Goal: Find specific page/section: Find specific page/section

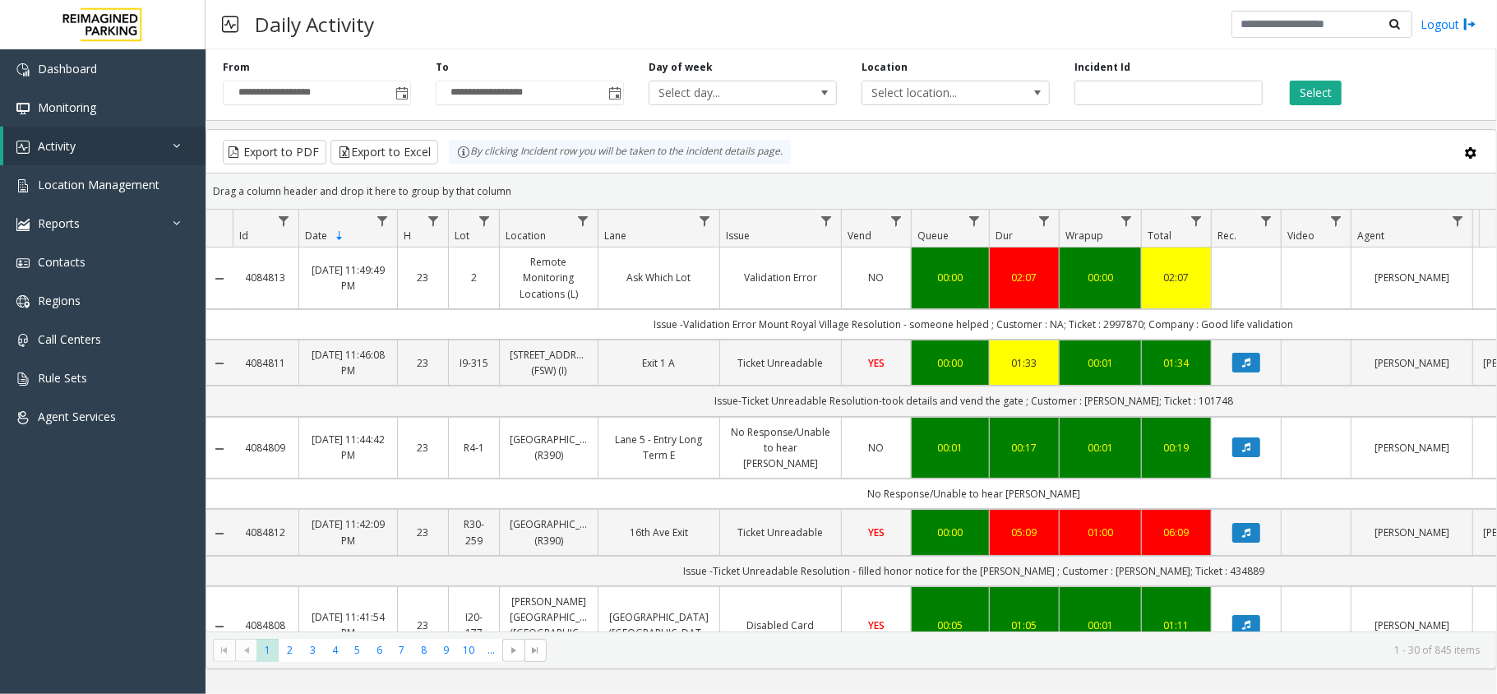
scroll to position [658, 0]
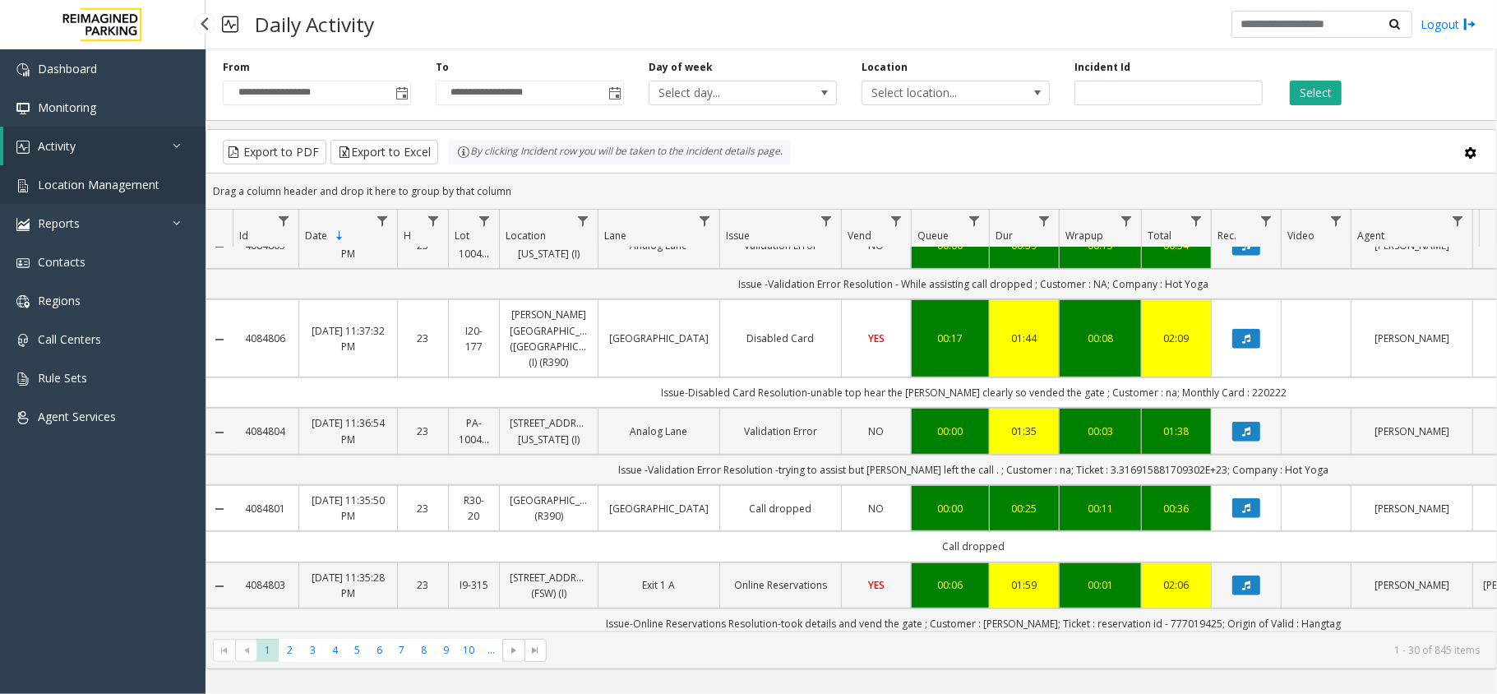
click at [96, 187] on span "Location Management" at bounding box center [99, 185] width 122 height 16
click at [150, 162] on link "Activity" at bounding box center [104, 146] width 202 height 39
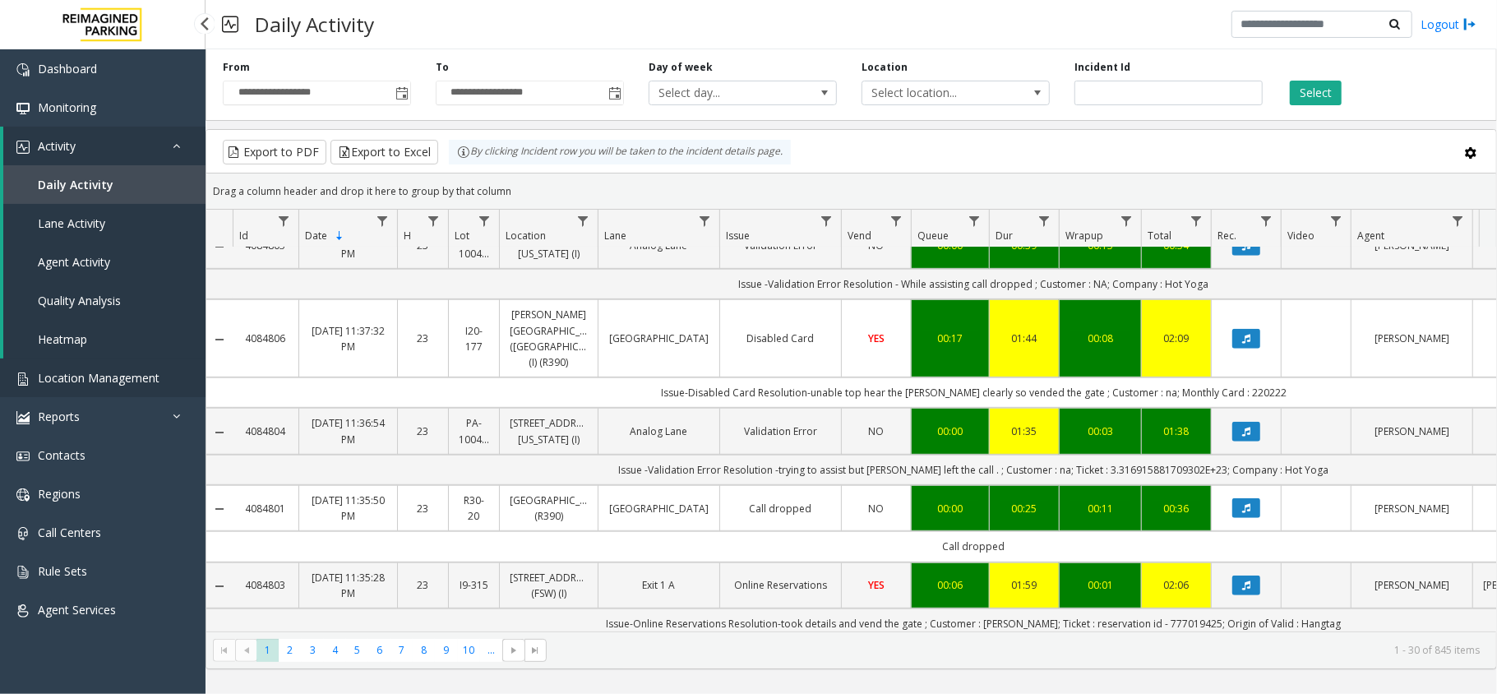
click at [109, 373] on span "Location Management" at bounding box center [99, 378] width 122 height 16
click at [102, 363] on app-root "**********" at bounding box center [748, 347] width 1497 height 694
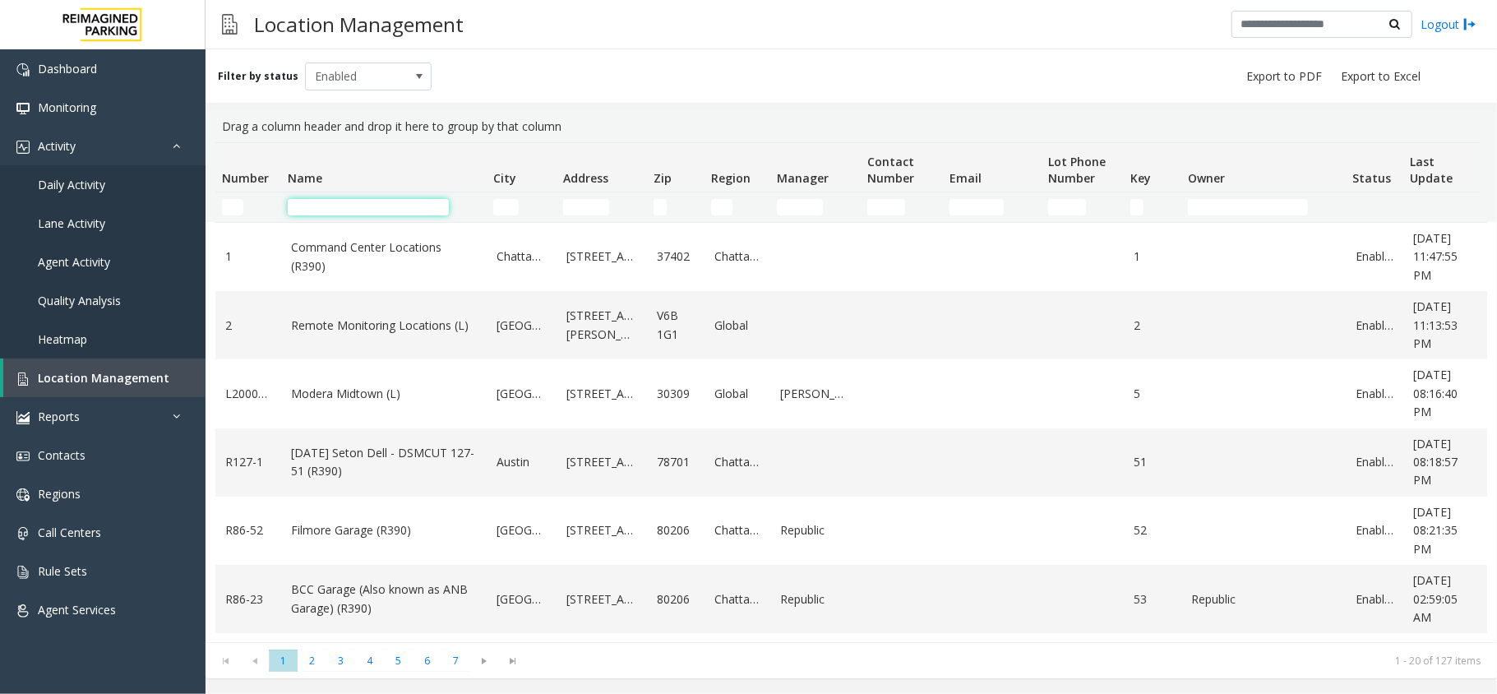
click at [330, 211] on input "Name Filter" at bounding box center [368, 207] width 161 height 16
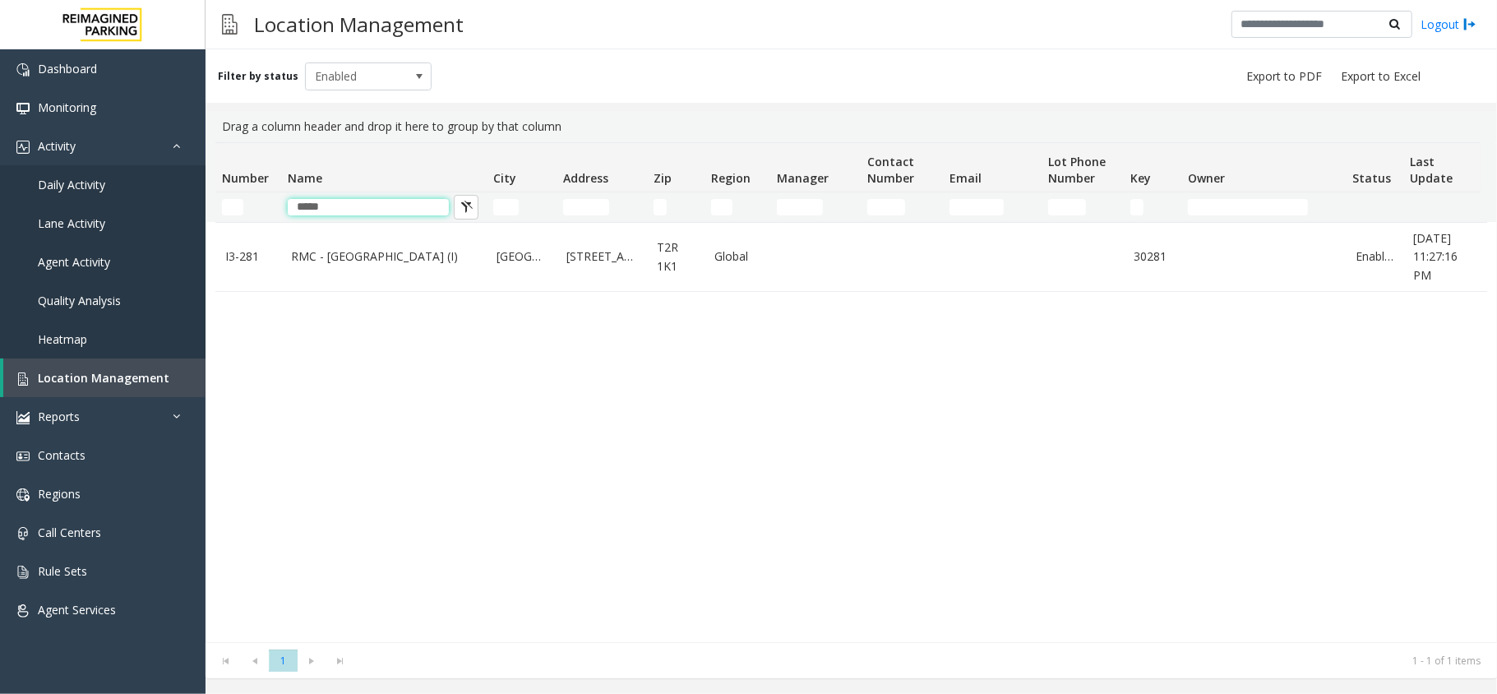
type input "*****"
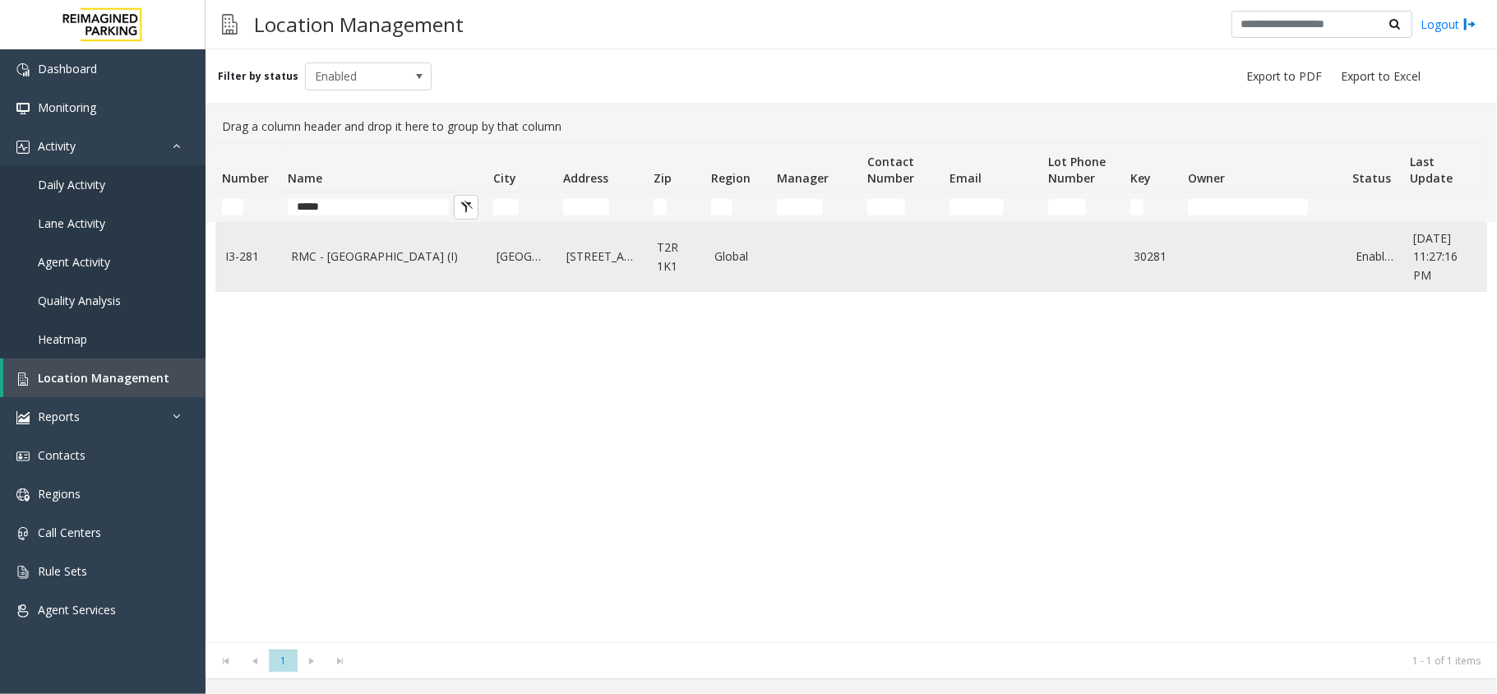
click at [343, 279] on td "RMC - Mount Royal Village (I)" at bounding box center [384, 257] width 206 height 68
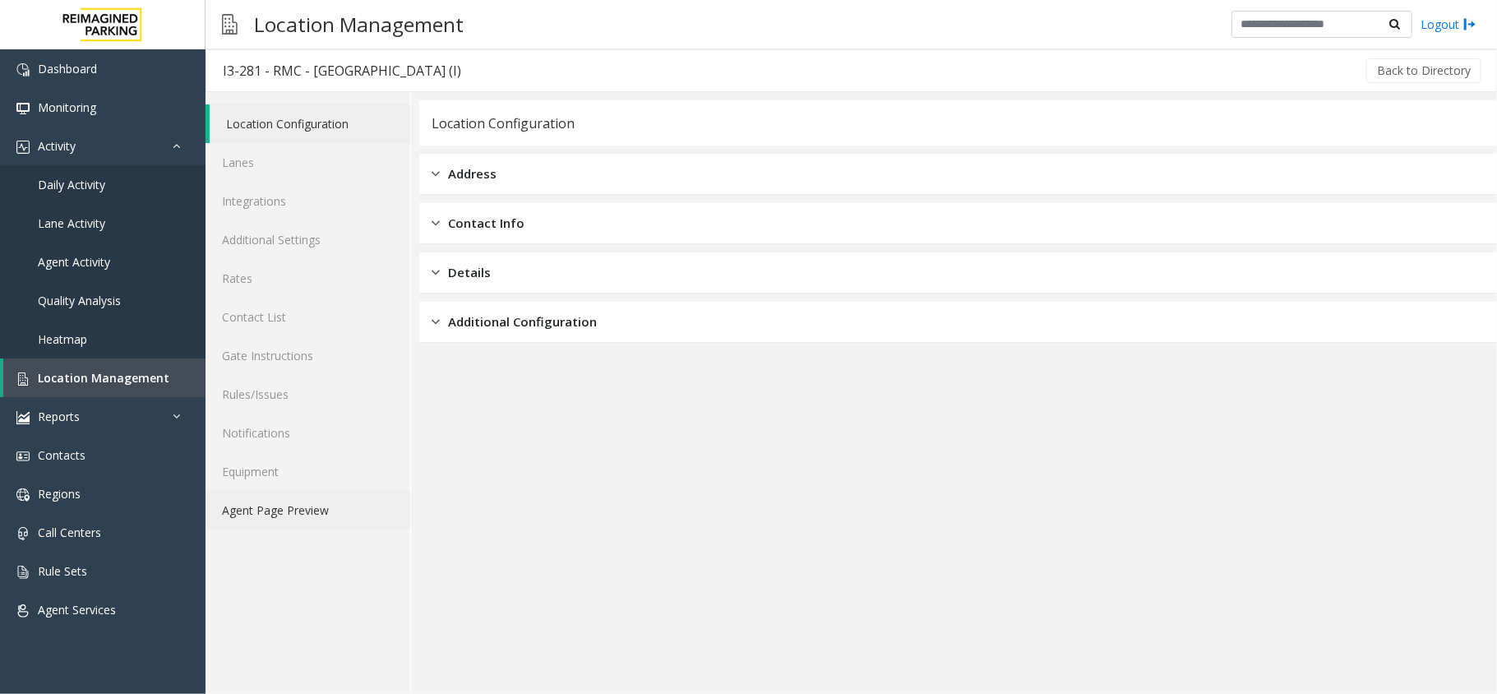
click at [319, 507] on link "Agent Page Preview" at bounding box center [308, 510] width 205 height 39
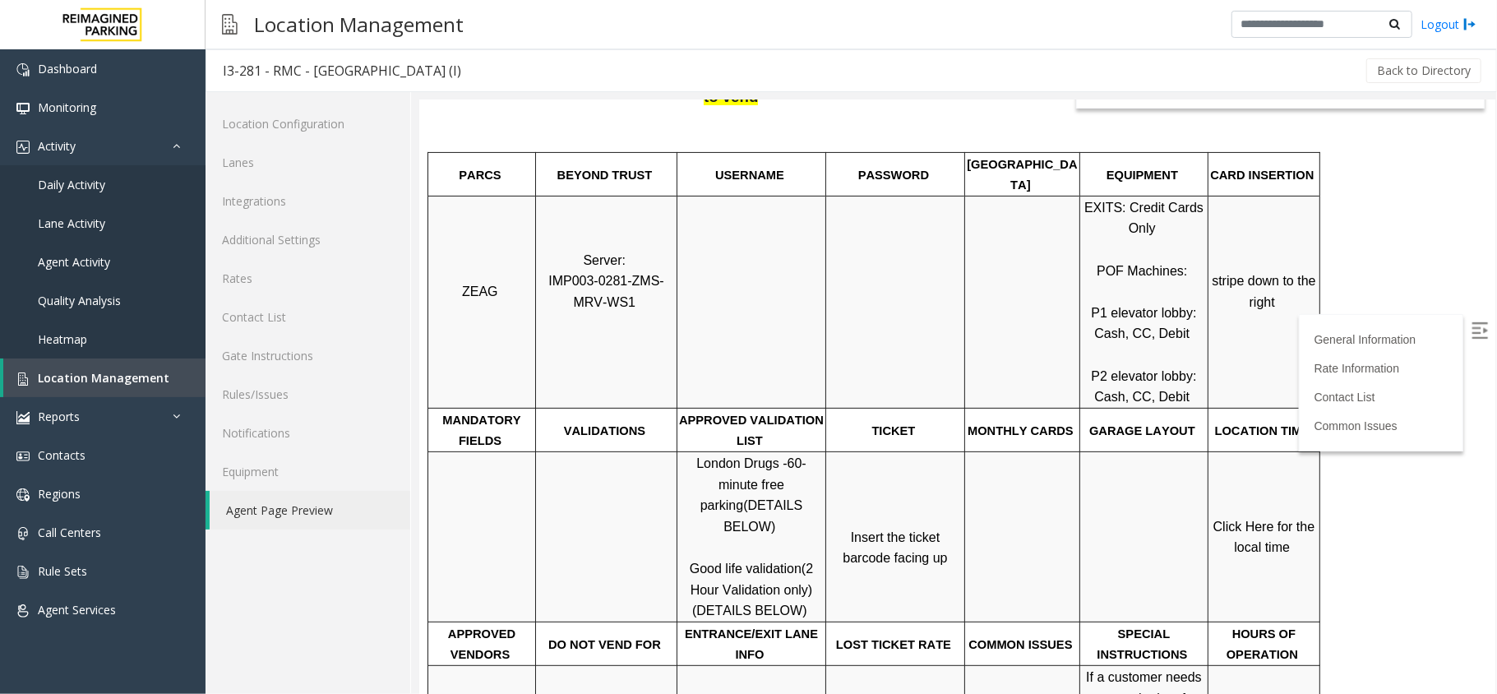
scroll to position [329, 0]
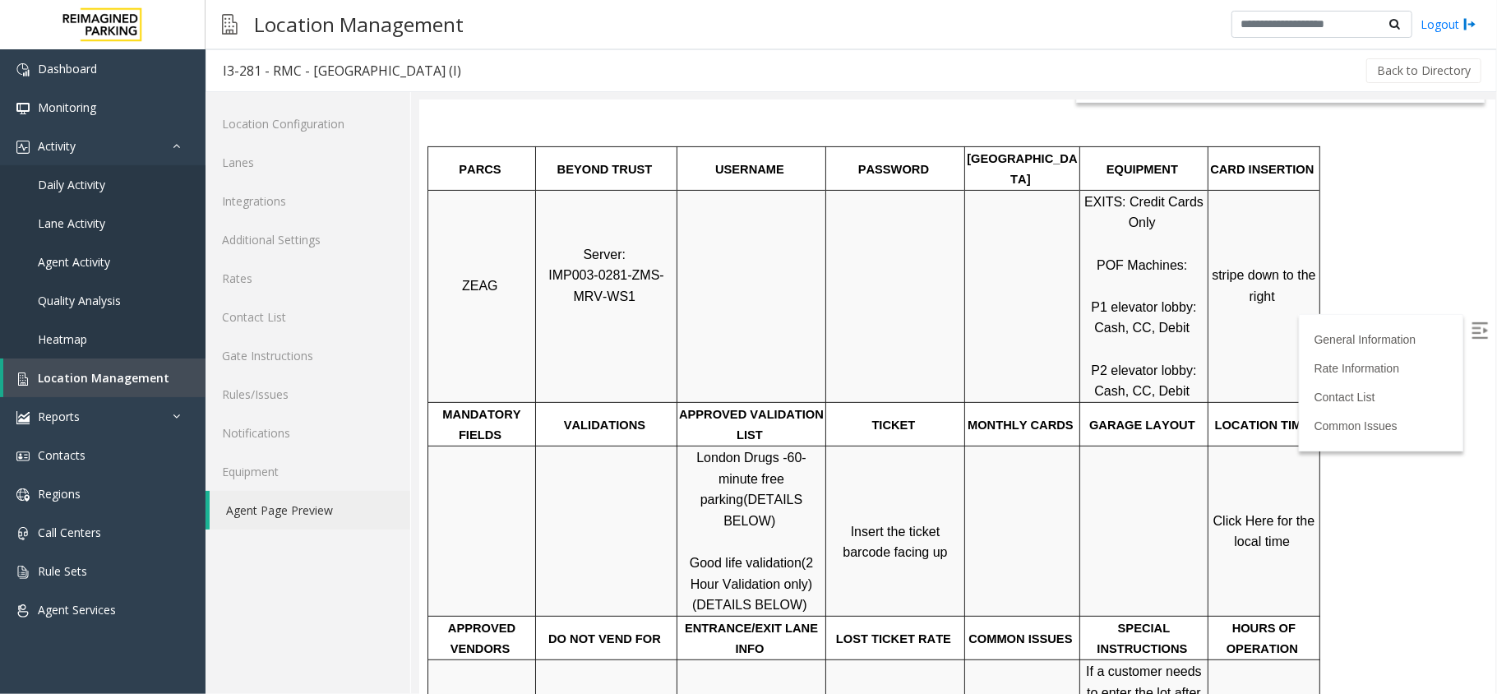
click at [1249, 513] on span "Click Here for the local time" at bounding box center [1264, 530] width 105 height 35
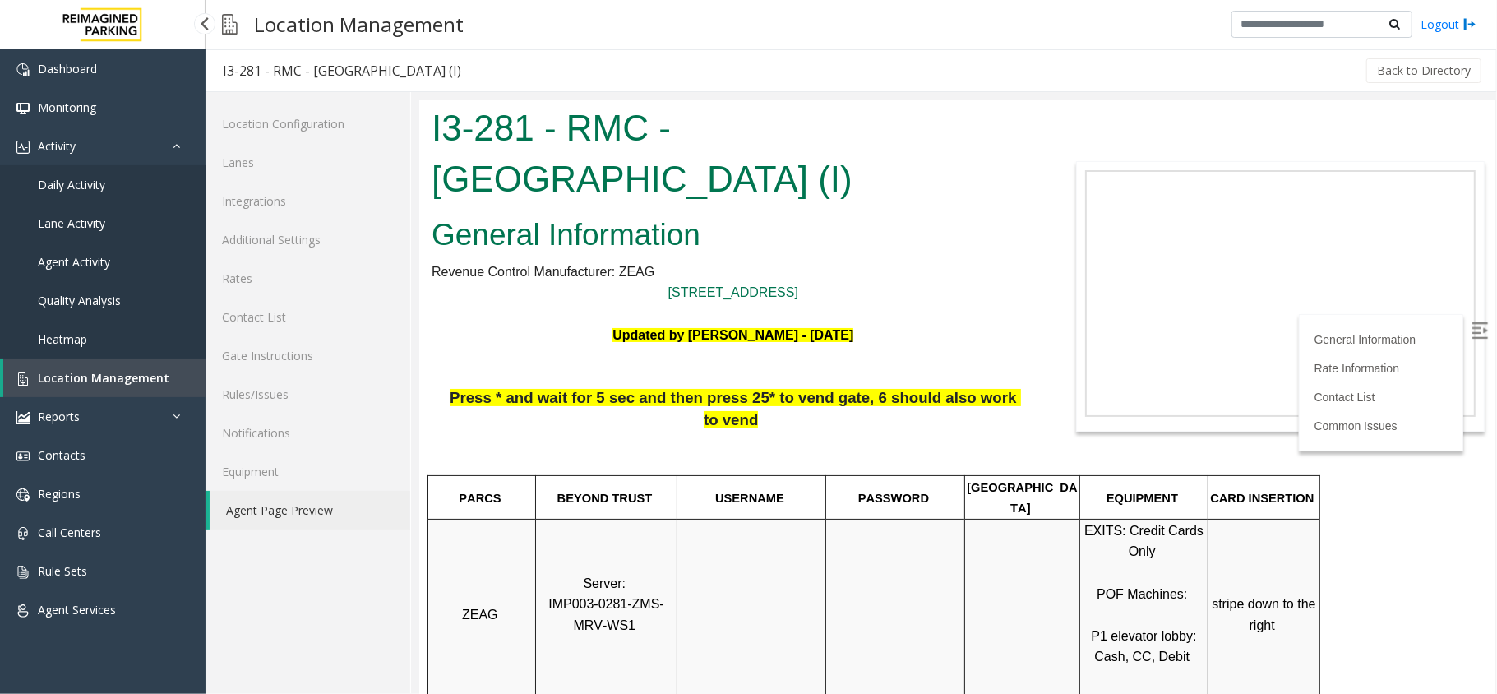
scroll to position [329, 0]
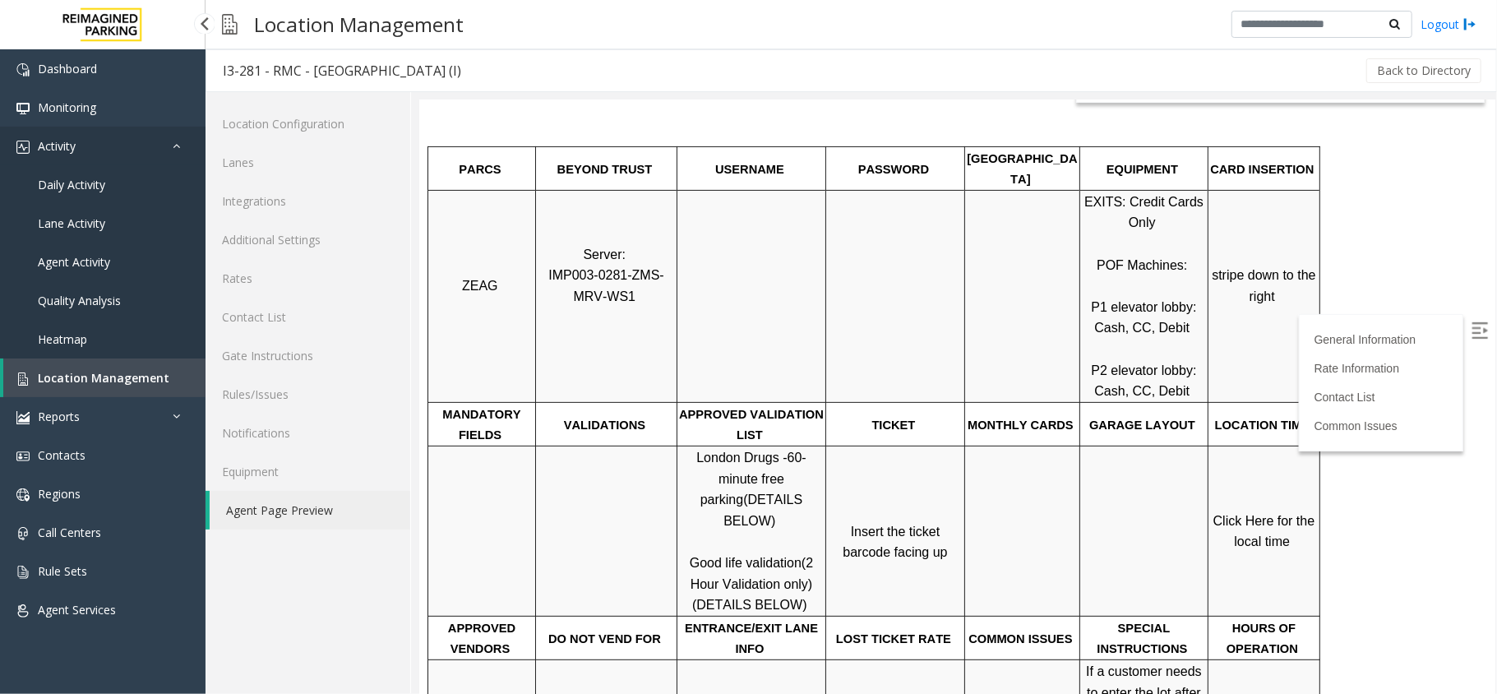
click at [135, 156] on link "Activity" at bounding box center [103, 146] width 206 height 39
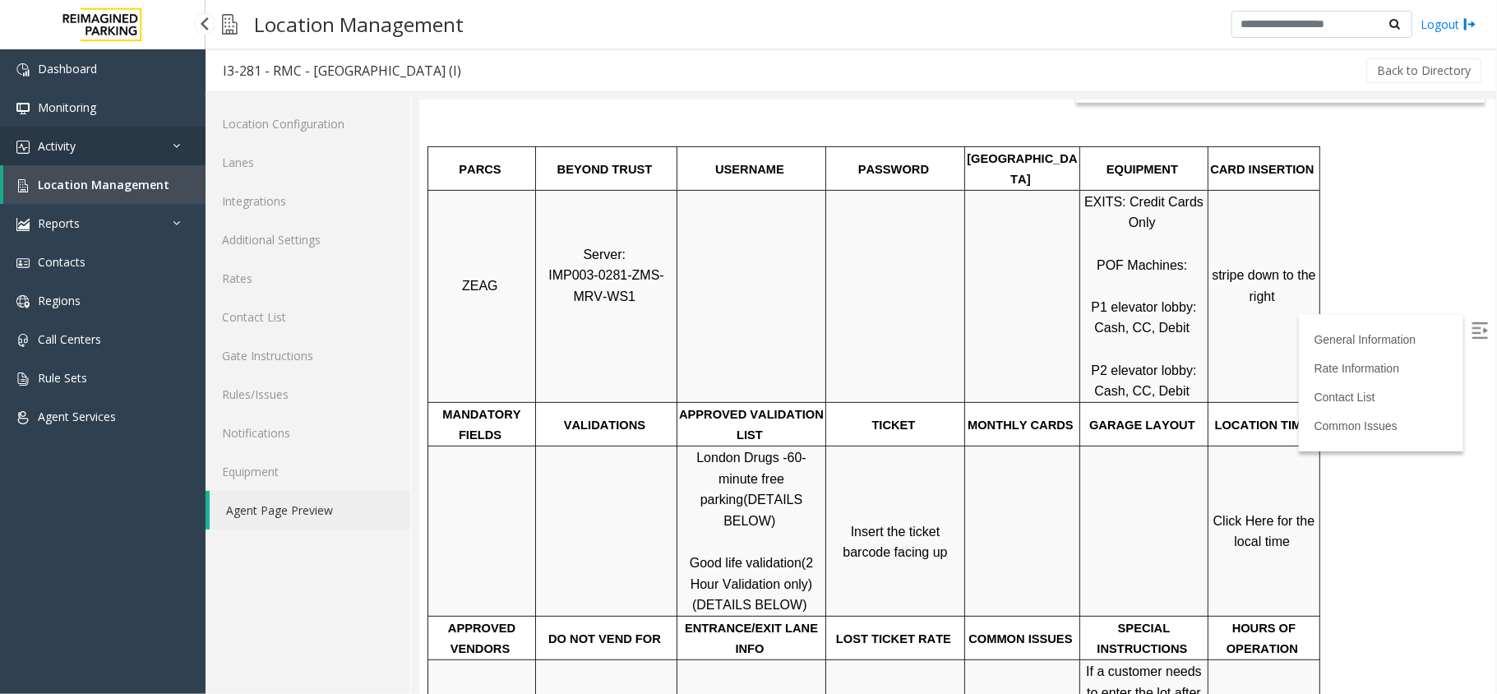
click at [138, 145] on link "Activity" at bounding box center [103, 146] width 206 height 39
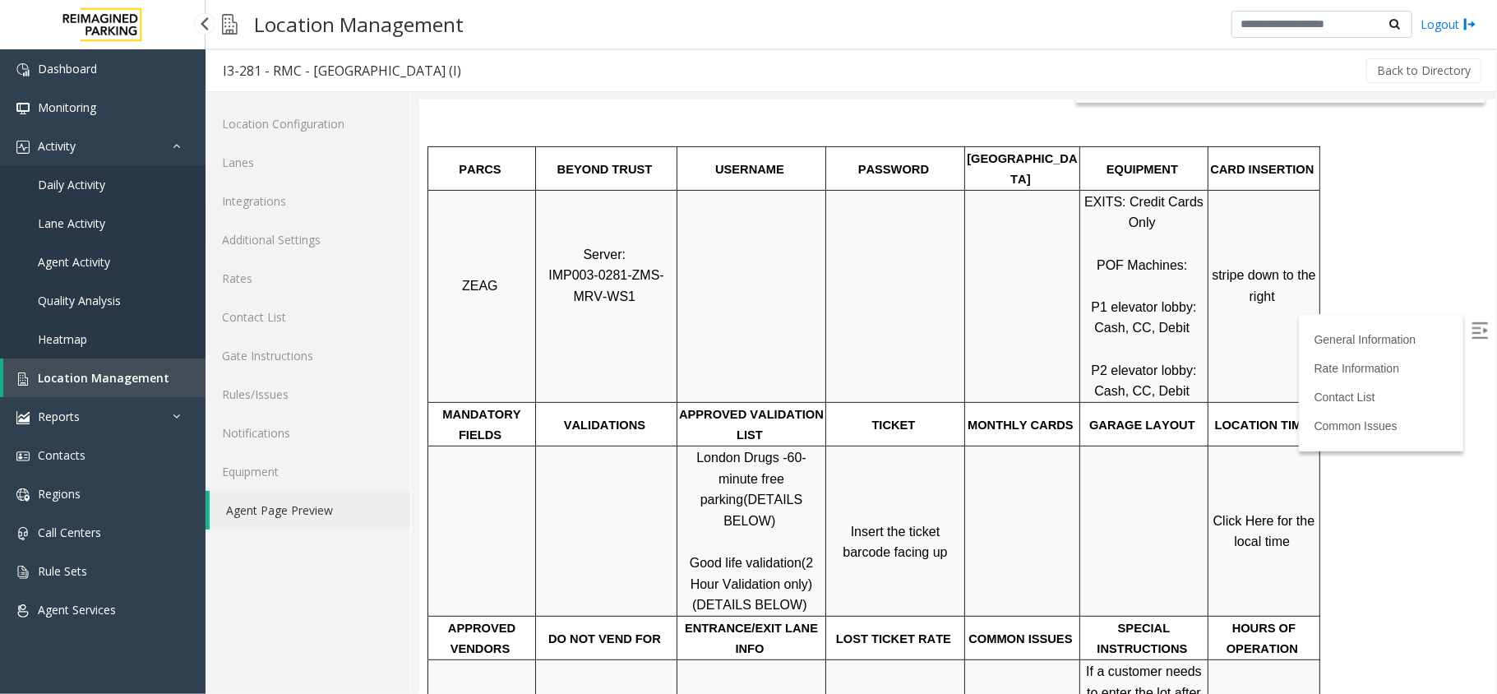
click at [126, 205] on link "Lane Activity" at bounding box center [103, 223] width 206 height 39
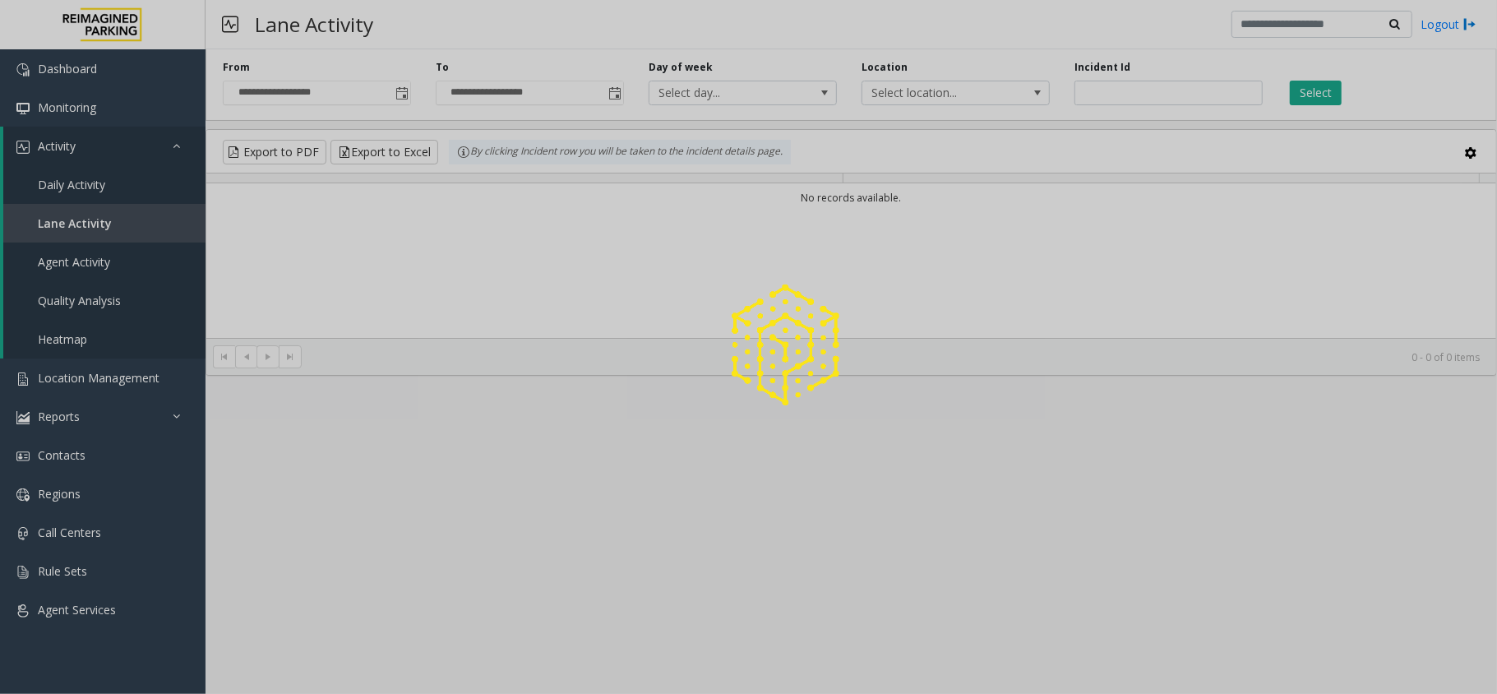
click at [136, 176] on div at bounding box center [748, 347] width 1497 height 694
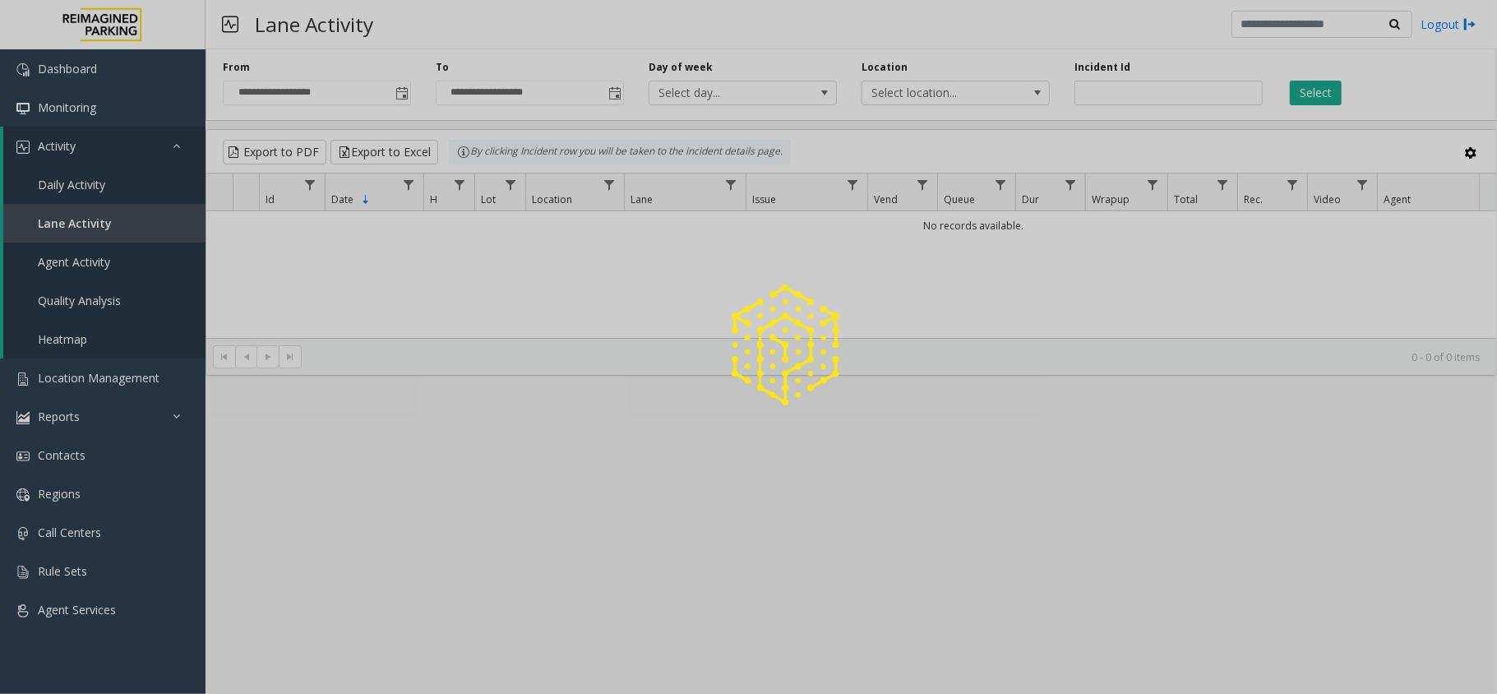
click at [136, 176] on div at bounding box center [748, 347] width 1497 height 694
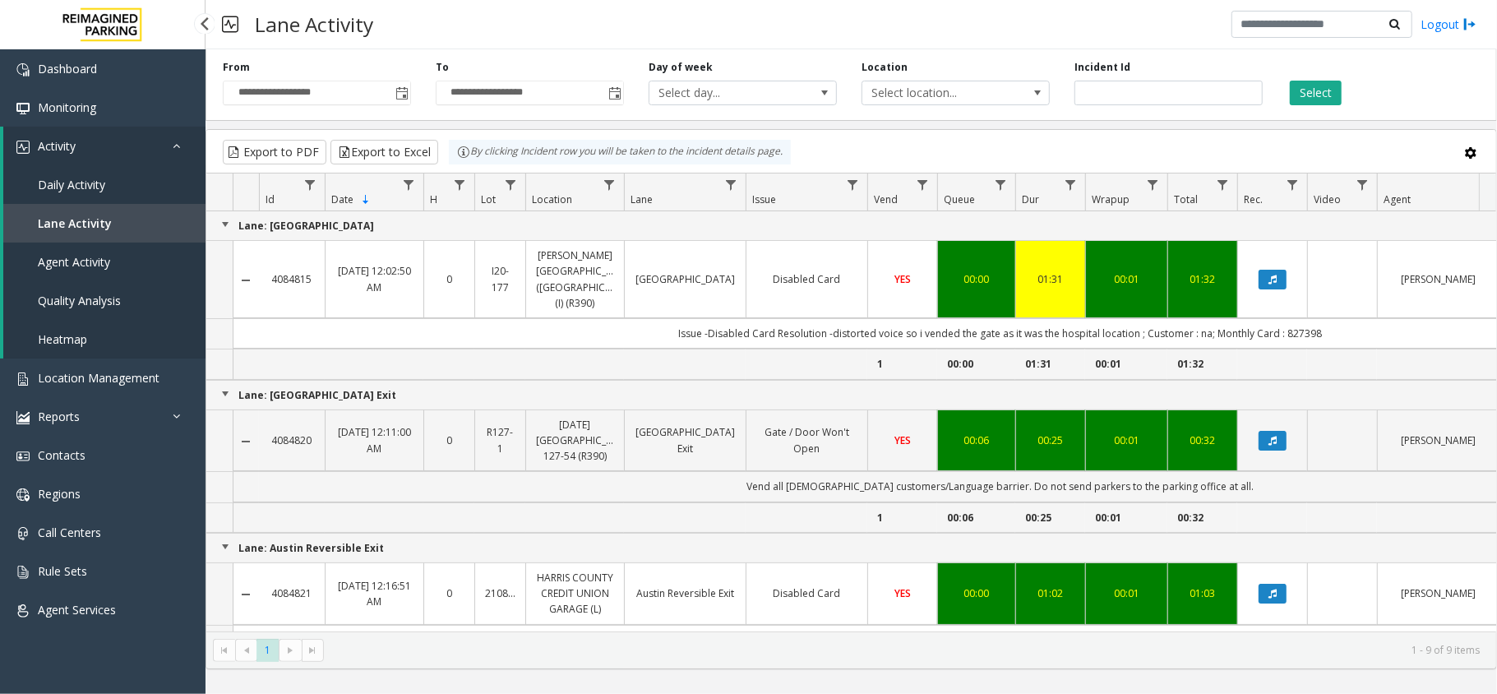
click at [132, 176] on link "Daily Activity" at bounding box center [104, 184] width 202 height 39
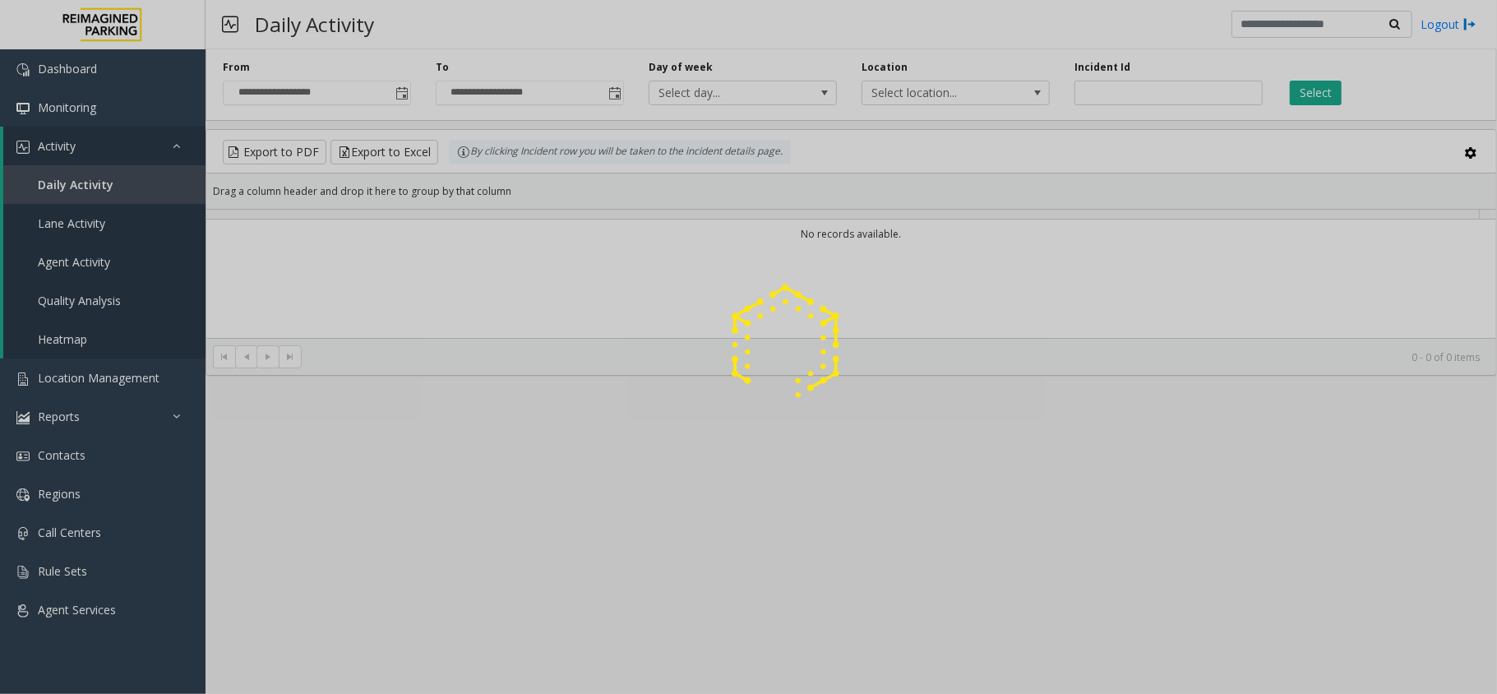
click at [146, 163] on div at bounding box center [748, 347] width 1497 height 694
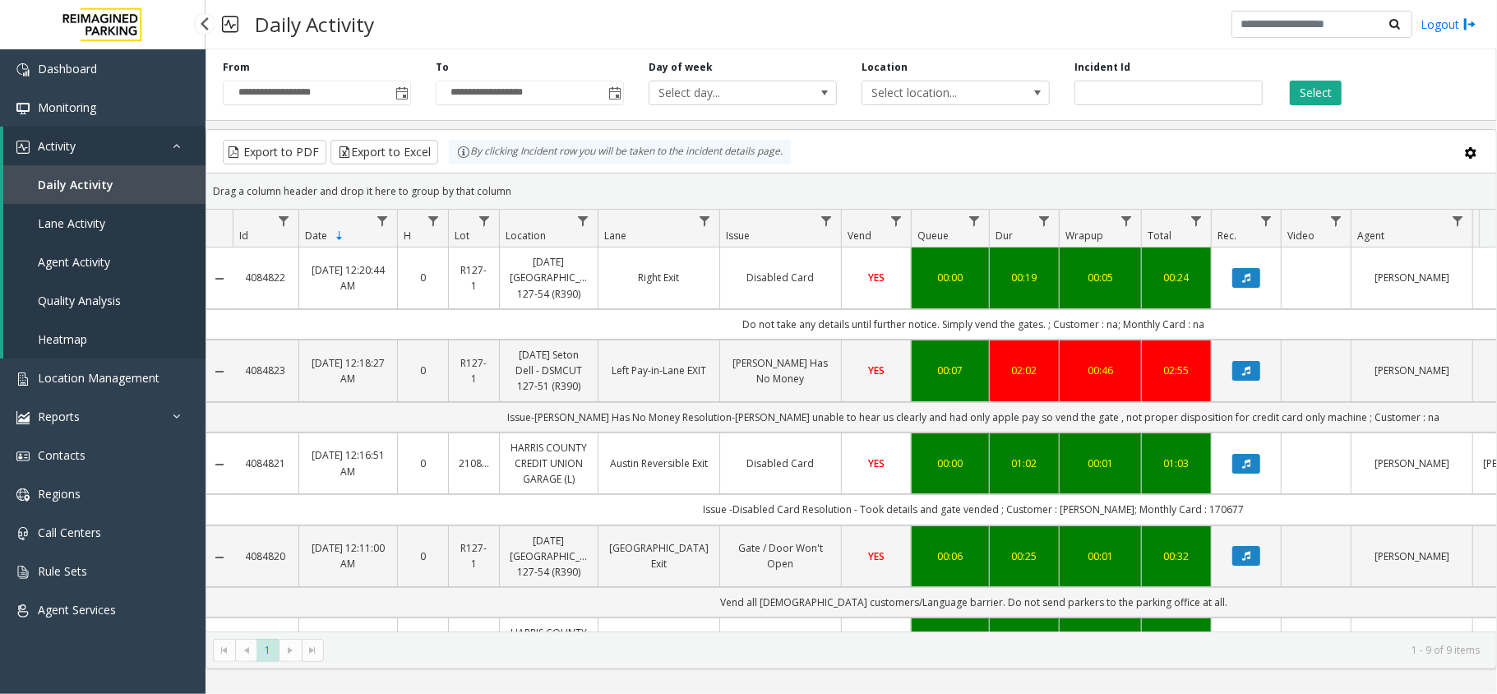
click at [168, 139] on link "Activity" at bounding box center [104, 146] width 202 height 39
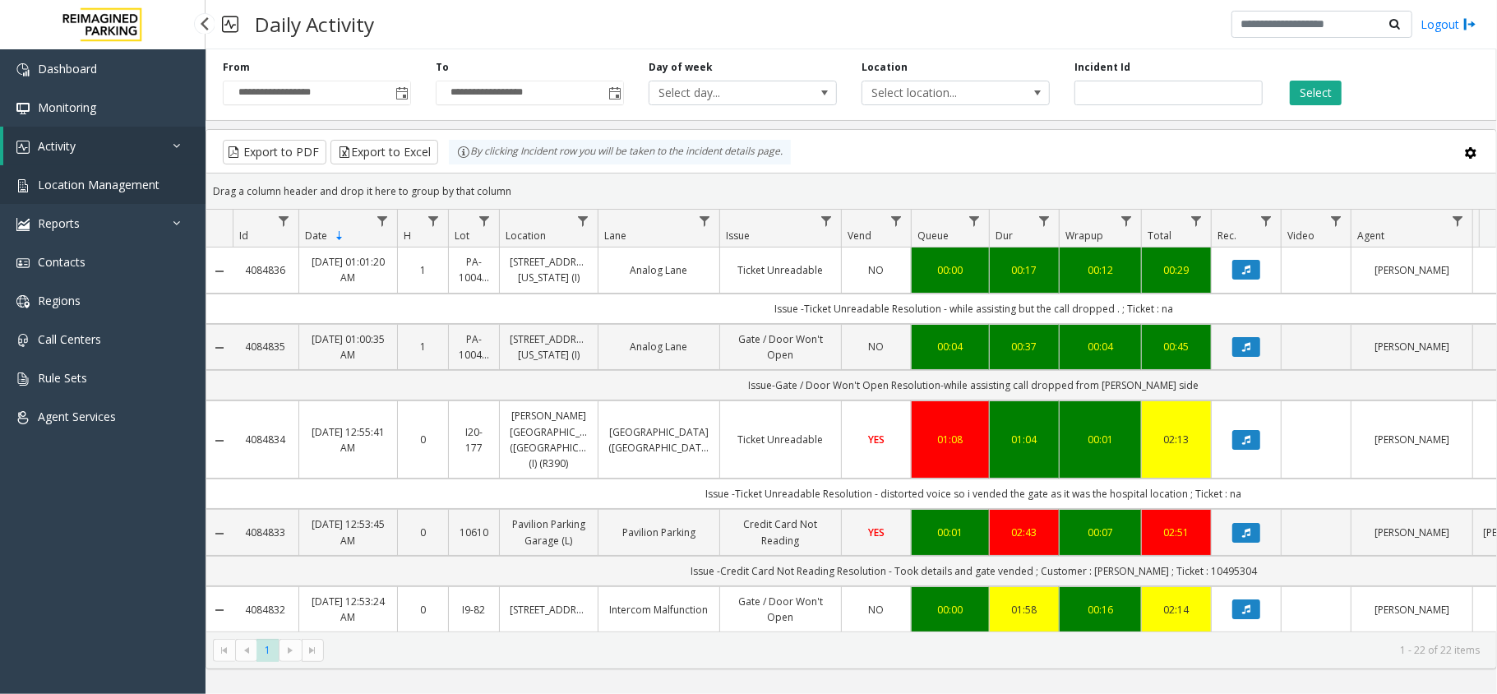
drag, startPoint x: 0, startPoint y: 0, endPoint x: 125, endPoint y: 182, distance: 221.2
click at [125, 182] on span "Location Management" at bounding box center [99, 185] width 122 height 16
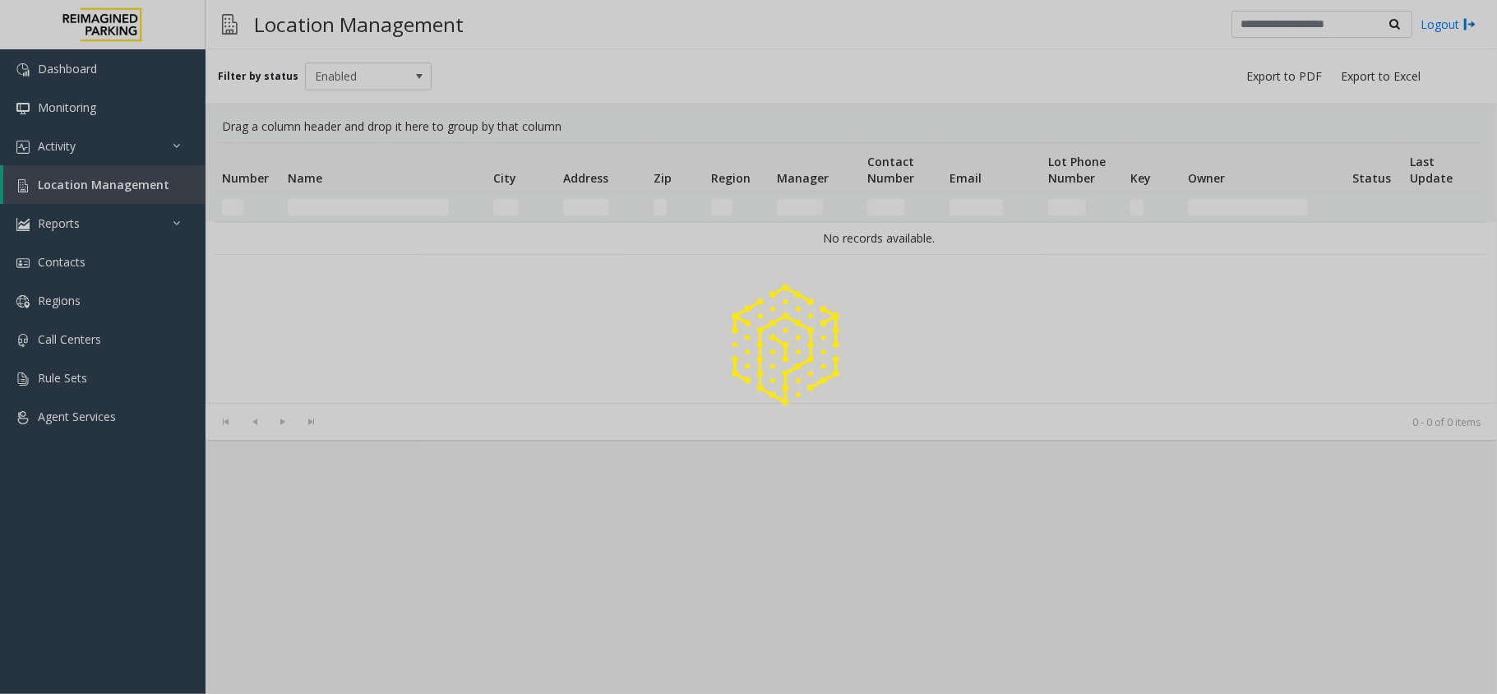
click at [345, 207] on div at bounding box center [748, 347] width 1497 height 694
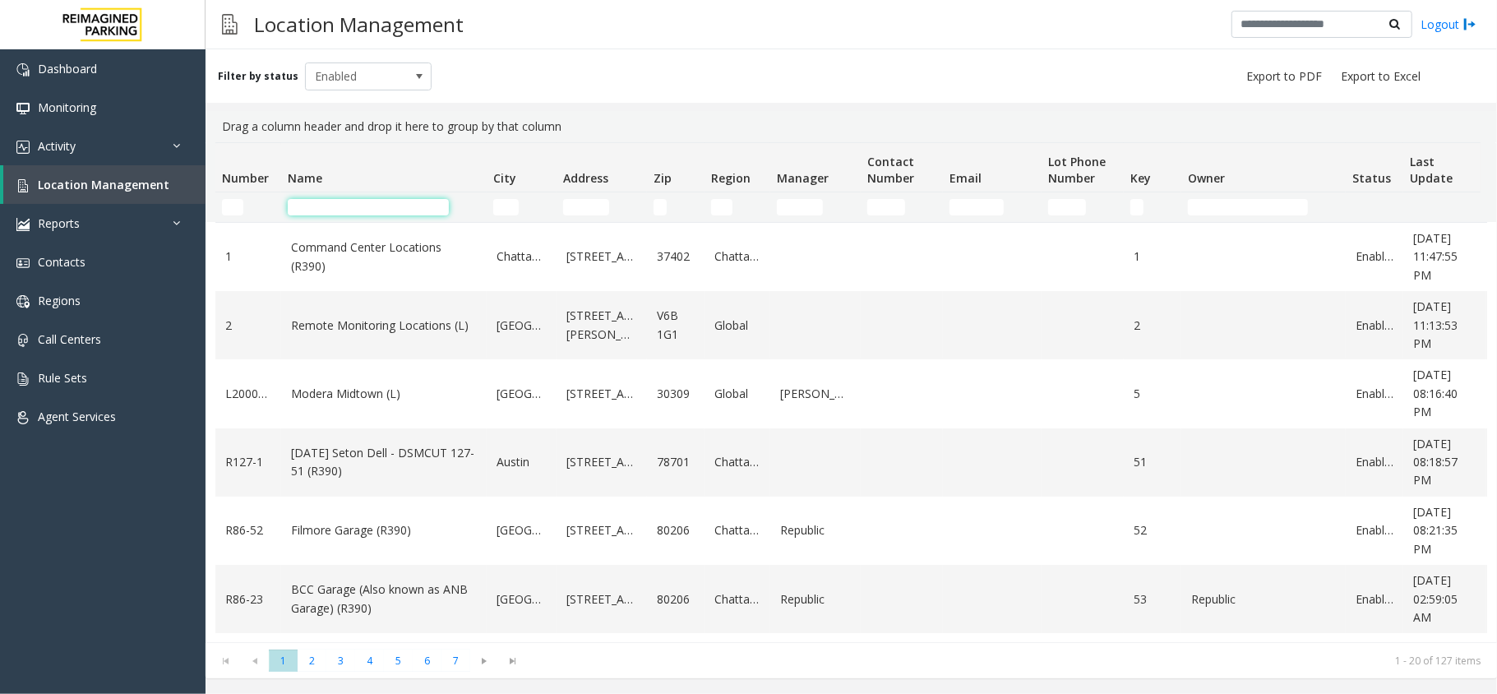
click at [345, 207] on input "Name Filter" at bounding box center [368, 207] width 161 height 16
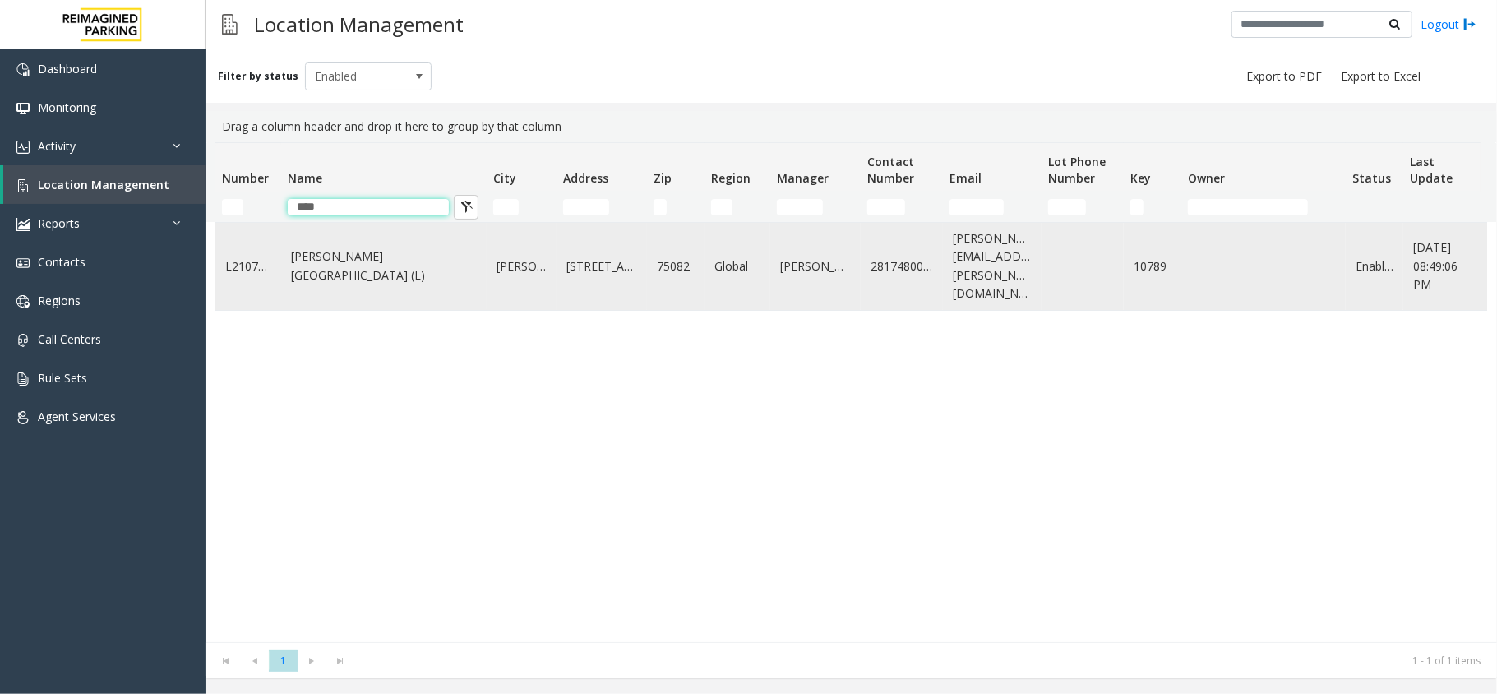
type input "****"
click at [329, 268] on td "Eisemann Center (L)" at bounding box center [384, 266] width 206 height 87
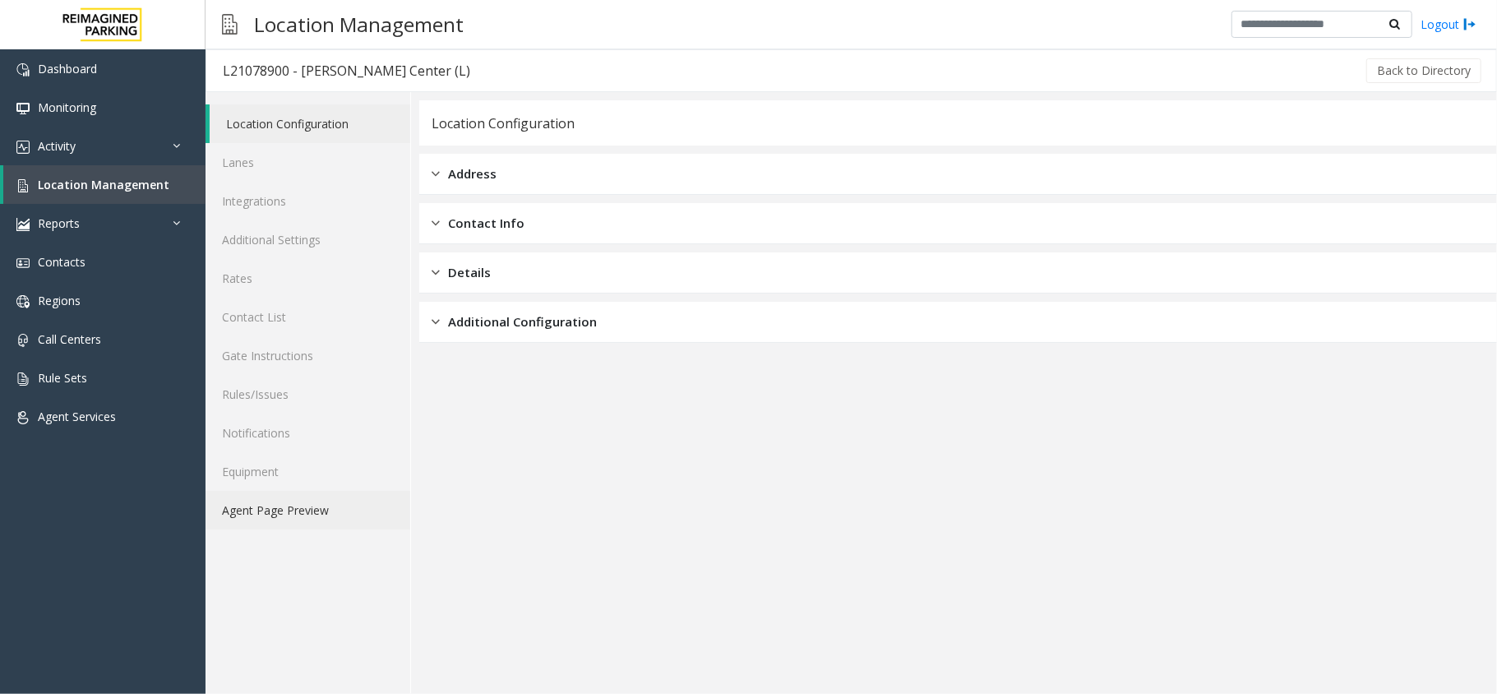
click at [326, 518] on link "Agent Page Preview" at bounding box center [308, 510] width 205 height 39
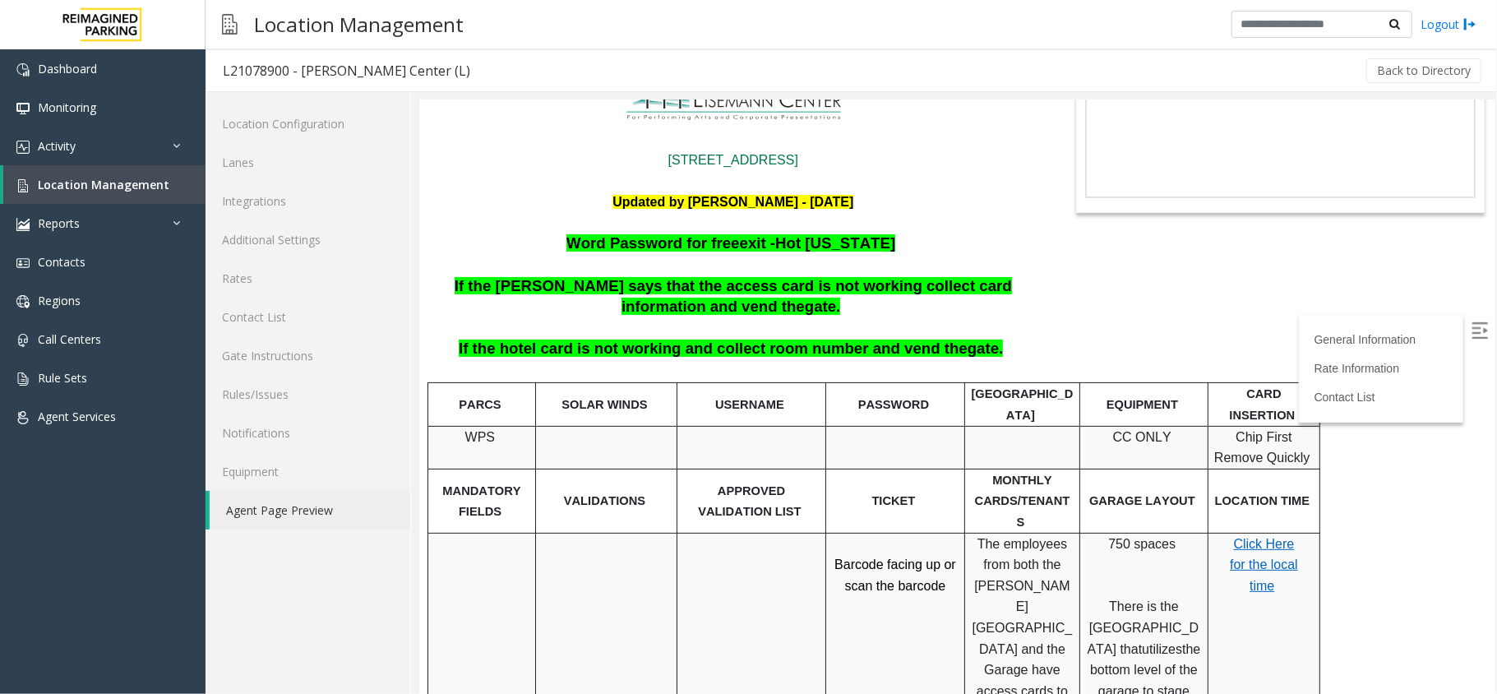
scroll to position [329, 0]
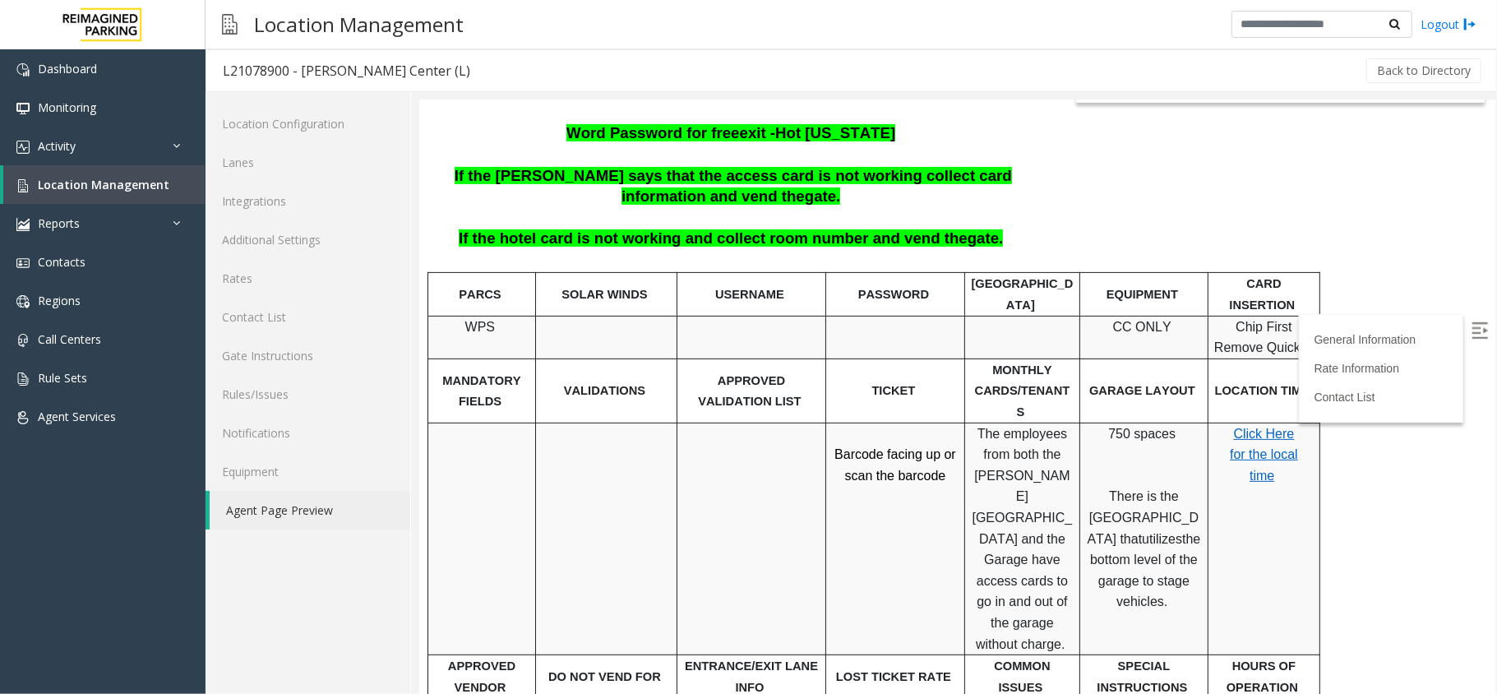
click at [991, 426] on span "The employees from both the Eisemann Center and the Garage have access cards to…" at bounding box center [1022, 538] width 100 height 224
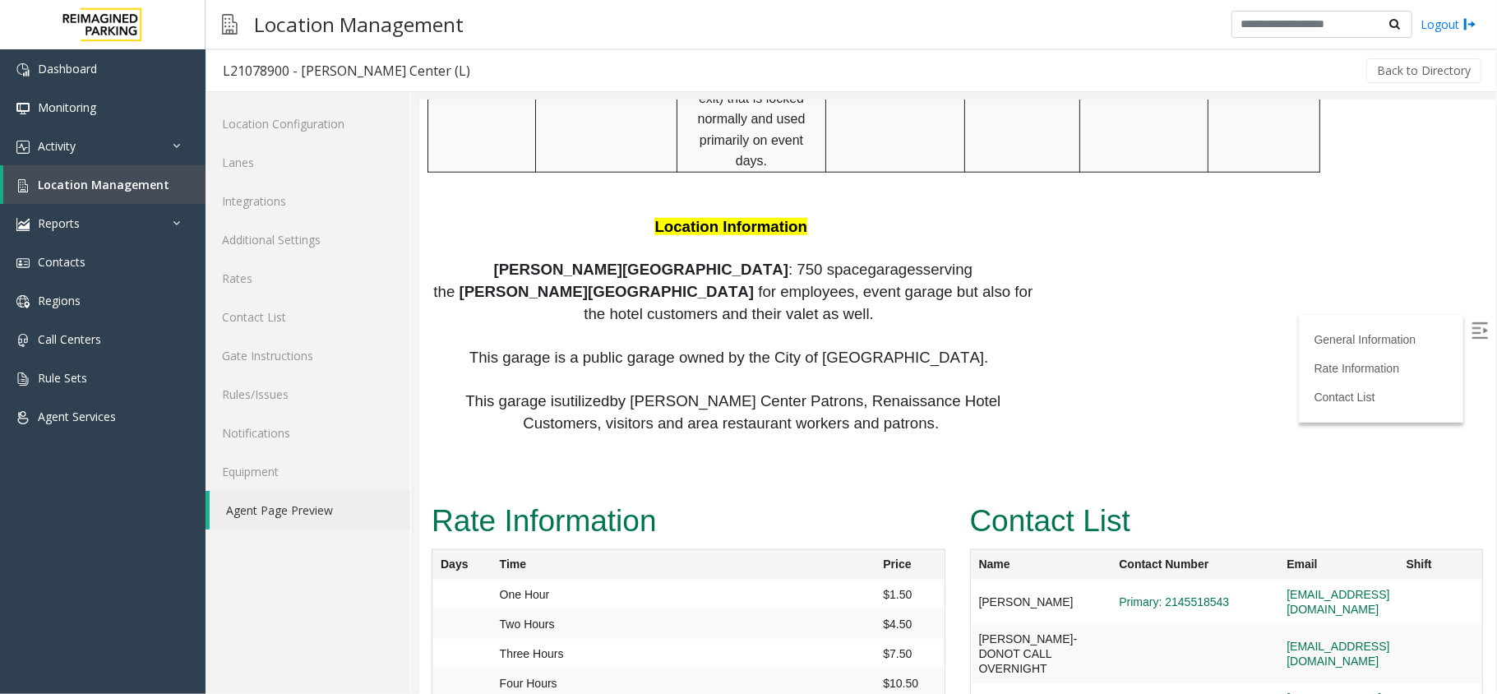
scroll to position [123, 0]
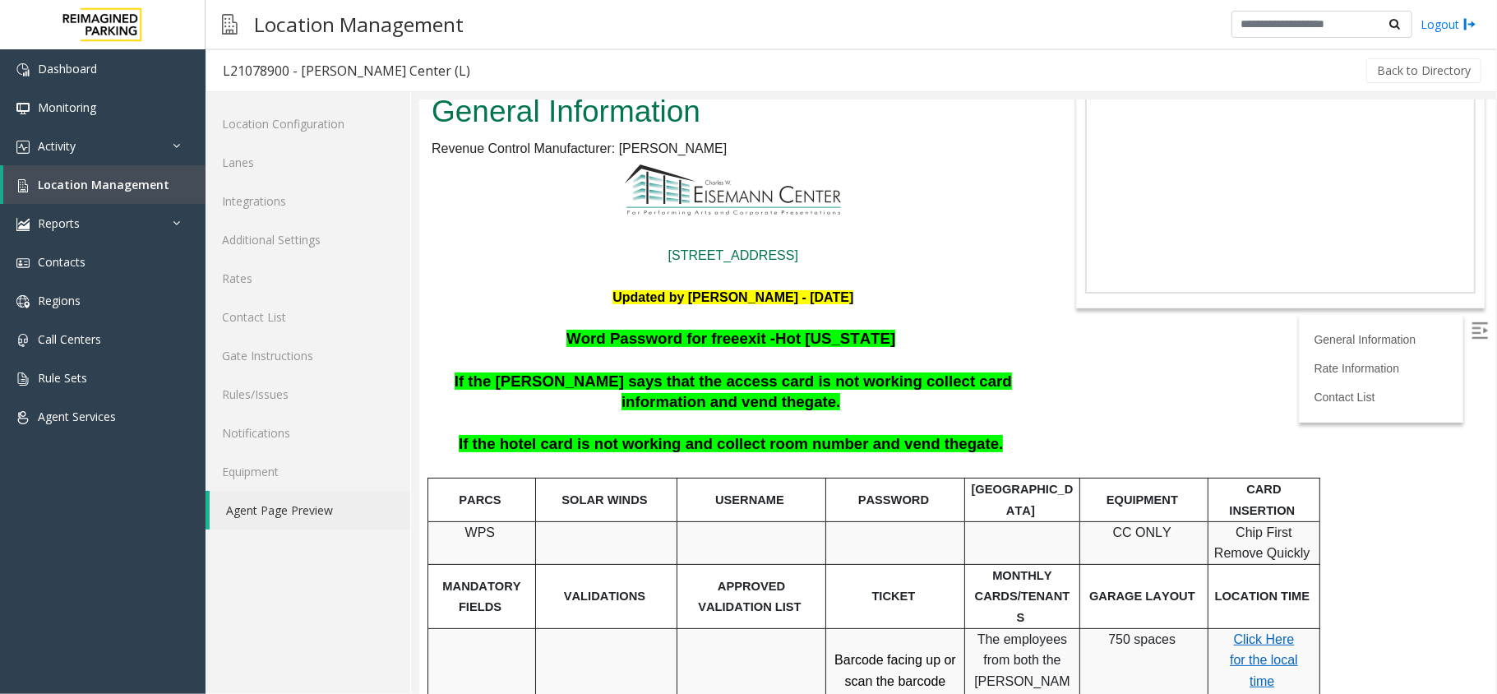
click at [992, 433] on p "If the hotel card is not working and collect room number and vend the gate." at bounding box center [732, 443] width 607 height 21
click at [175, 189] on link "Location Management" at bounding box center [104, 184] width 202 height 39
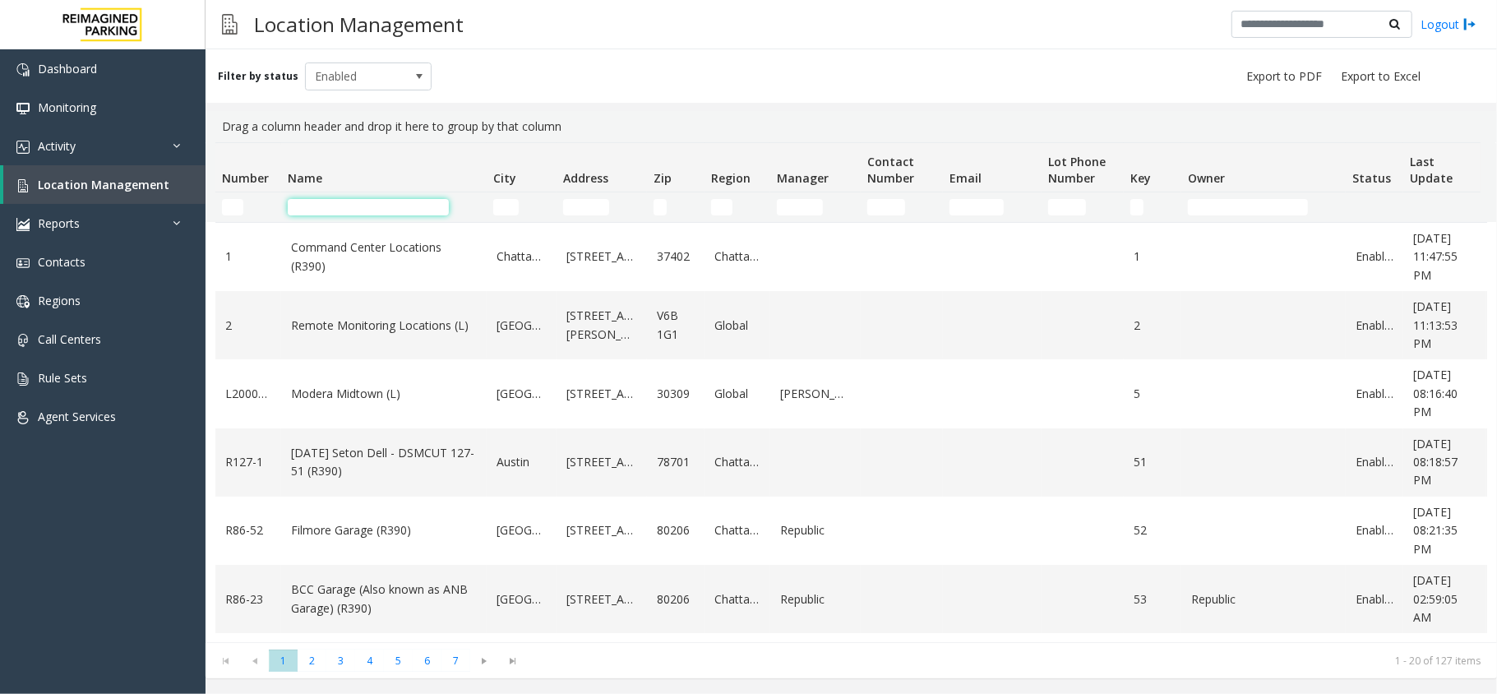
click at [352, 209] on input "Name Filter" at bounding box center [368, 207] width 161 height 16
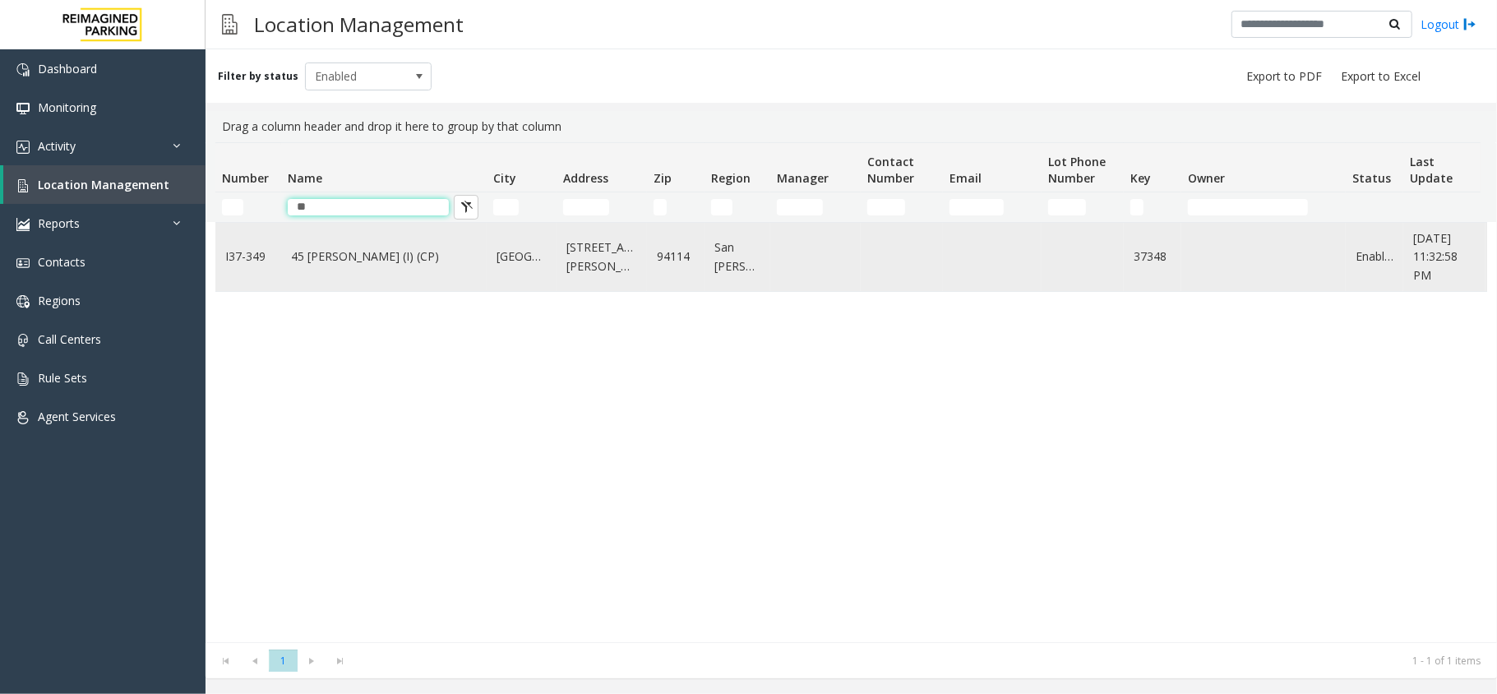
type input "**"
click at [349, 253] on link "45 Castro (I) (CP)" at bounding box center [384, 256] width 186 height 18
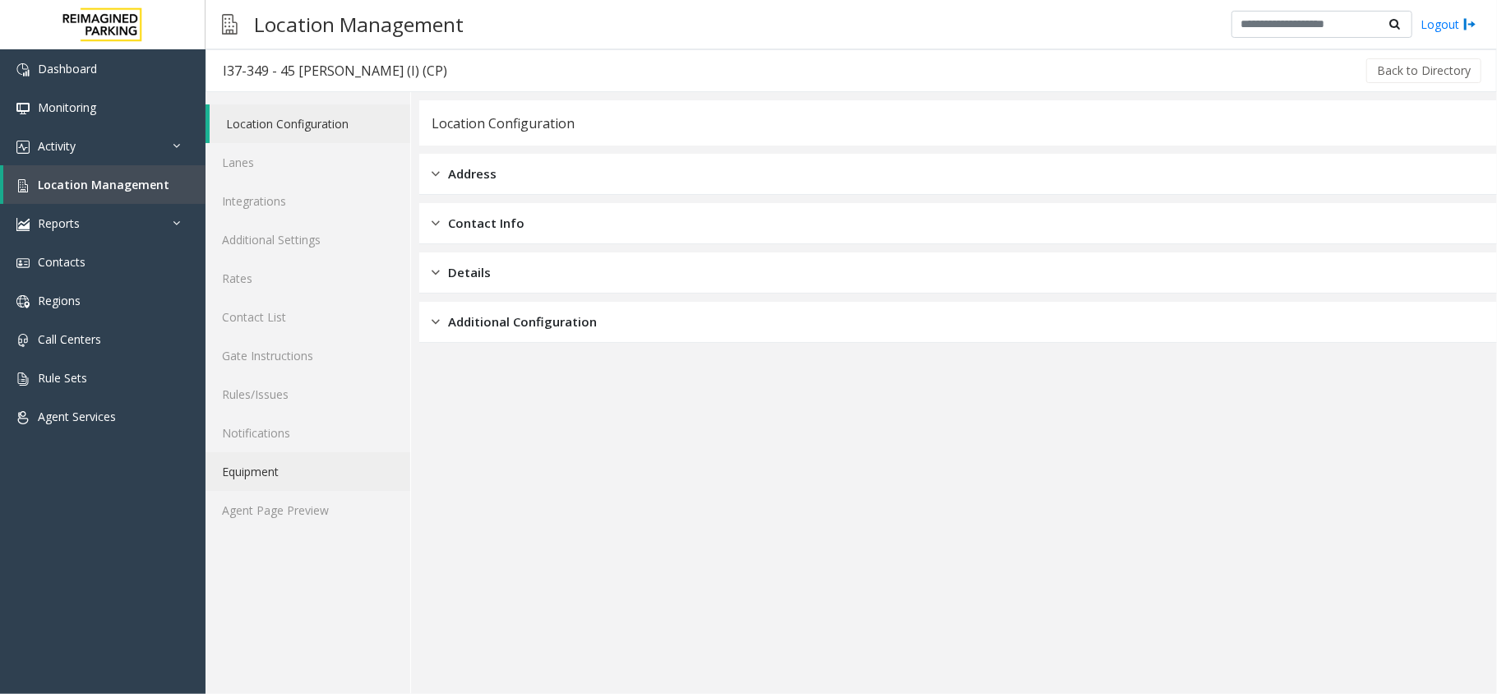
click at [314, 484] on link "Equipment" at bounding box center [308, 471] width 205 height 39
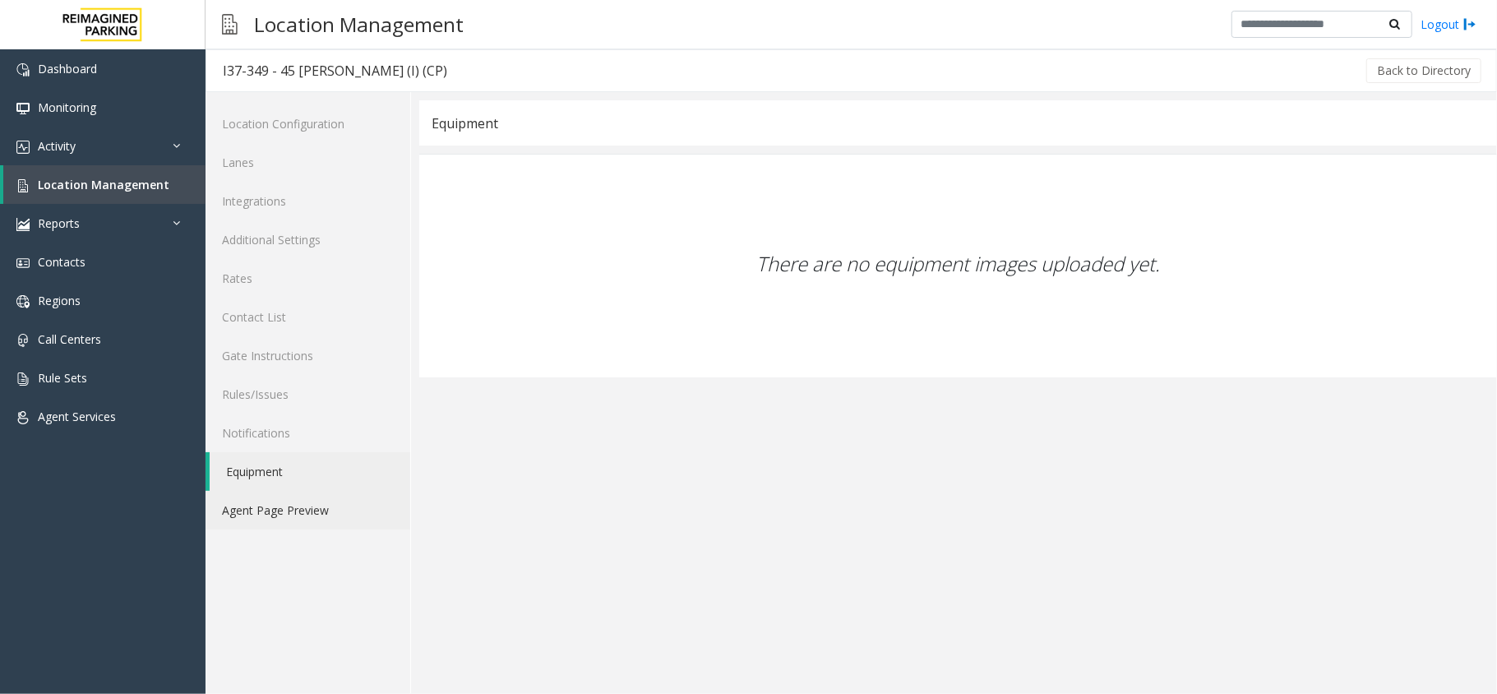
click at [316, 517] on link "Agent Page Preview" at bounding box center [308, 510] width 205 height 39
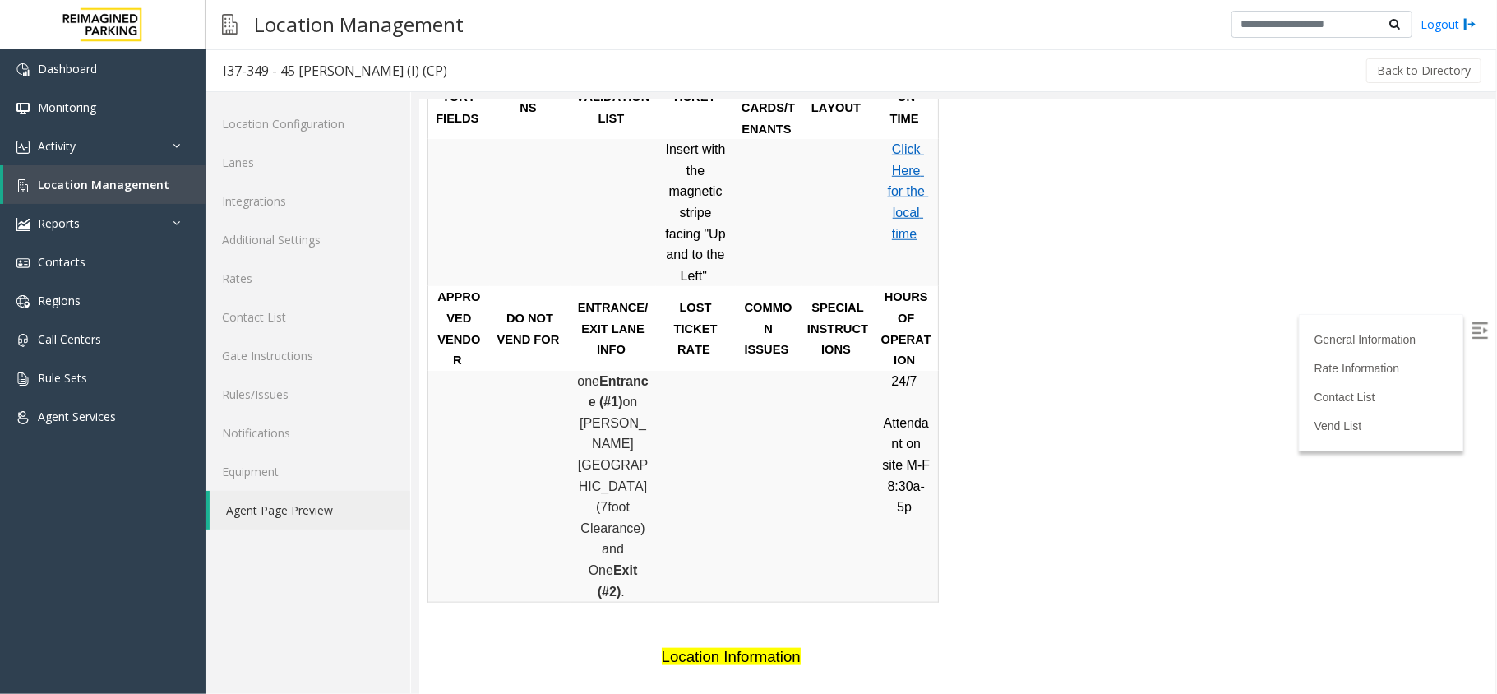
scroll to position [1315, 0]
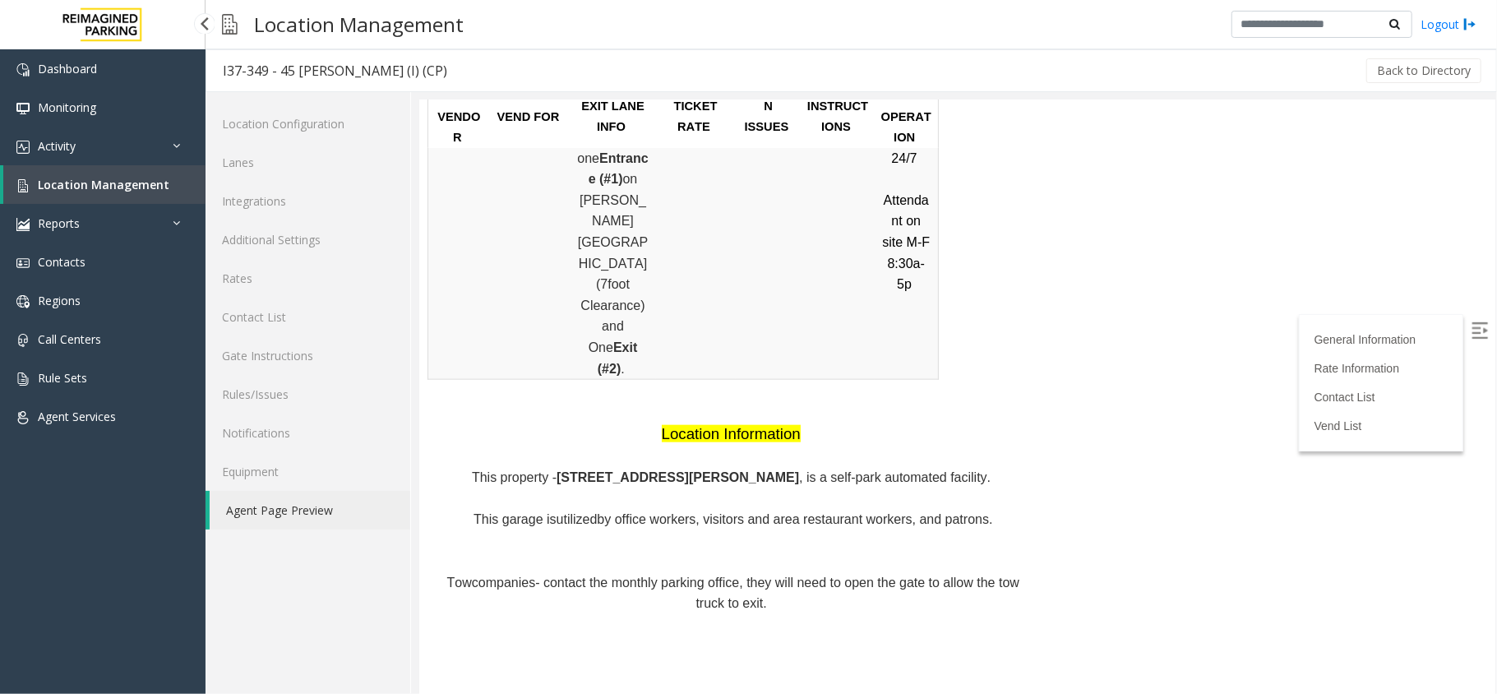
click at [63, 169] on link "Location Management" at bounding box center [104, 184] width 202 height 39
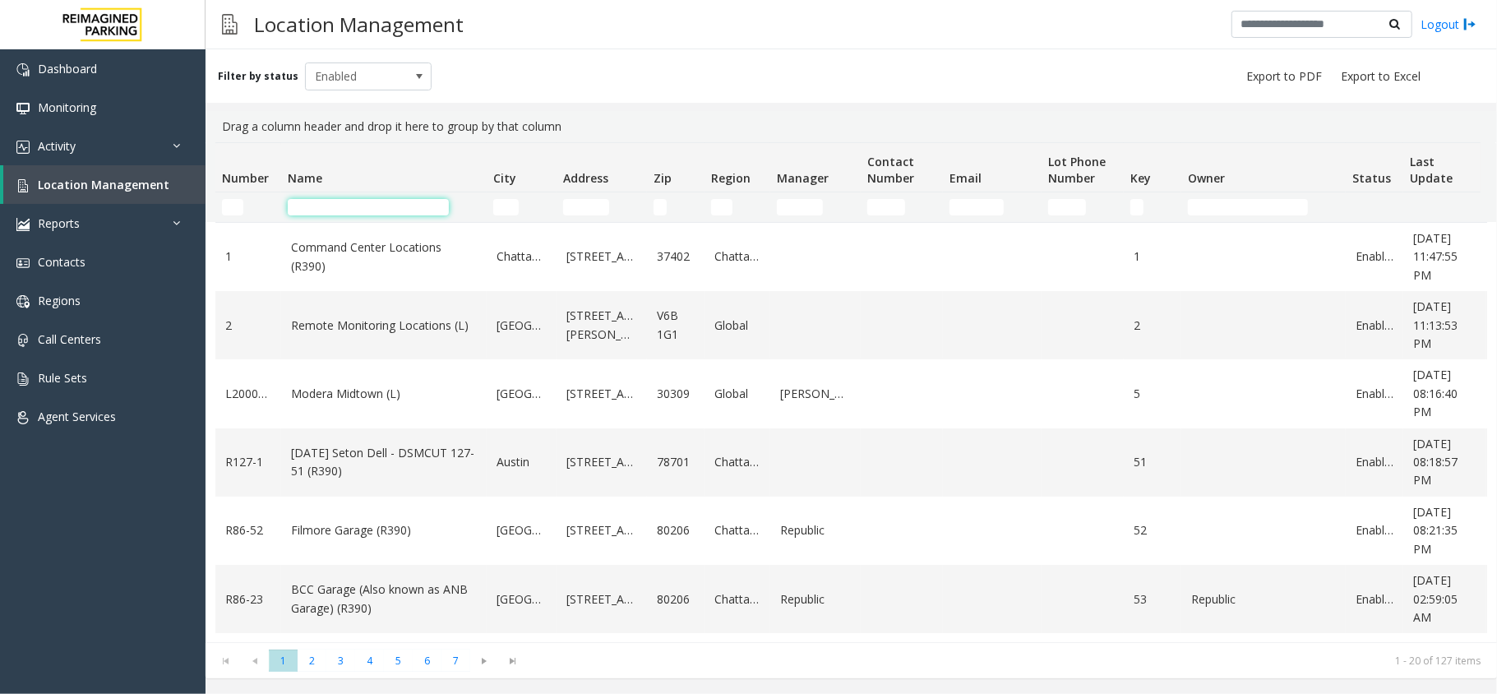
click at [322, 210] on input "Name Filter" at bounding box center [368, 207] width 161 height 16
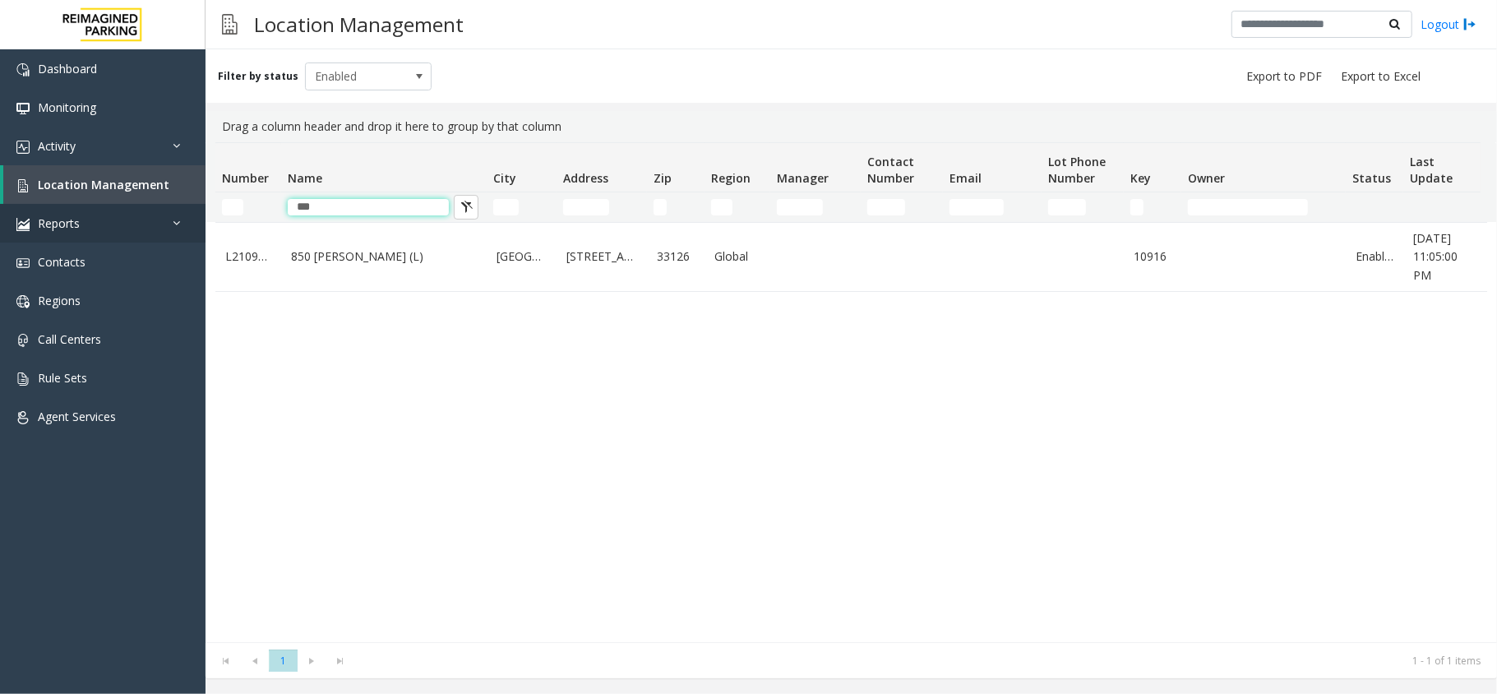
type input "***"
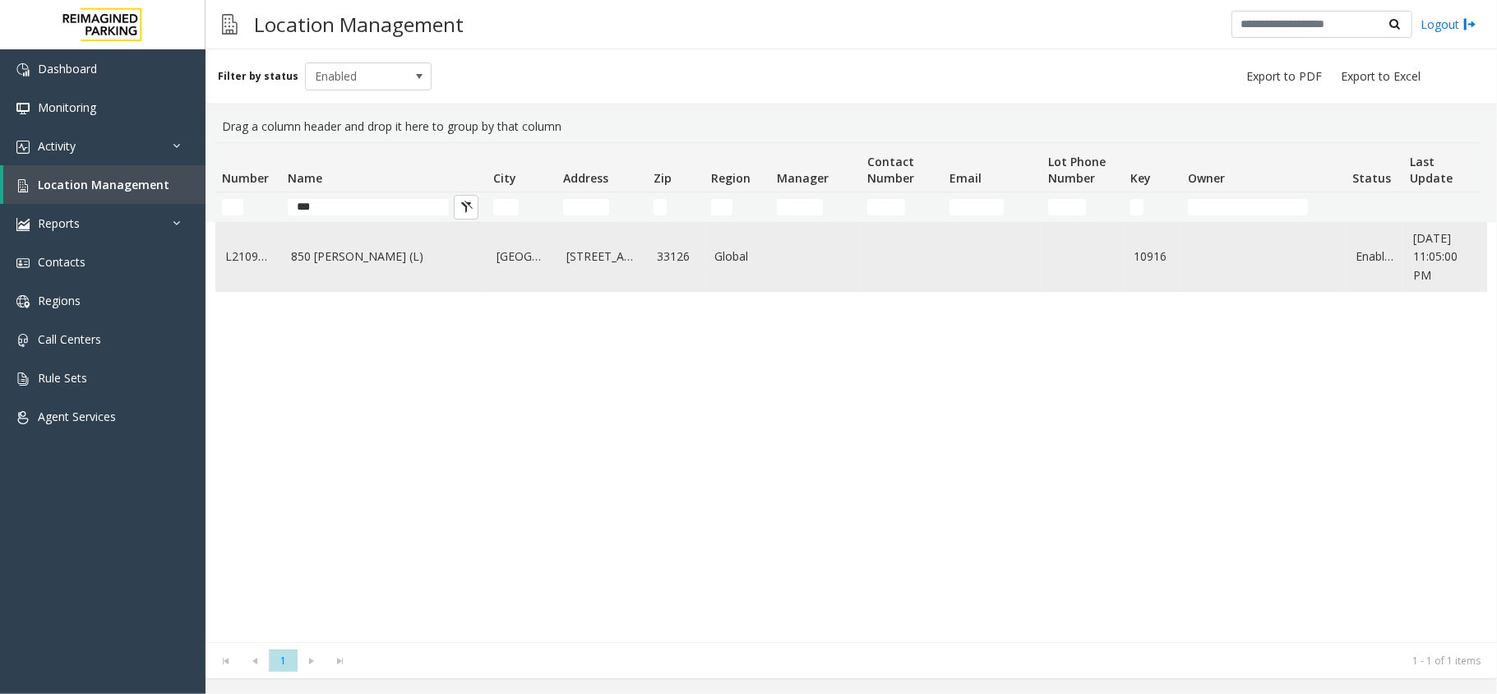
click at [313, 283] on td "850 LeJeune (L)" at bounding box center [384, 257] width 206 height 68
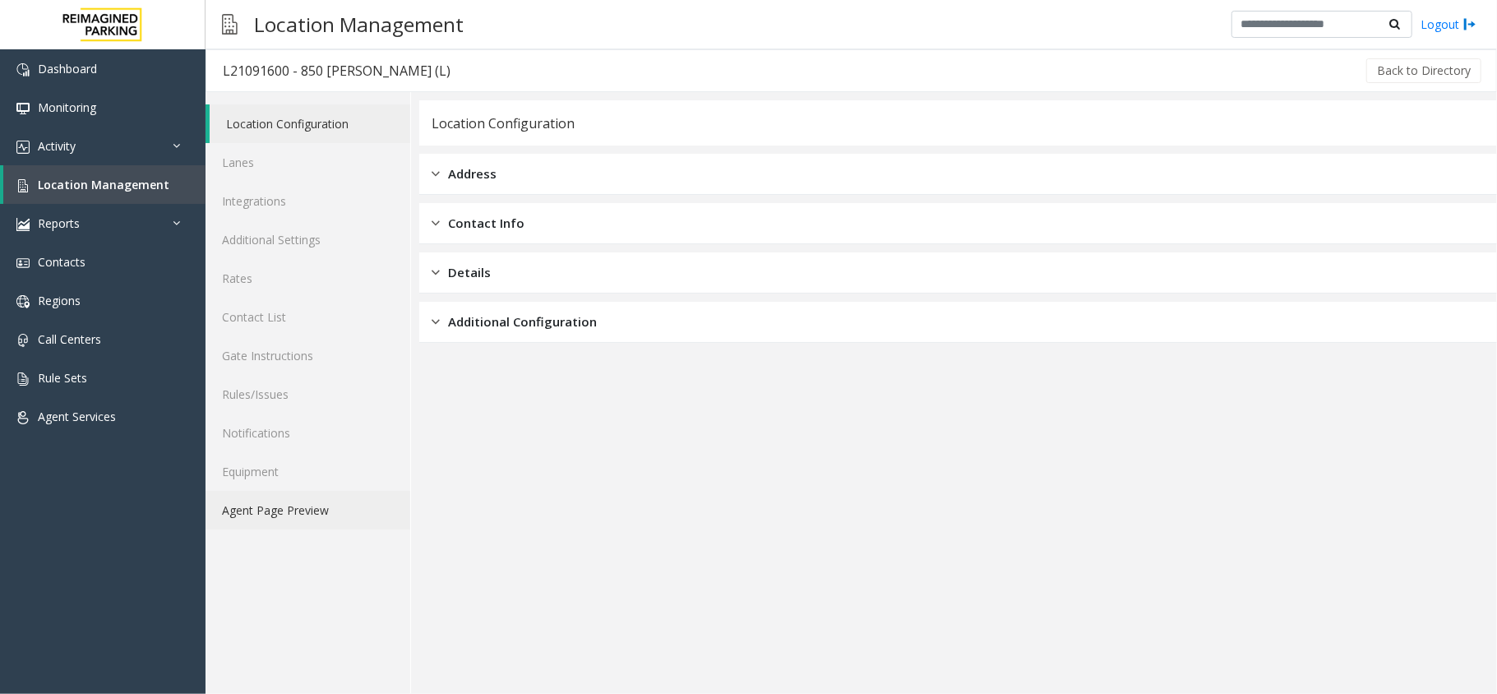
click at [322, 524] on link "Agent Page Preview" at bounding box center [308, 510] width 205 height 39
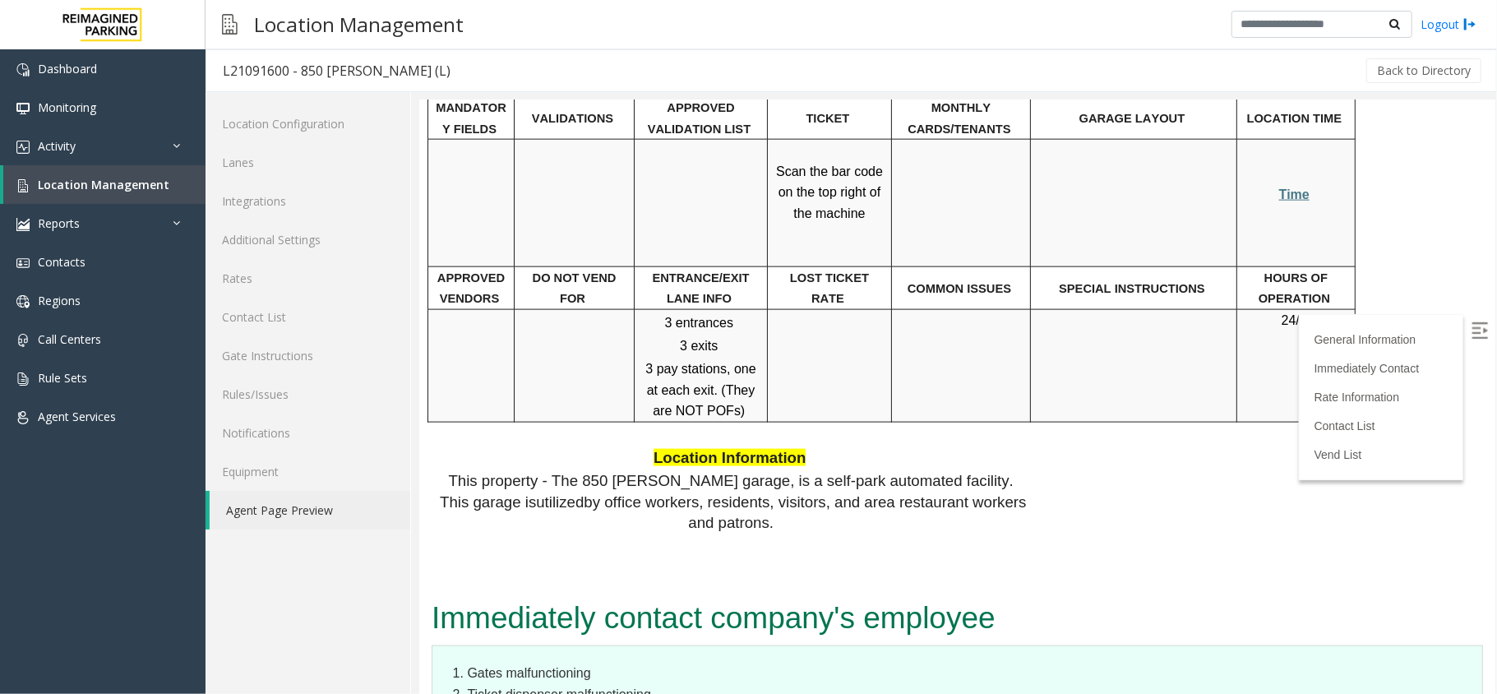
scroll to position [1425, 0]
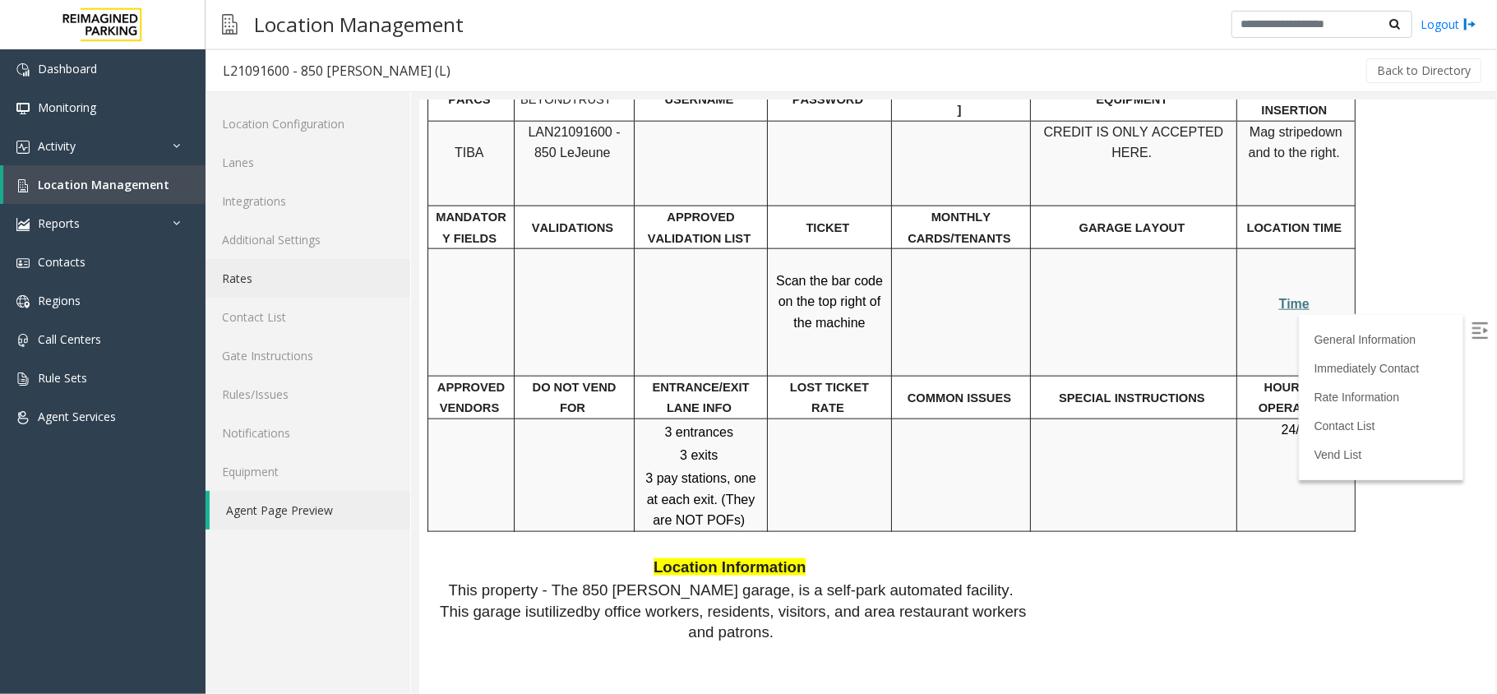
click at [311, 271] on link "Rates" at bounding box center [308, 278] width 205 height 39
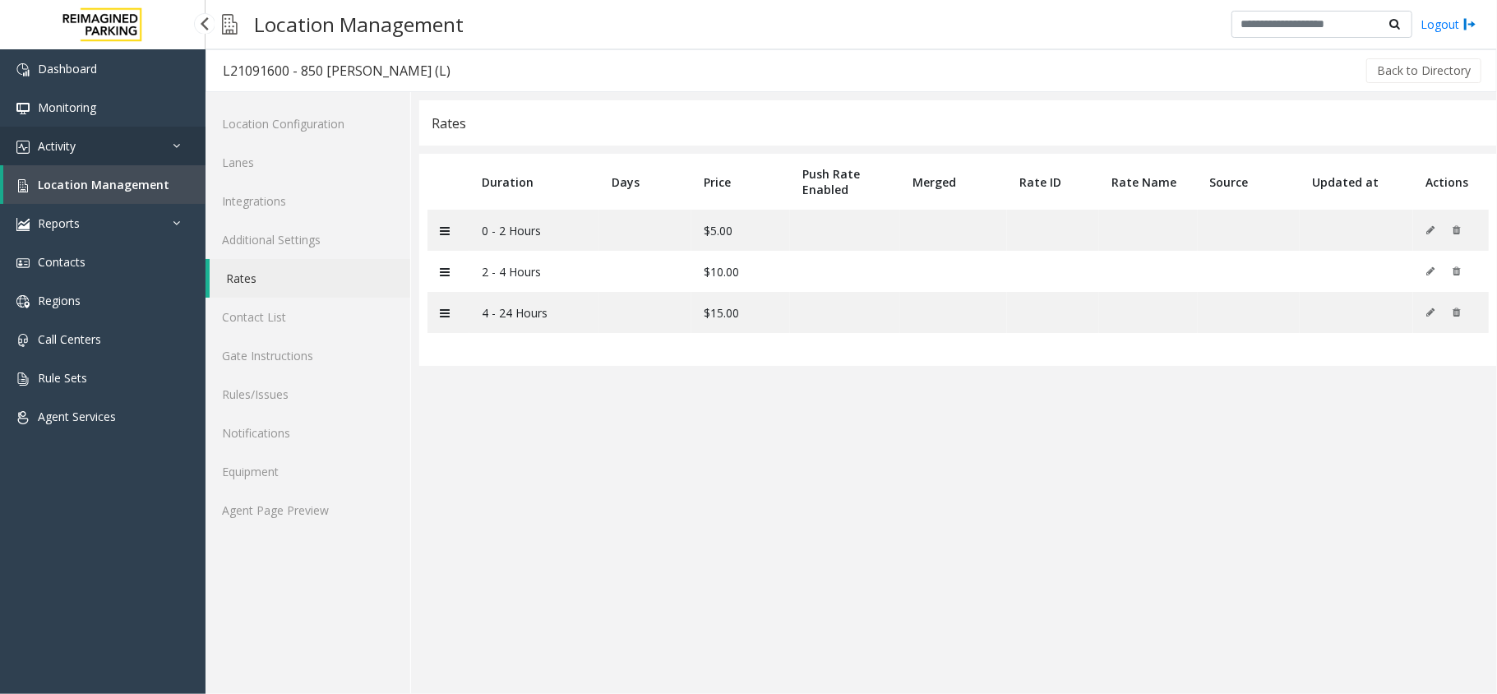
click at [92, 155] on link "Activity" at bounding box center [103, 146] width 206 height 39
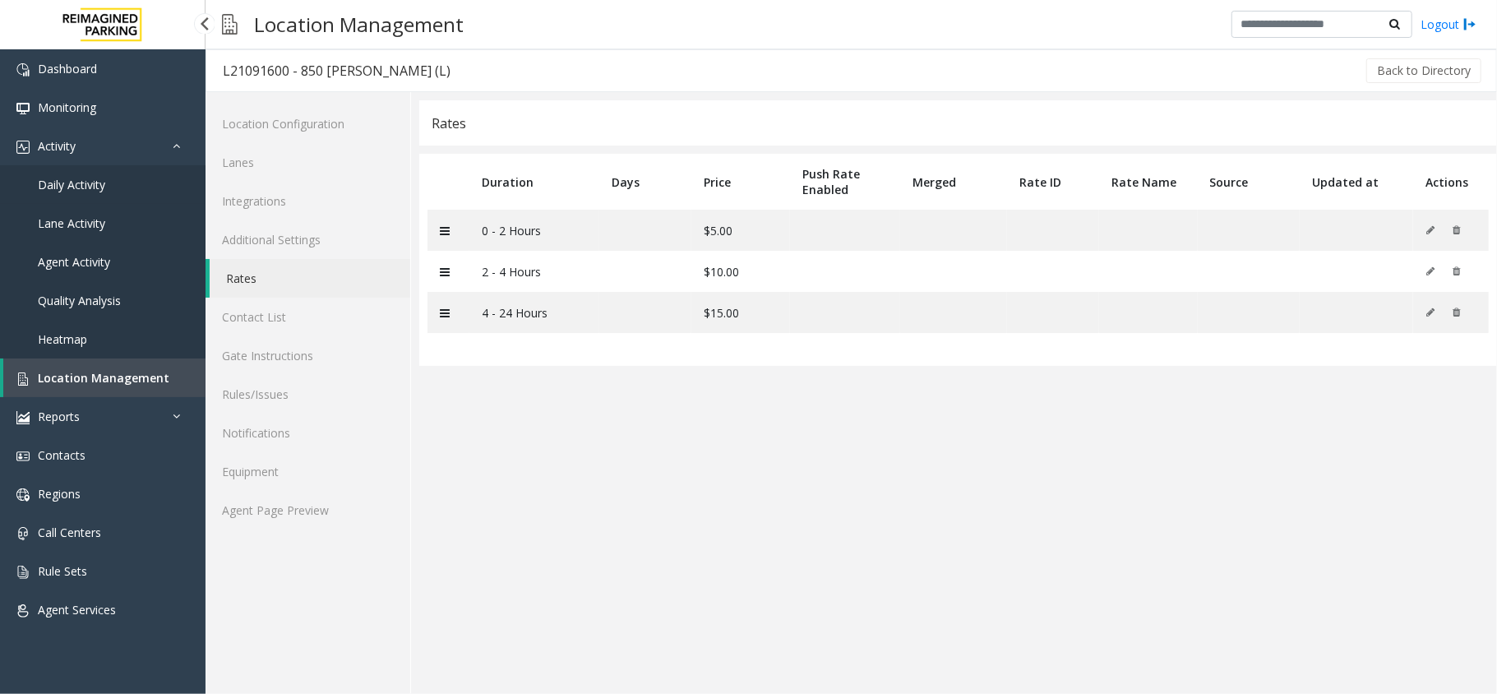
click at [90, 171] on link "Daily Activity" at bounding box center [103, 184] width 206 height 39
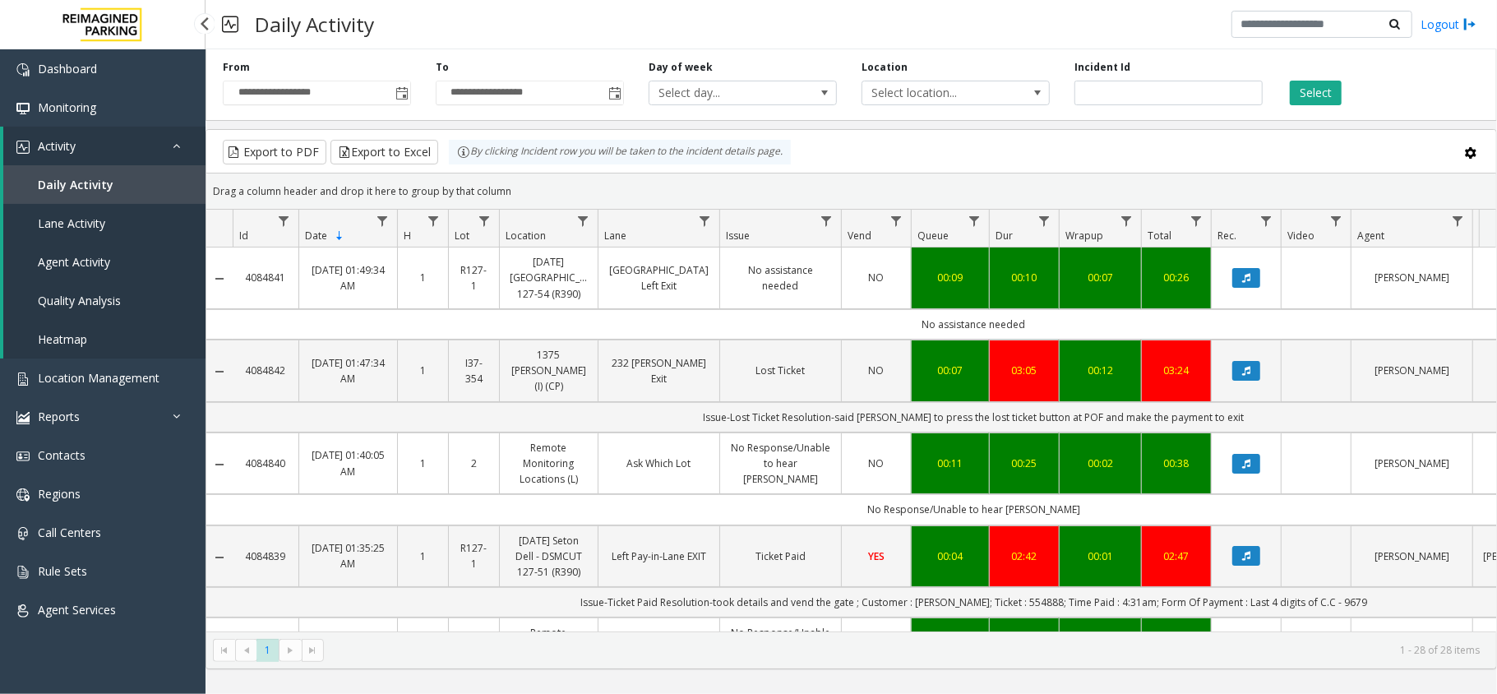
click at [153, 136] on link "Activity" at bounding box center [104, 146] width 202 height 39
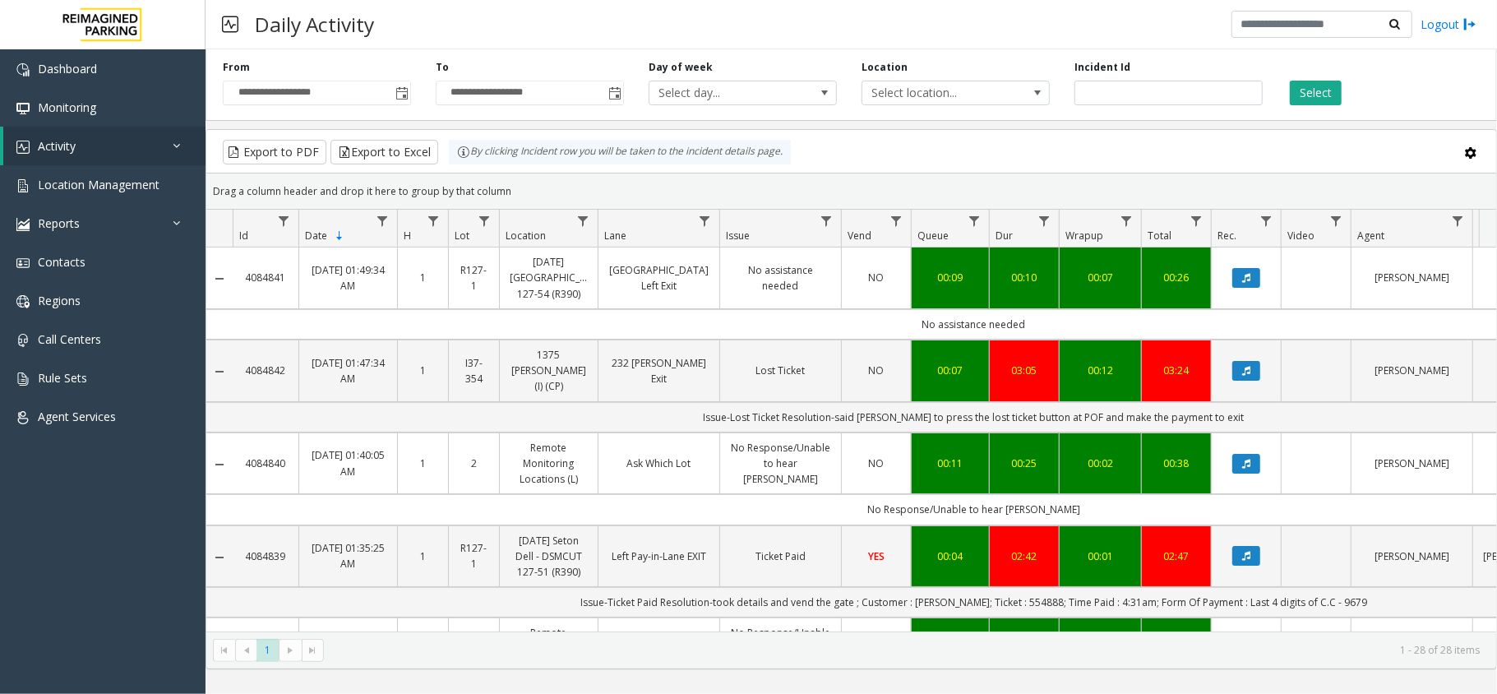
click at [3, 127] on link "Activity" at bounding box center [104, 146] width 202 height 39
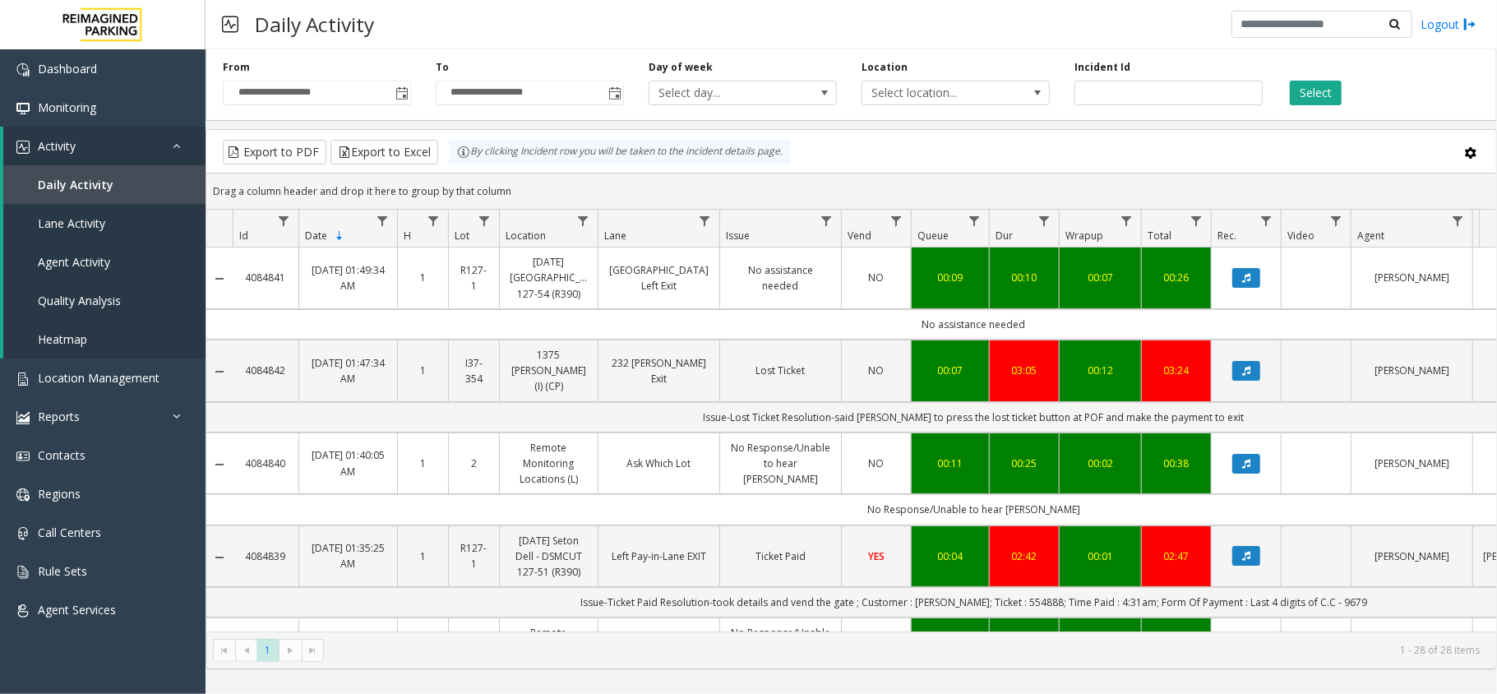
click at [3, 127] on link "Activity" at bounding box center [104, 146] width 202 height 39
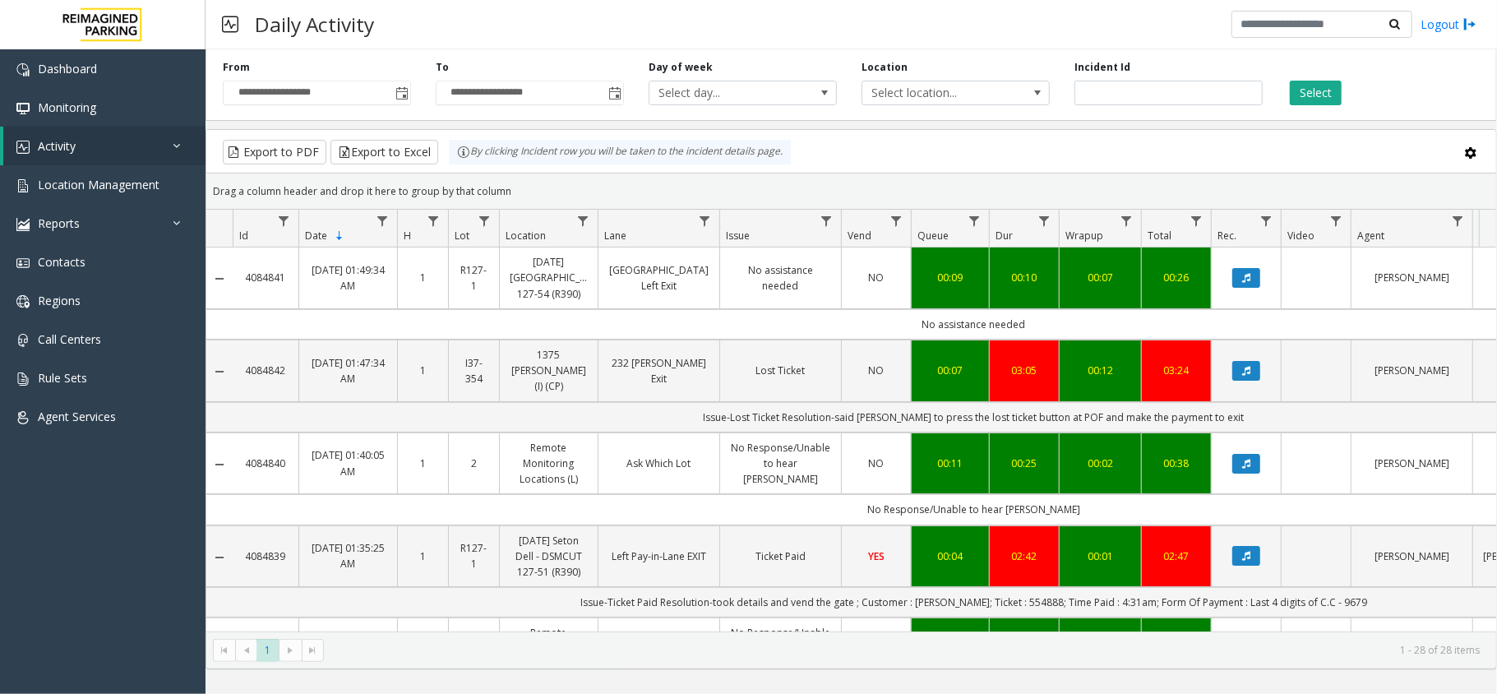
click at [3, 127] on link "Activity" at bounding box center [104, 146] width 202 height 39
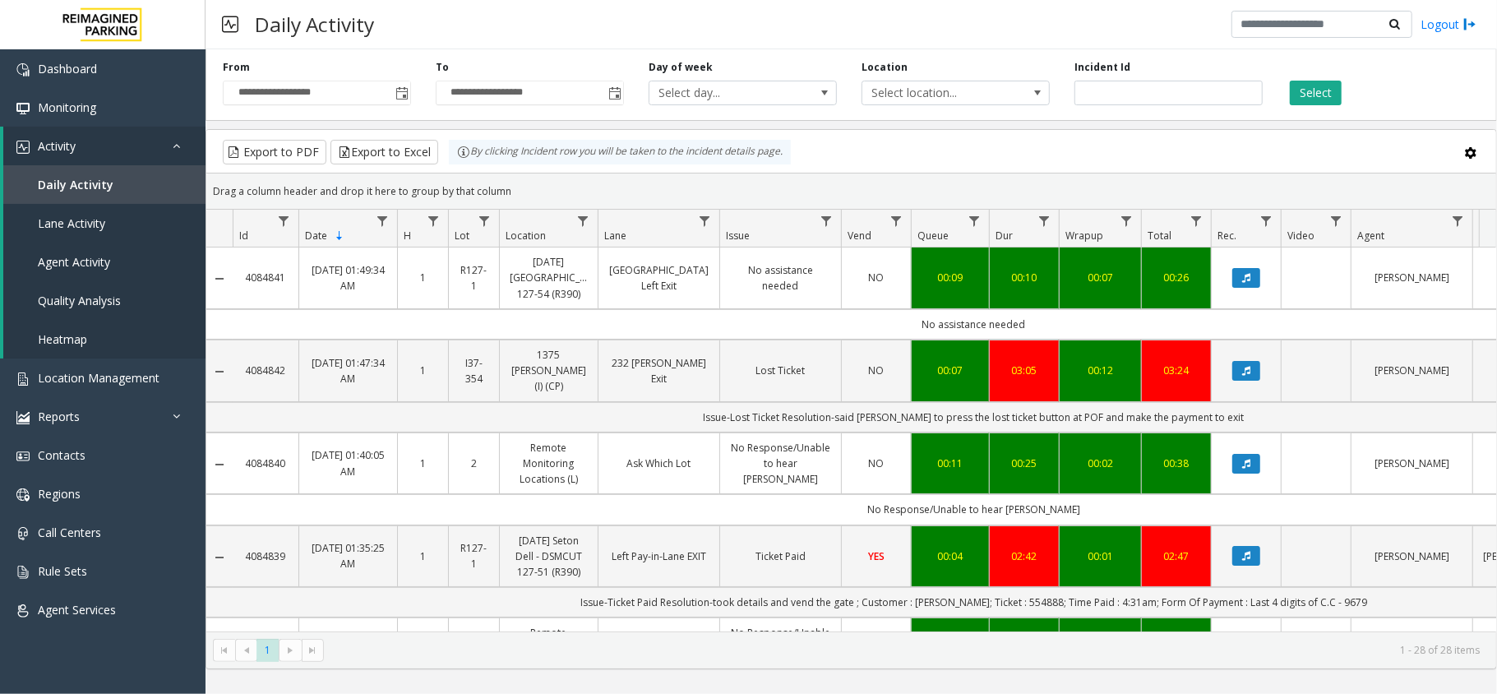
click at [3, 127] on link "Activity" at bounding box center [104, 146] width 202 height 39
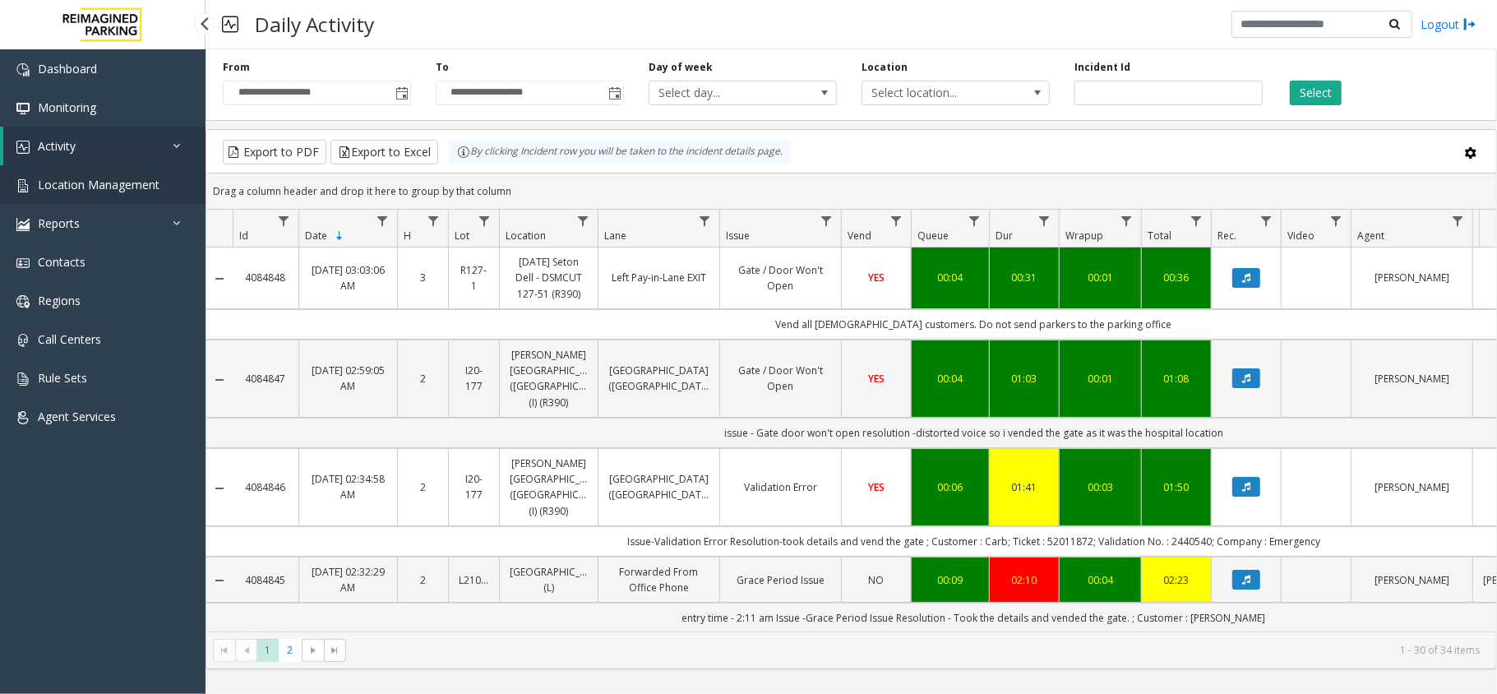
click at [116, 169] on link "Location Management" at bounding box center [103, 184] width 206 height 39
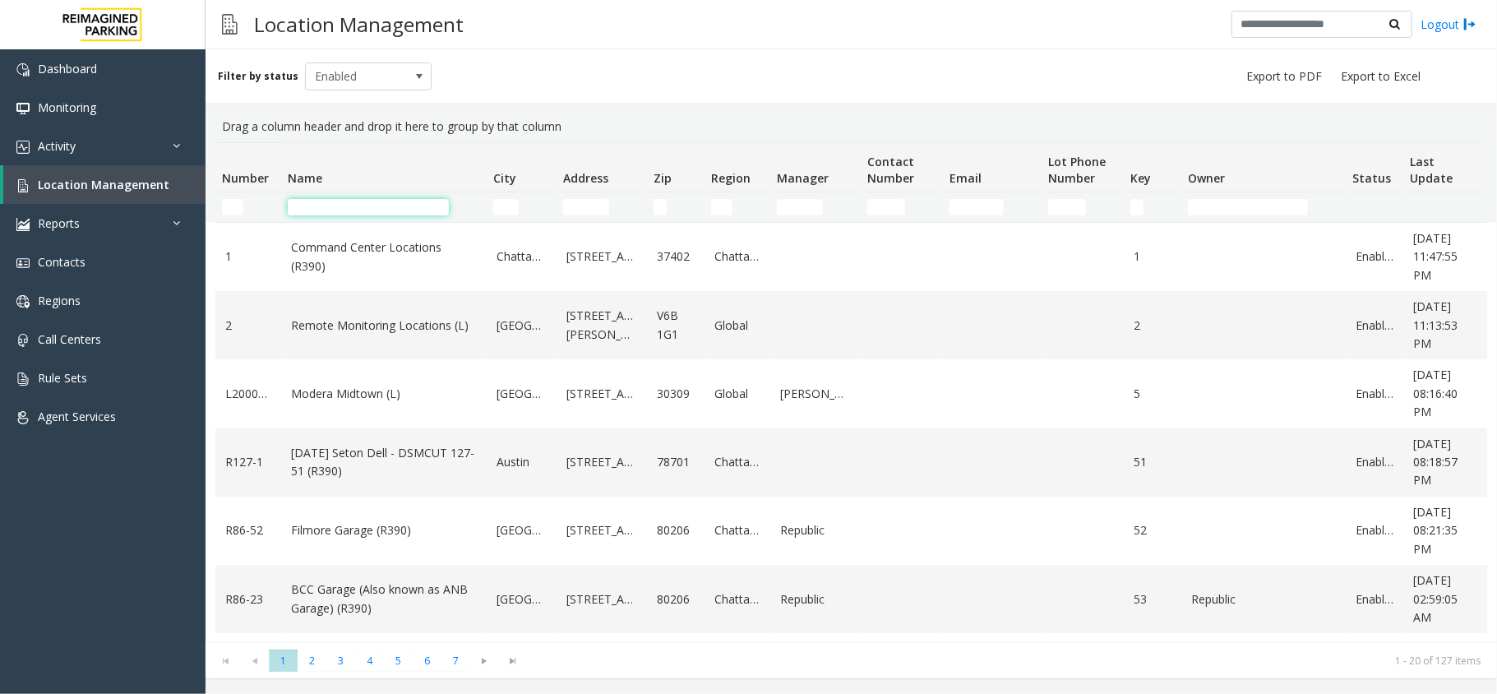
click at [332, 201] on input "Name Filter" at bounding box center [368, 207] width 161 height 16
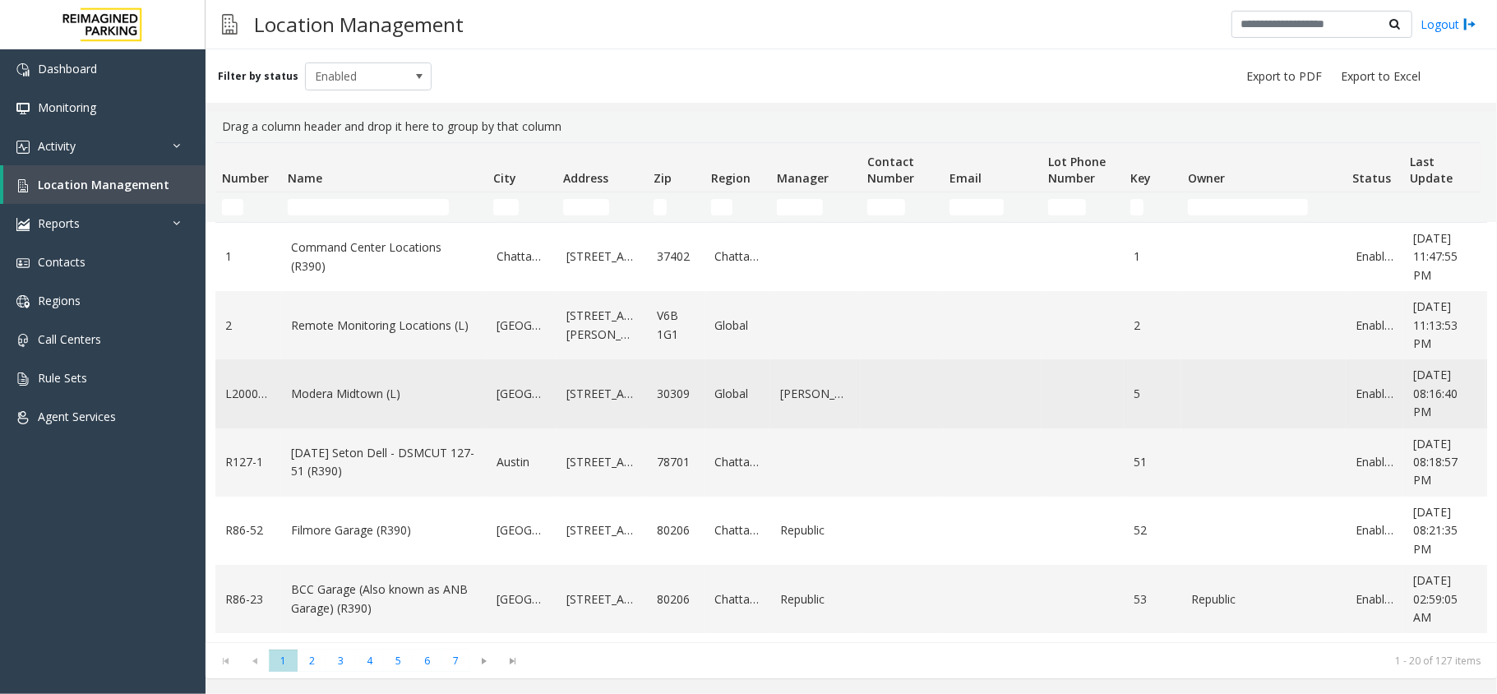
click at [363, 413] on td "Modera Midtown (L)" at bounding box center [384, 393] width 206 height 68
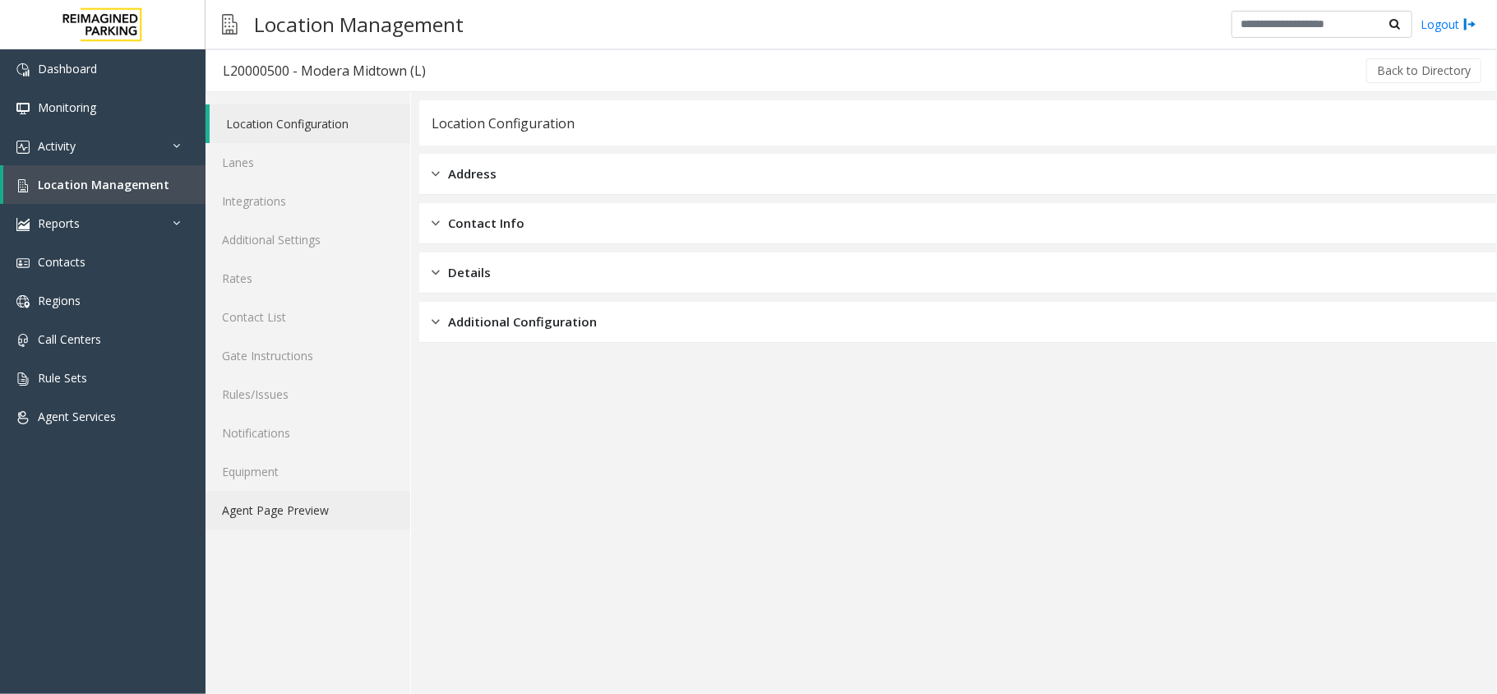
click at [403, 514] on link "Agent Page Preview" at bounding box center [308, 510] width 205 height 39
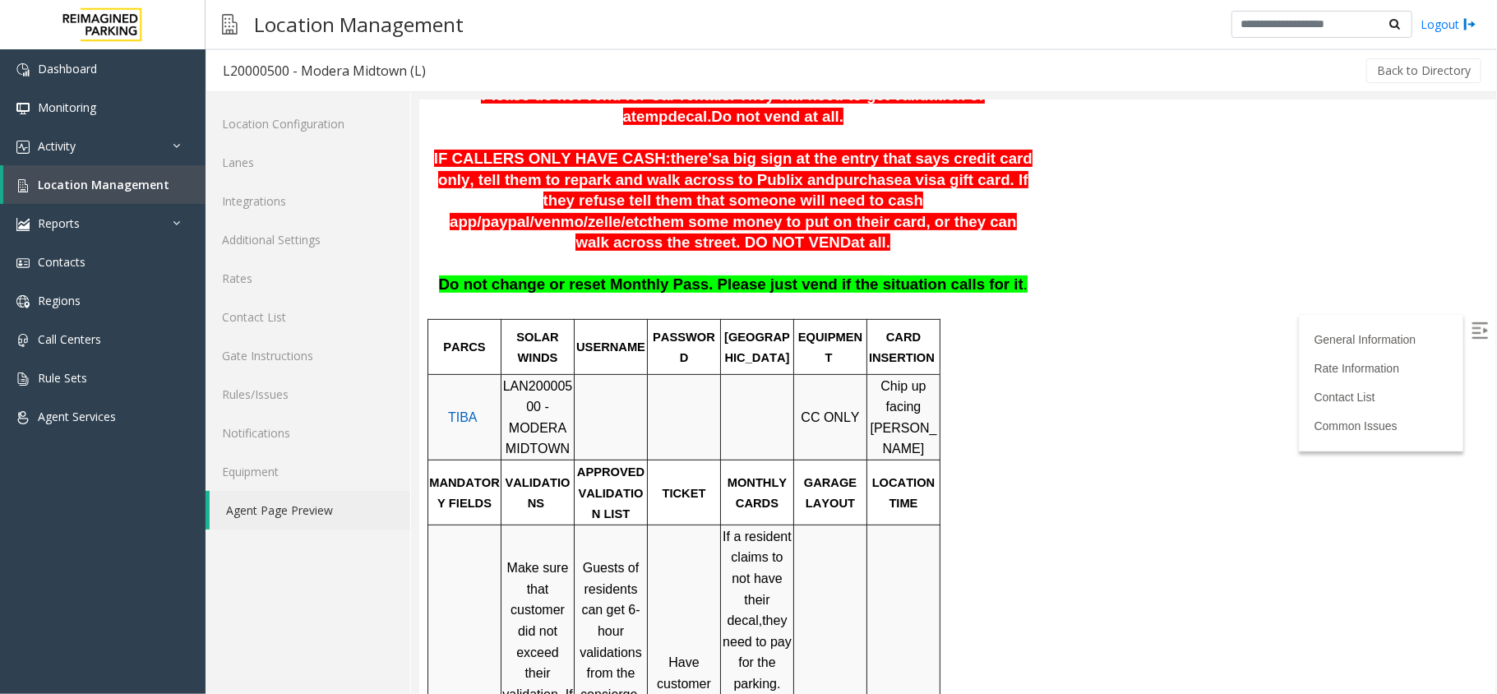
scroll to position [329, 0]
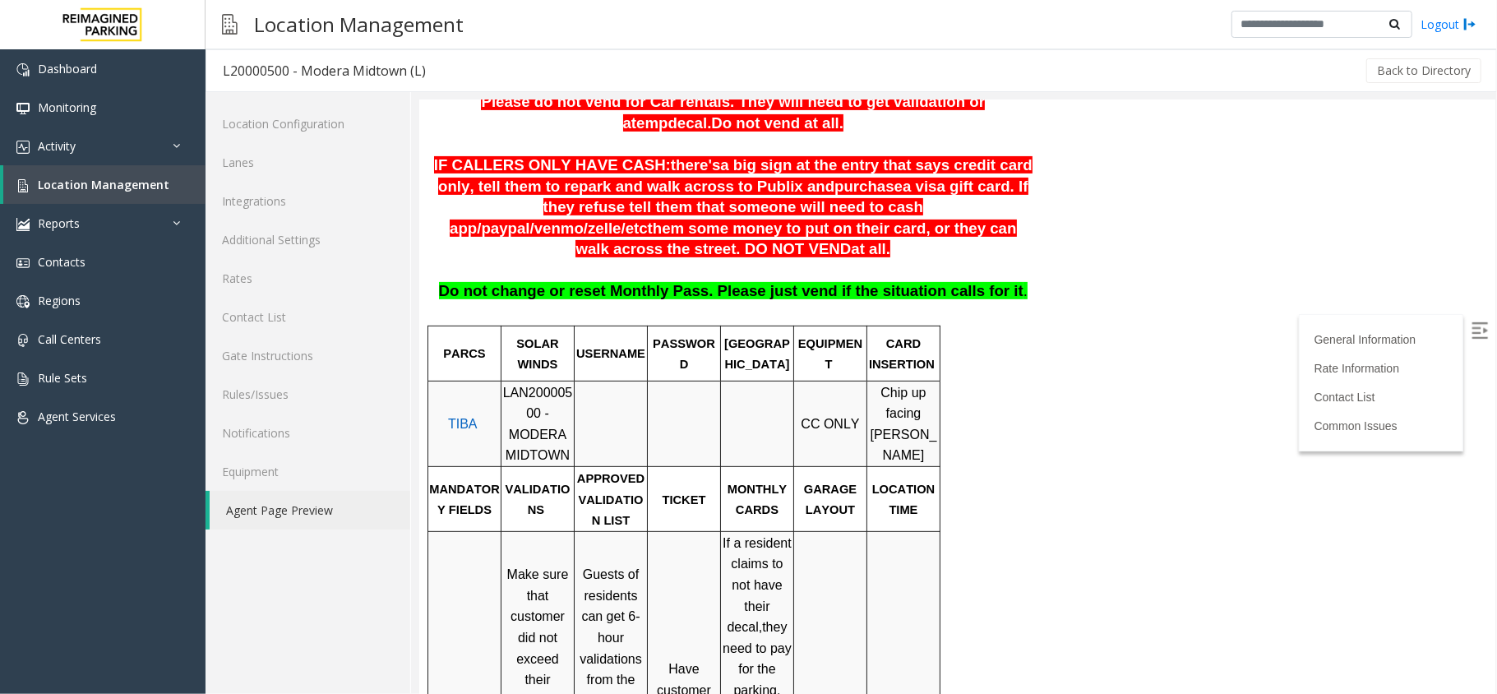
click at [1471, 325] on img at bounding box center [1479, 329] width 16 height 16
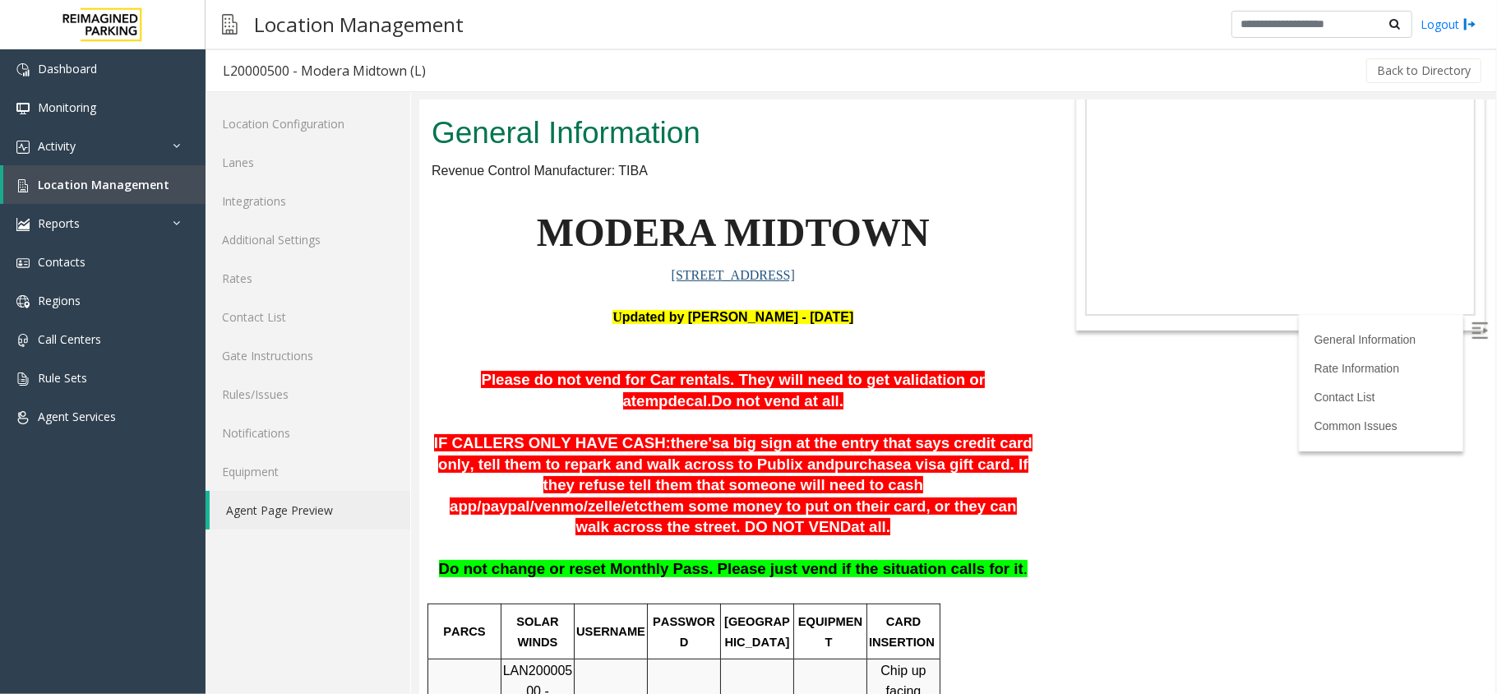
scroll to position [0, 0]
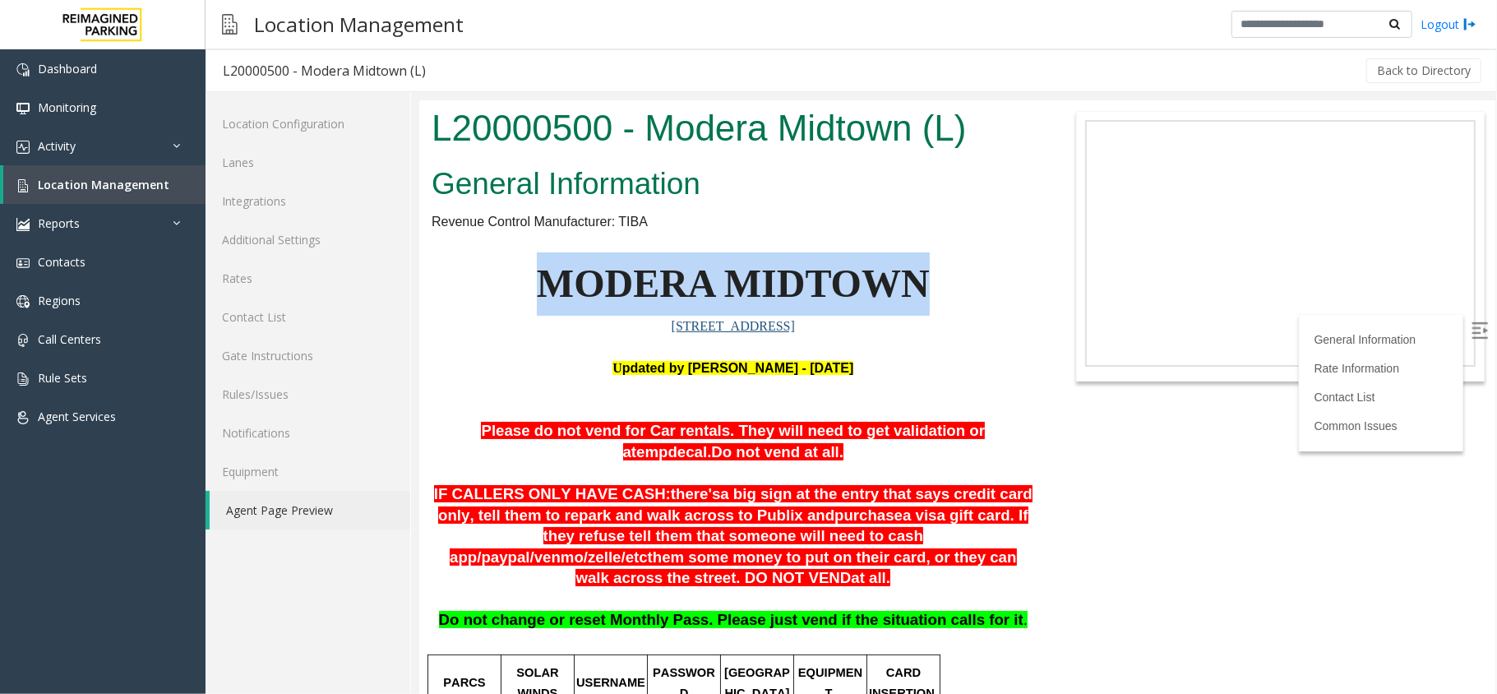
drag, startPoint x: 532, startPoint y: 278, endPoint x: 923, endPoint y: 310, distance: 392.6
click at [923, 310] on p "MODERA MIDTOWN" at bounding box center [732, 283] width 603 height 63
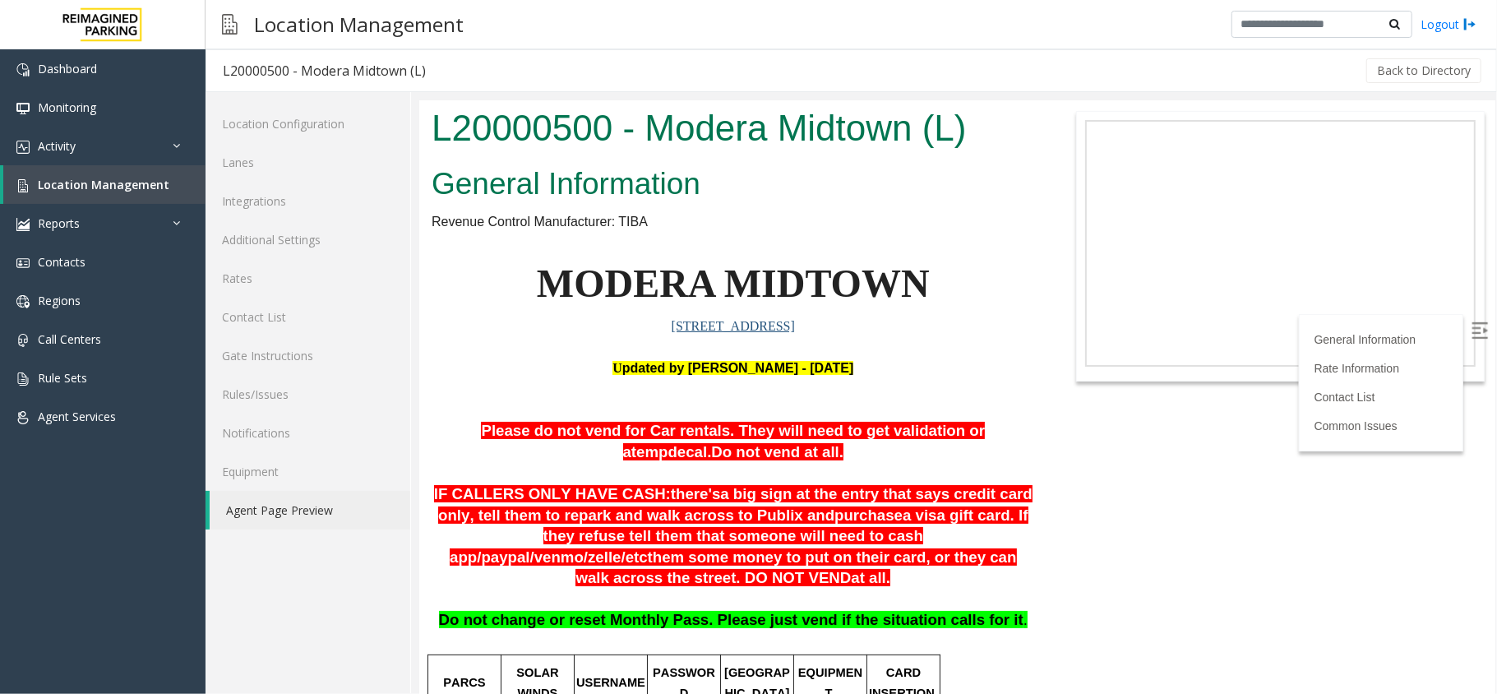
click at [996, 390] on p at bounding box center [732, 388] width 603 height 21
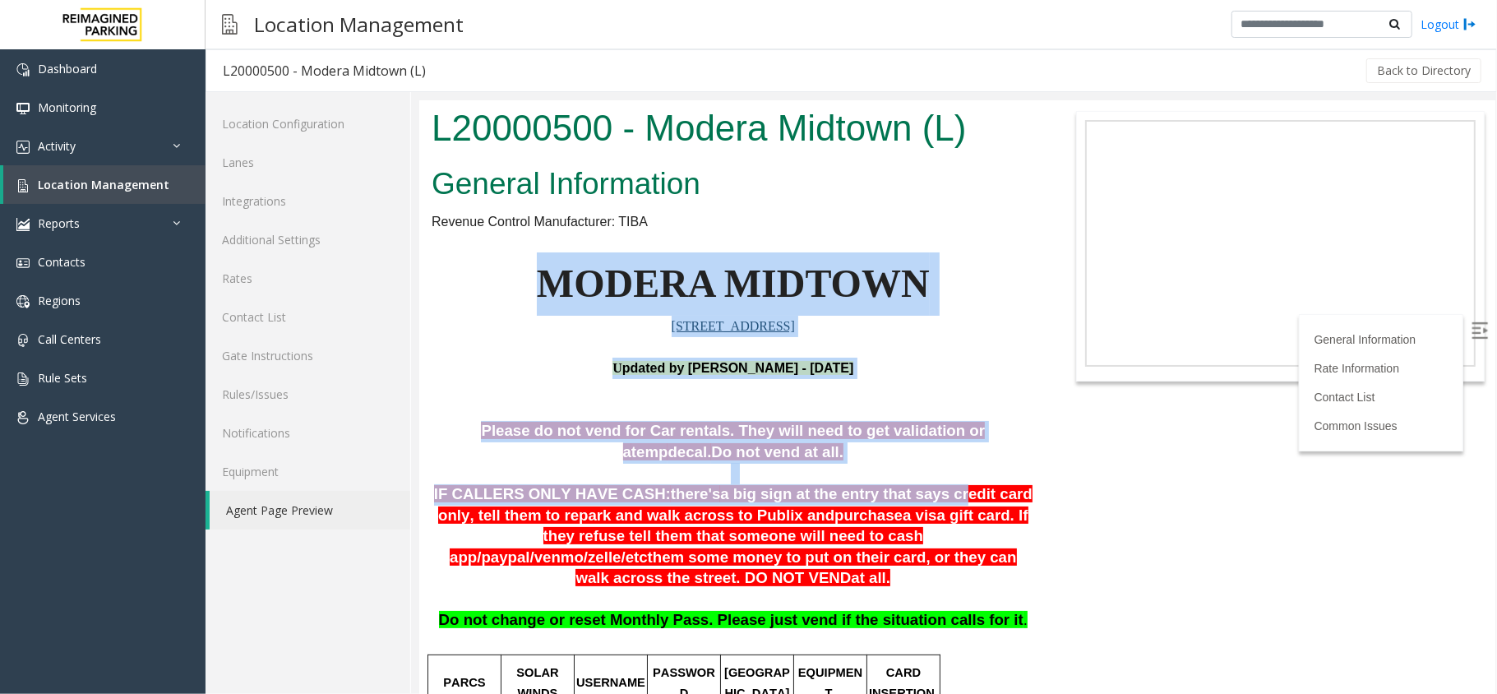
drag, startPoint x: 539, startPoint y: 291, endPoint x: 890, endPoint y: 488, distance: 402.6
click at [869, 499] on span "a big sign at the entry that says credit card only, tell them to repark and wal…" at bounding box center [734, 503] width 594 height 39
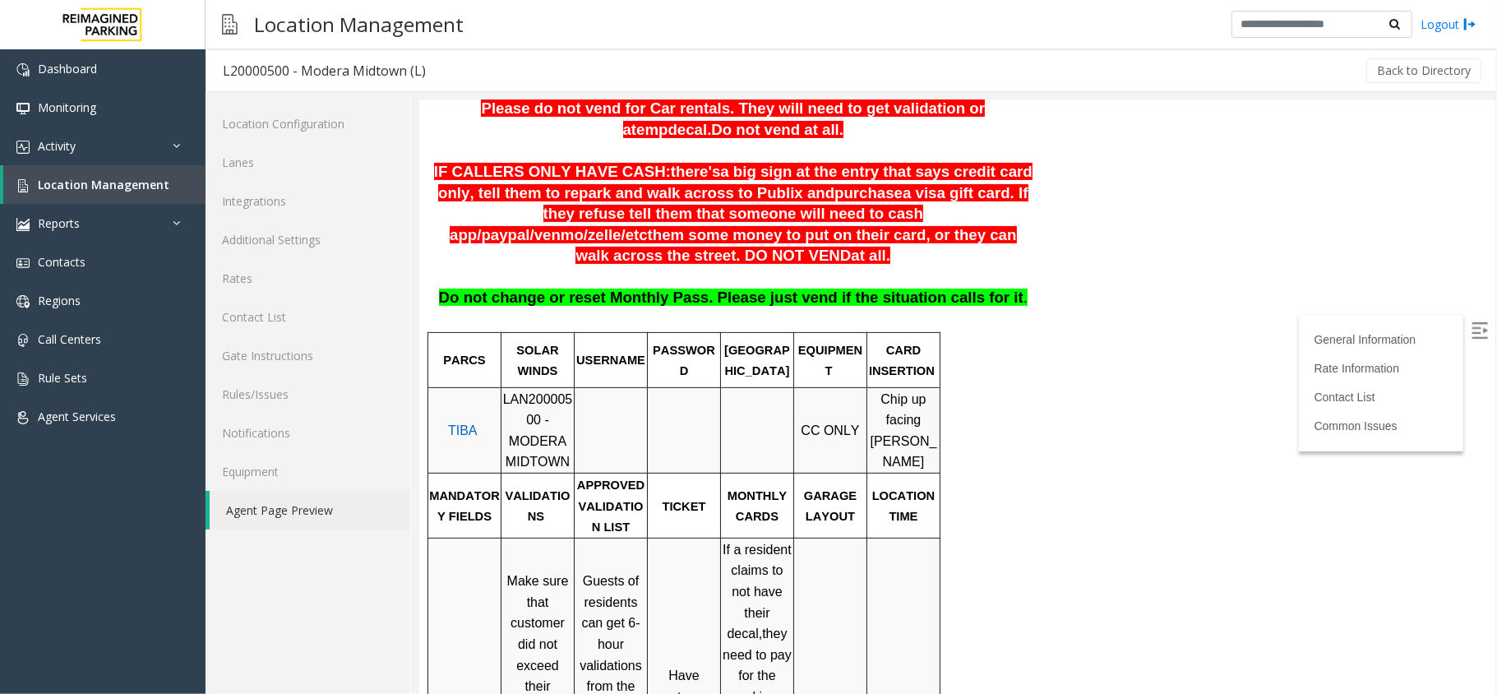
scroll to position [329, 0]
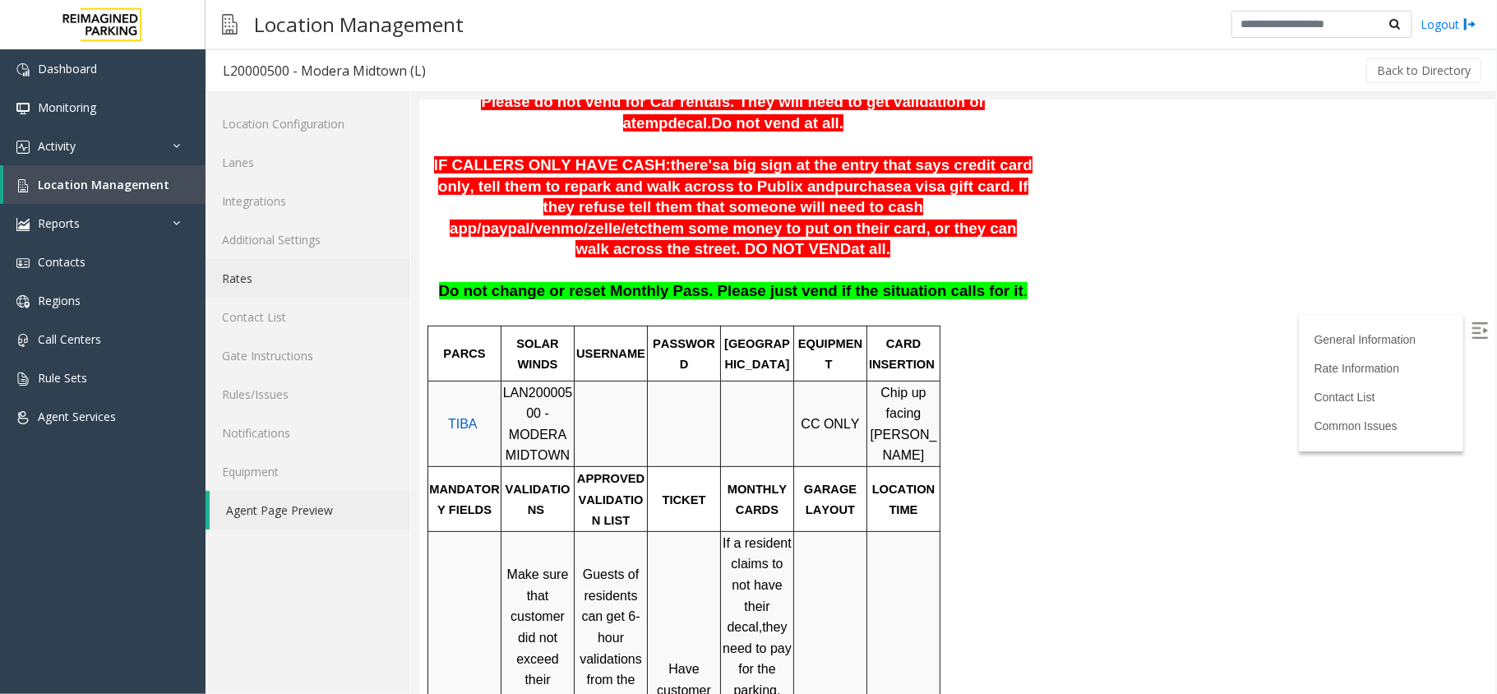
click at [335, 289] on link "Rates" at bounding box center [308, 278] width 205 height 39
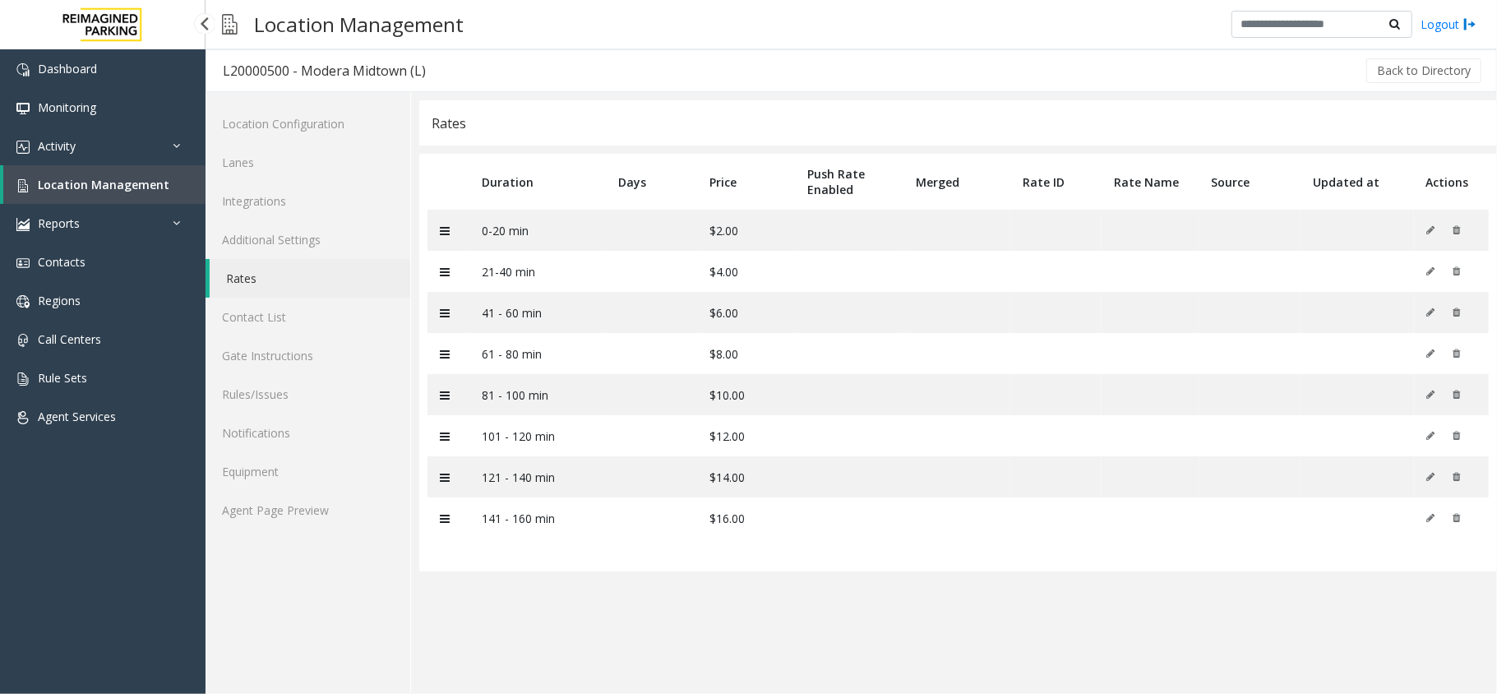
click at [117, 178] on span "Location Management" at bounding box center [104, 185] width 132 height 16
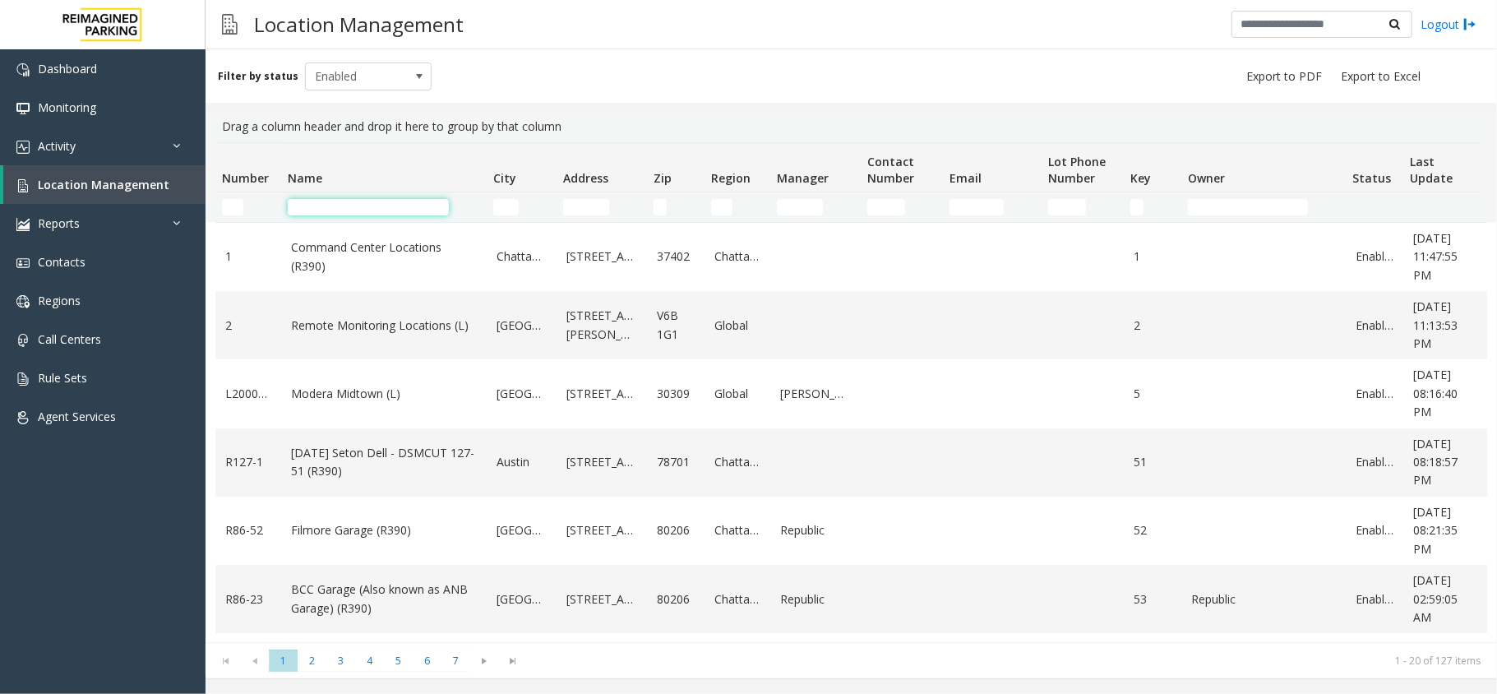
click at [426, 206] on input "Name Filter" at bounding box center [368, 207] width 161 height 16
click at [133, 155] on link "Activity" at bounding box center [103, 146] width 206 height 39
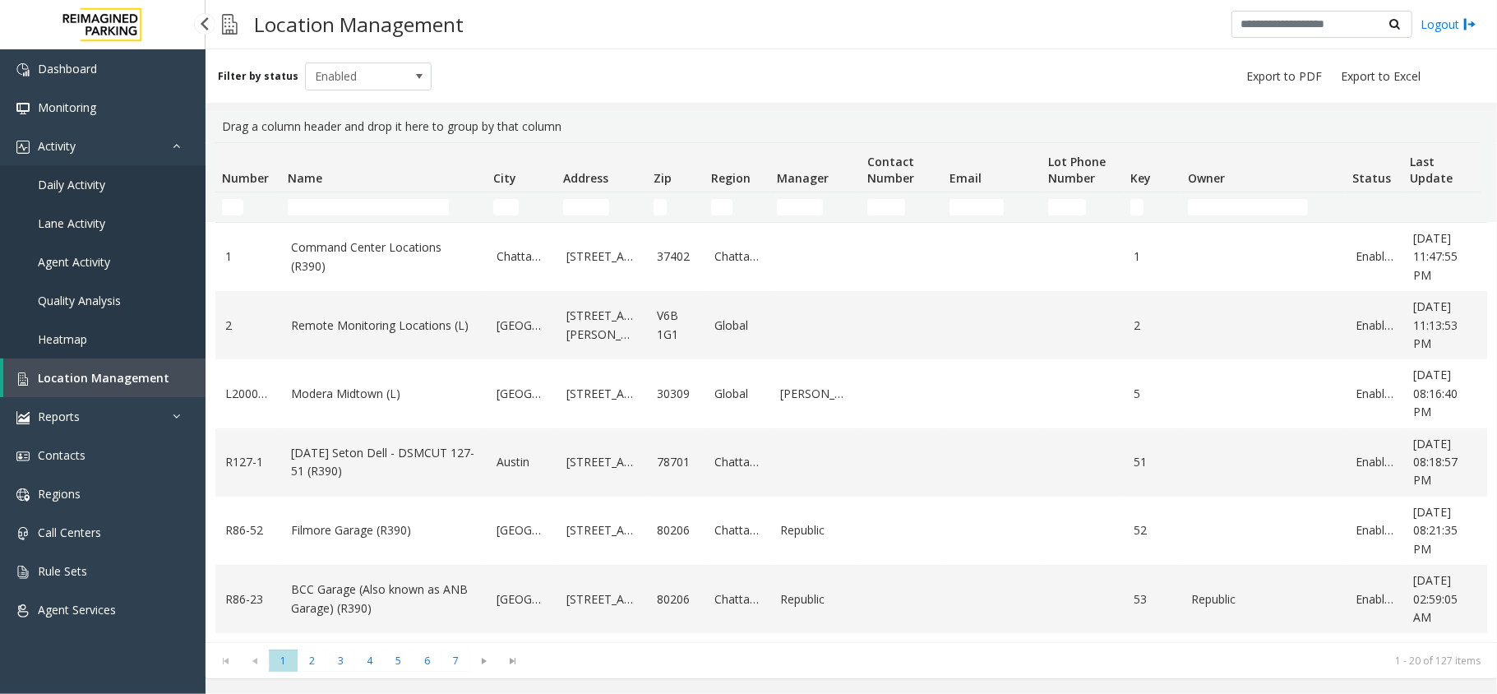
click at [122, 182] on link "Daily Activity" at bounding box center [103, 184] width 206 height 39
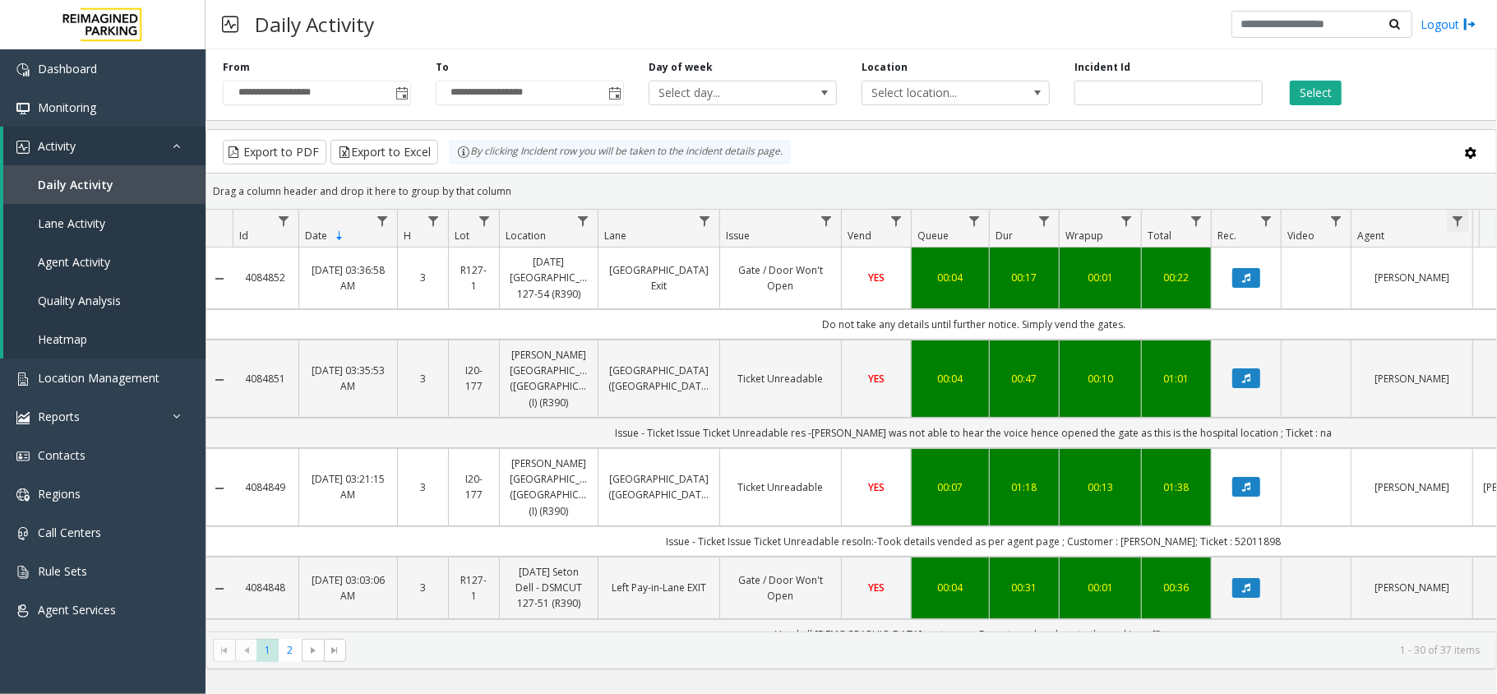
click at [1452, 221] on span "Data table" at bounding box center [1457, 221] width 13 height 13
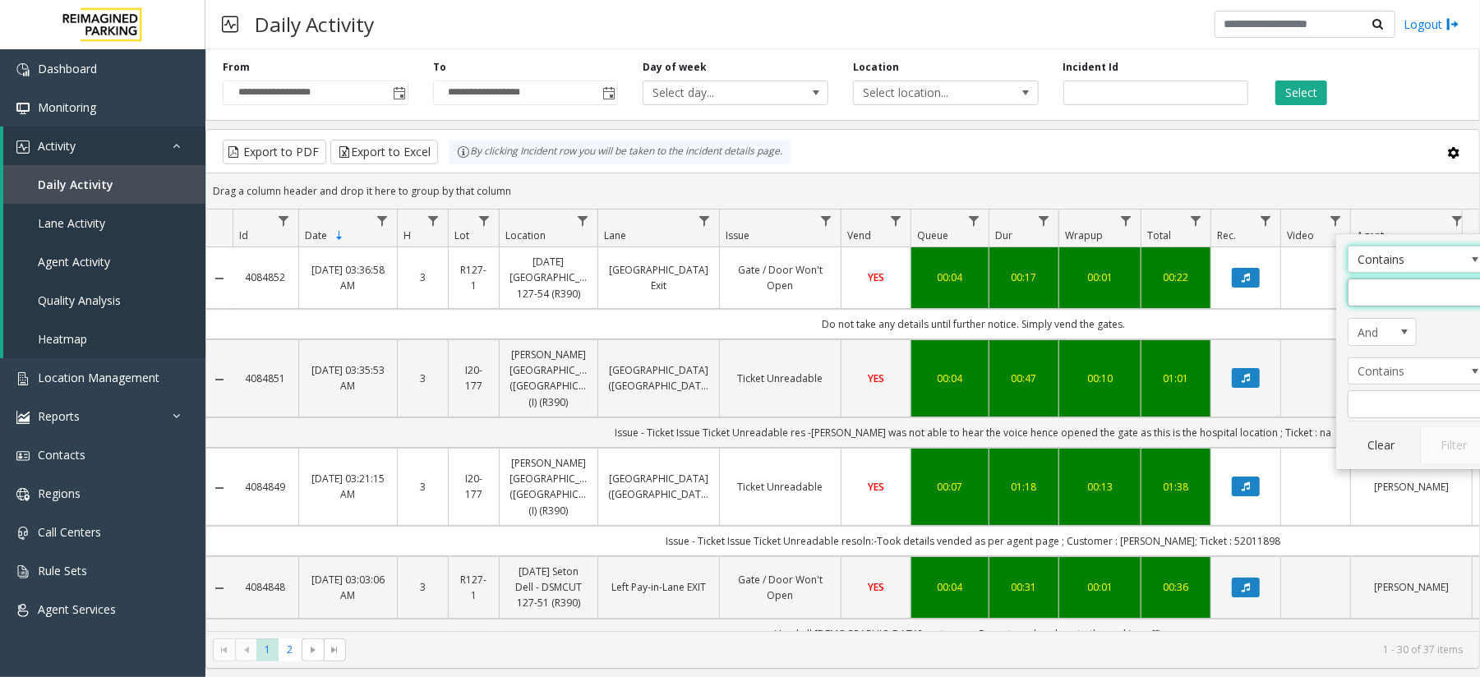
click at [1412, 286] on input "Agent Filter" at bounding box center [1418, 293] width 140 height 28
type input "**"
click at [1432, 441] on button "Filter" at bounding box center [1453, 445] width 67 height 36
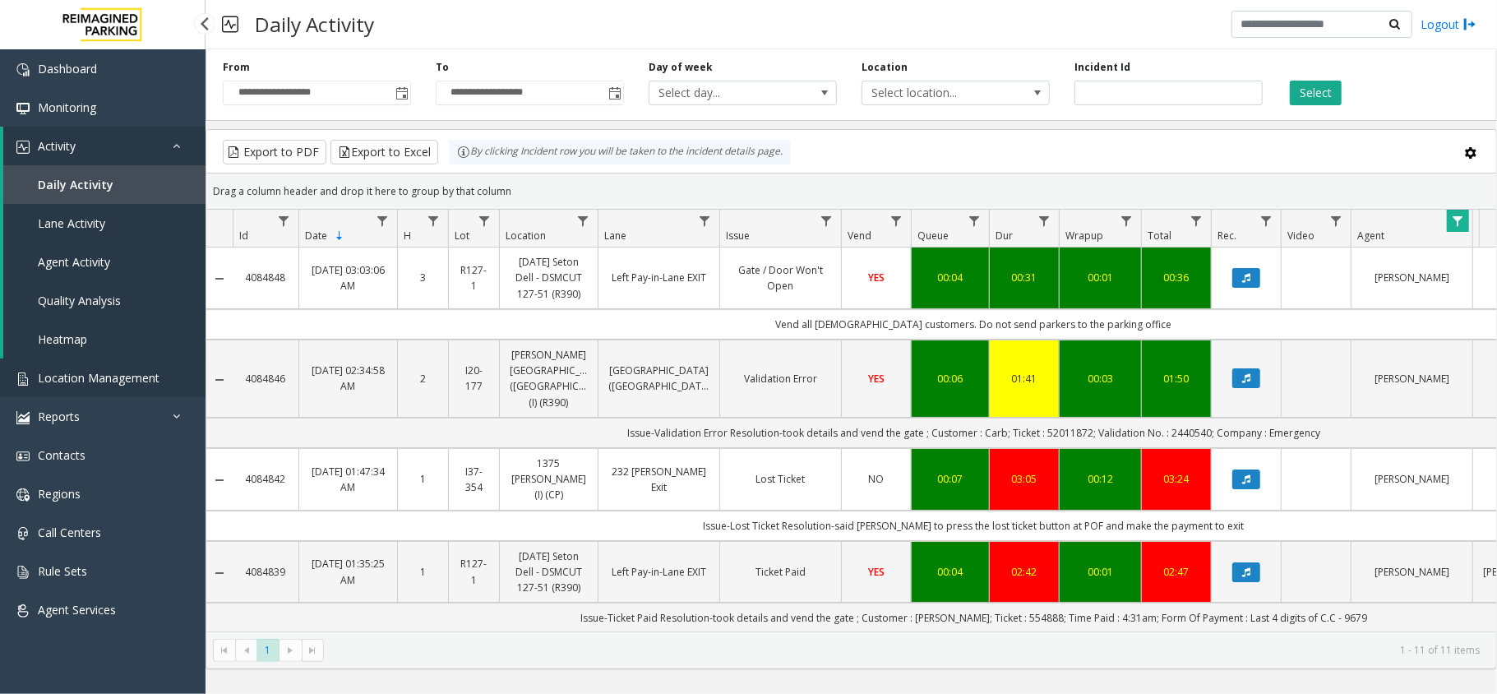
click at [94, 373] on span "Location Management" at bounding box center [99, 378] width 122 height 16
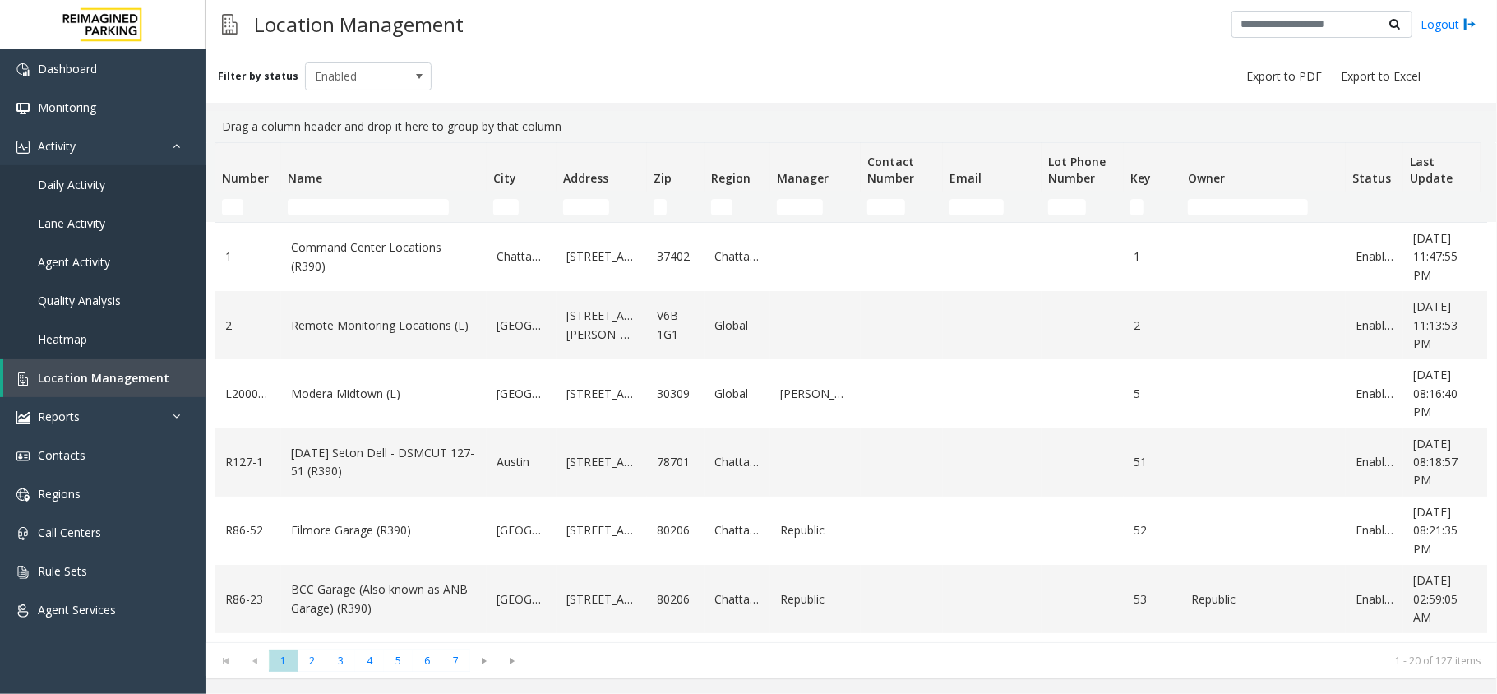
click at [411, 189] on th "Name" at bounding box center [384, 167] width 206 height 49
click at [408, 218] on td "Name Filter" at bounding box center [384, 207] width 206 height 30
click at [406, 206] on input "Name Filter" at bounding box center [368, 207] width 161 height 16
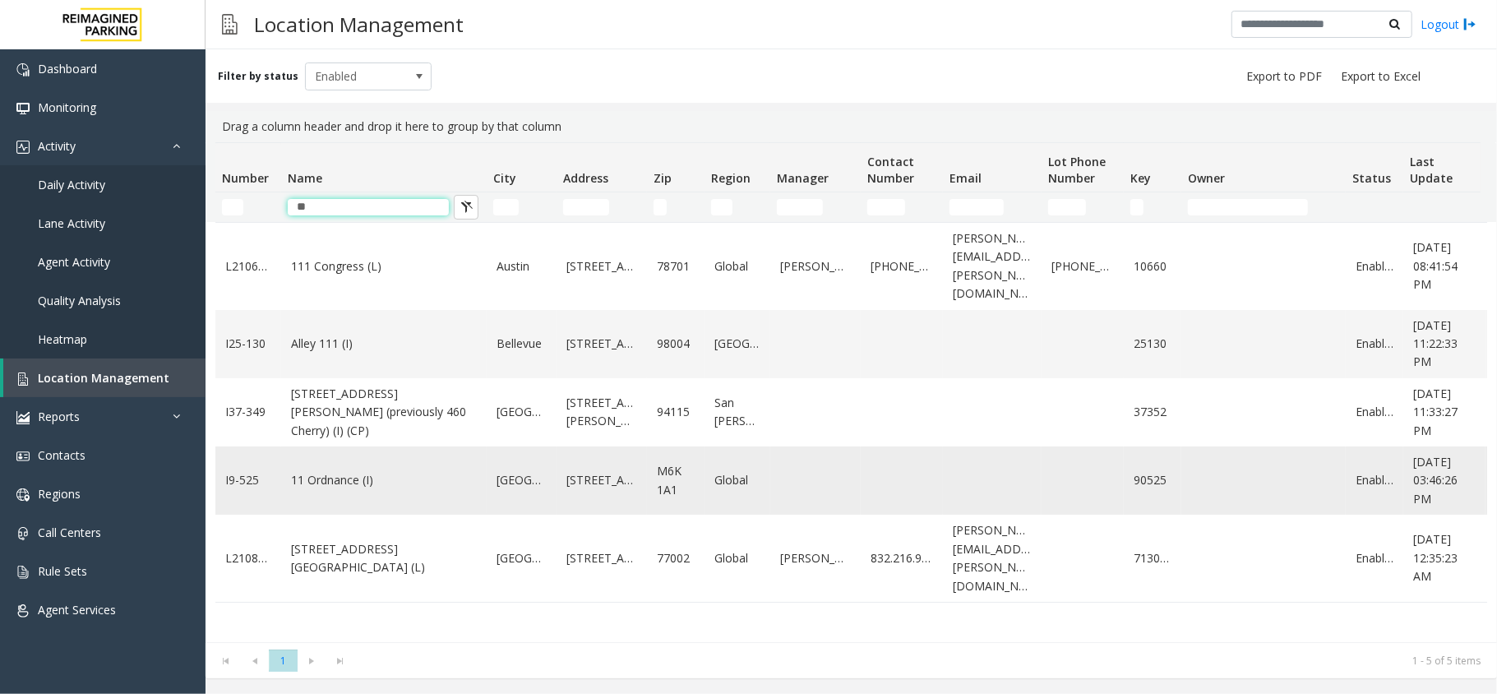
type input "**"
click at [330, 475] on td "11 Ordnance (I)" at bounding box center [384, 480] width 206 height 68
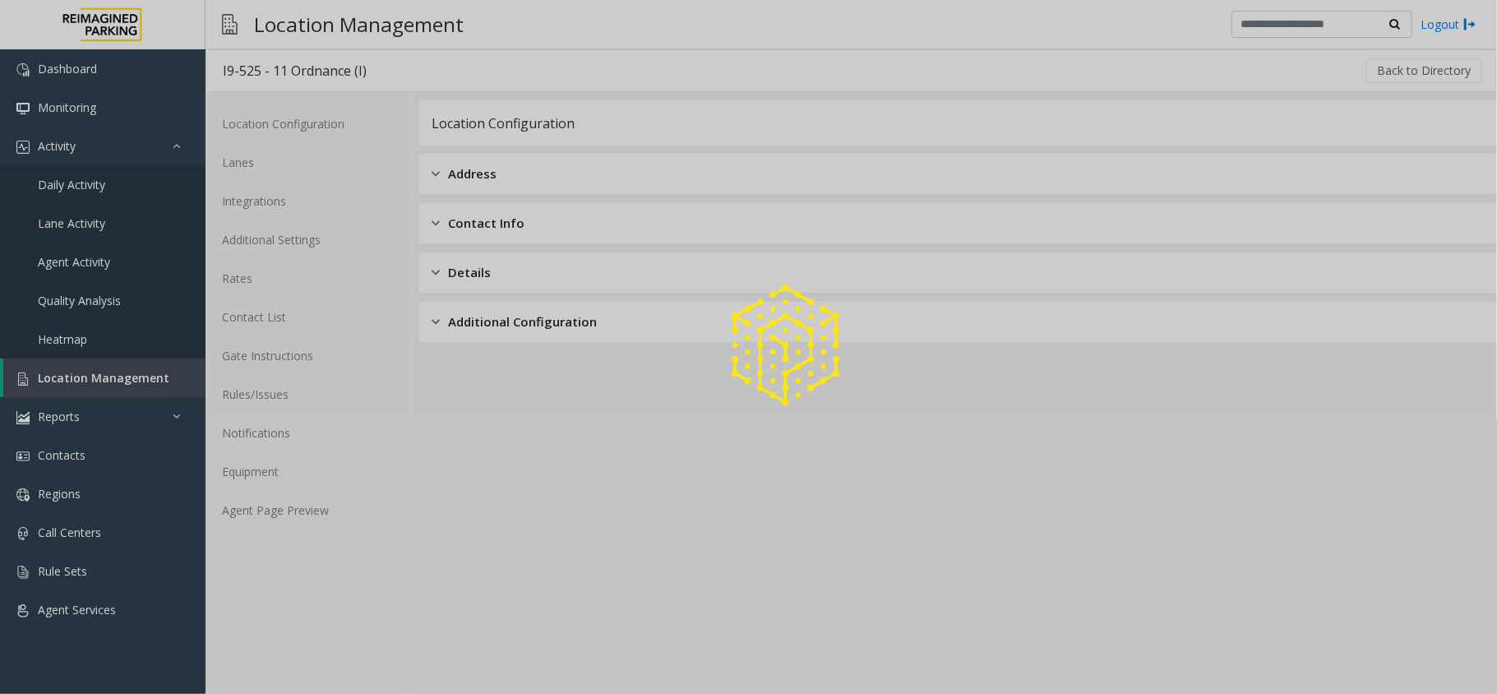
click at [298, 510] on div at bounding box center [748, 347] width 1497 height 694
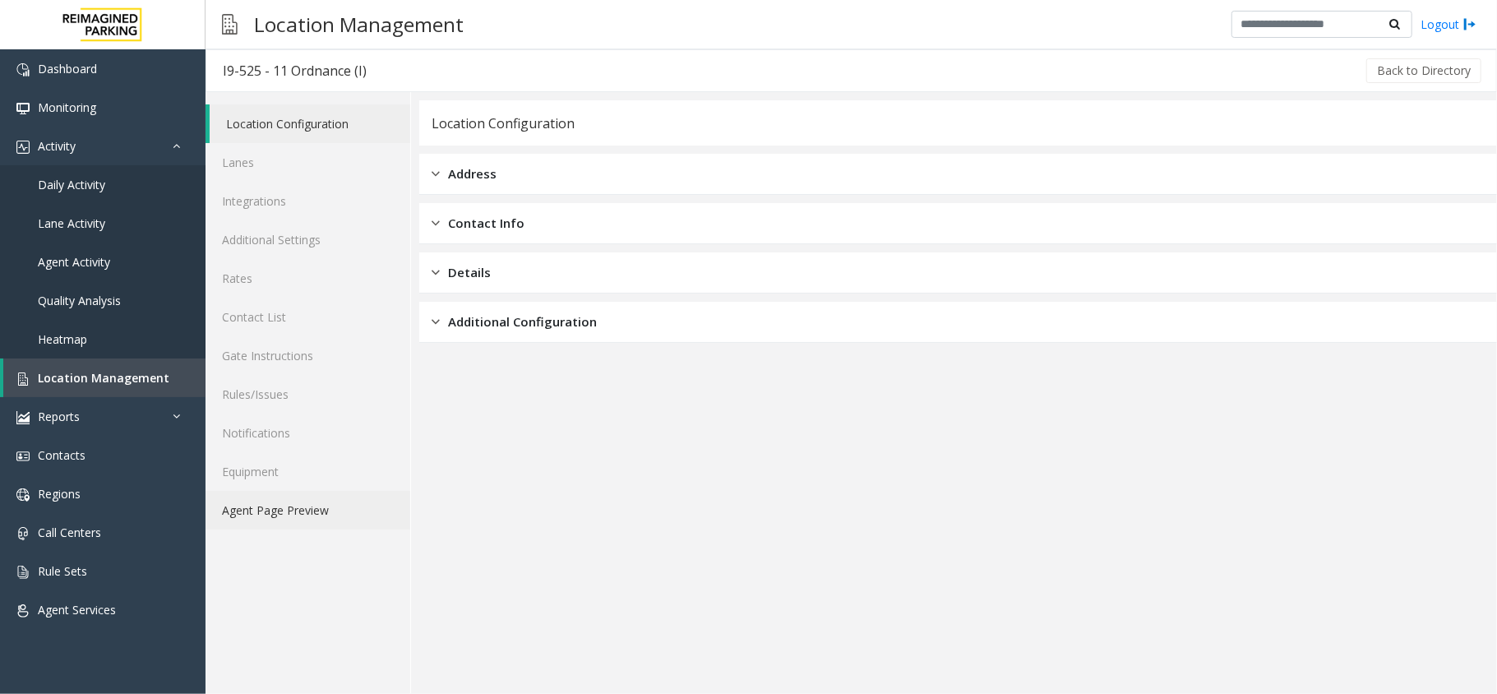
click at [298, 510] on link "Agent Page Preview" at bounding box center [308, 510] width 205 height 39
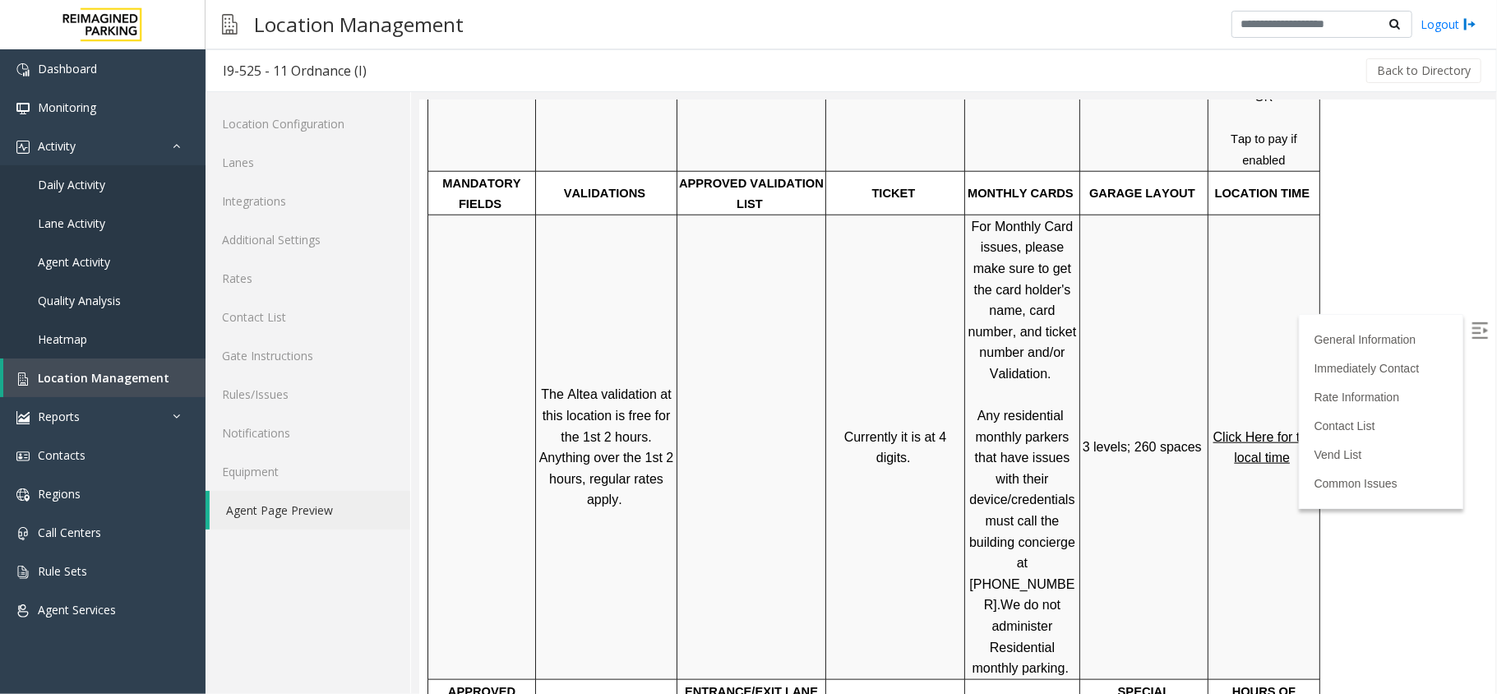
scroll to position [1205, 0]
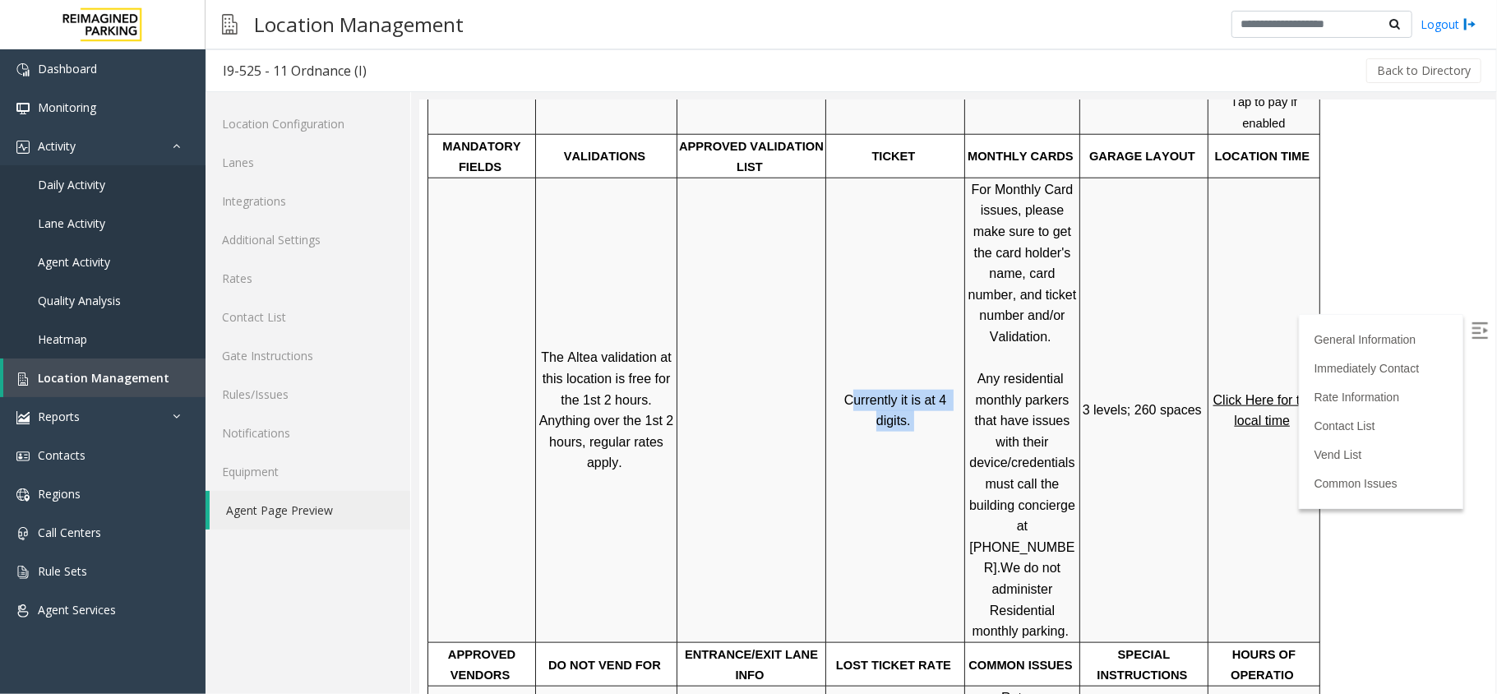
drag, startPoint x: 849, startPoint y: 269, endPoint x: 931, endPoint y: 320, distance: 96.0
click at [931, 320] on td "Currently it is at 4 digits." at bounding box center [894, 409] width 139 height 464
click at [907, 392] on span "Currently it is at 4 digits." at bounding box center [896, 409] width 106 height 35
click at [905, 389] on p "Currently it is at 4 digits." at bounding box center [894, 410] width 136 height 42
drag, startPoint x: 846, startPoint y: 274, endPoint x: 904, endPoint y: 315, distance: 71.4
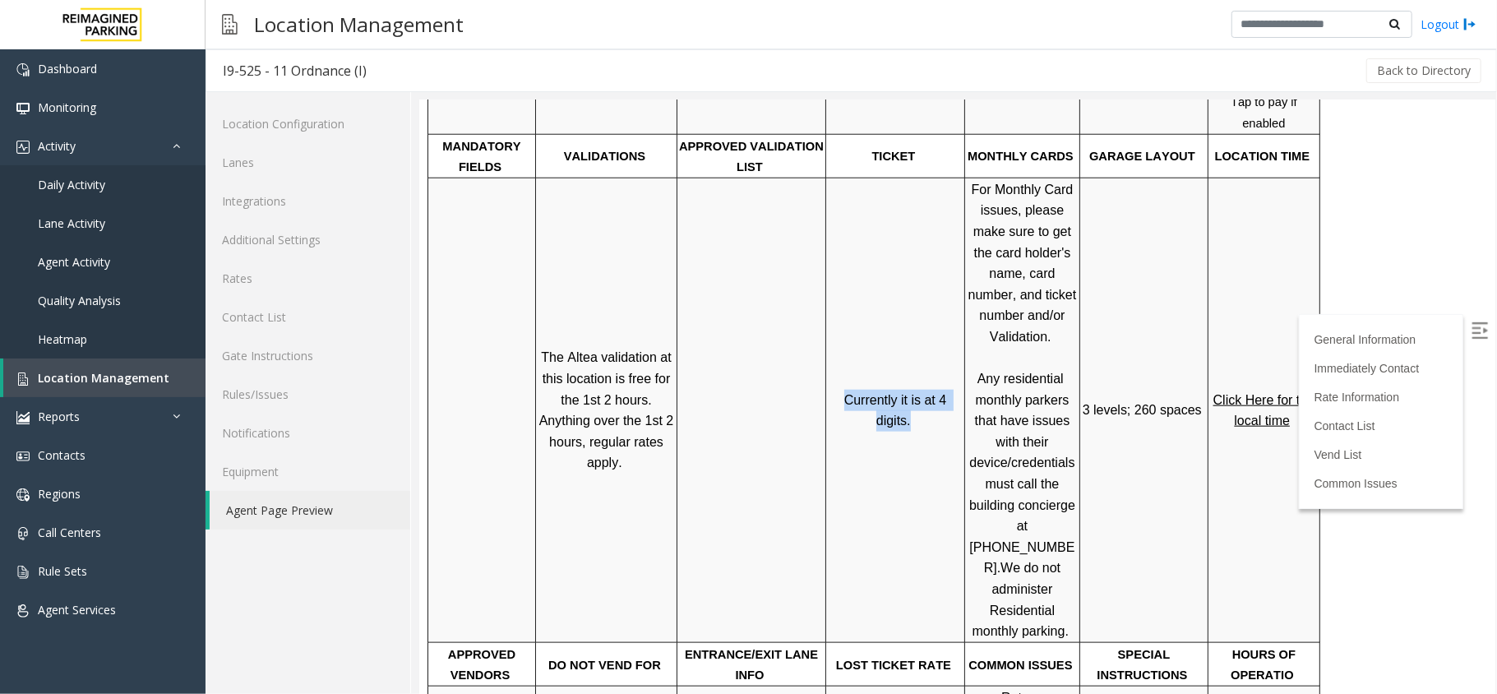
click at [904, 388] on div "Currently it is at 4 digits." at bounding box center [894, 409] width 138 height 43
click at [908, 321] on td "Currently it is at 4 digits." at bounding box center [894, 409] width 139 height 464
click at [911, 392] on span "Currently it is at 4 digits." at bounding box center [896, 409] width 106 height 35
drag, startPoint x: 851, startPoint y: 271, endPoint x: 907, endPoint y: 312, distance: 69.6
click at [907, 312] on td "Currently it is at 4 digits." at bounding box center [894, 409] width 139 height 464
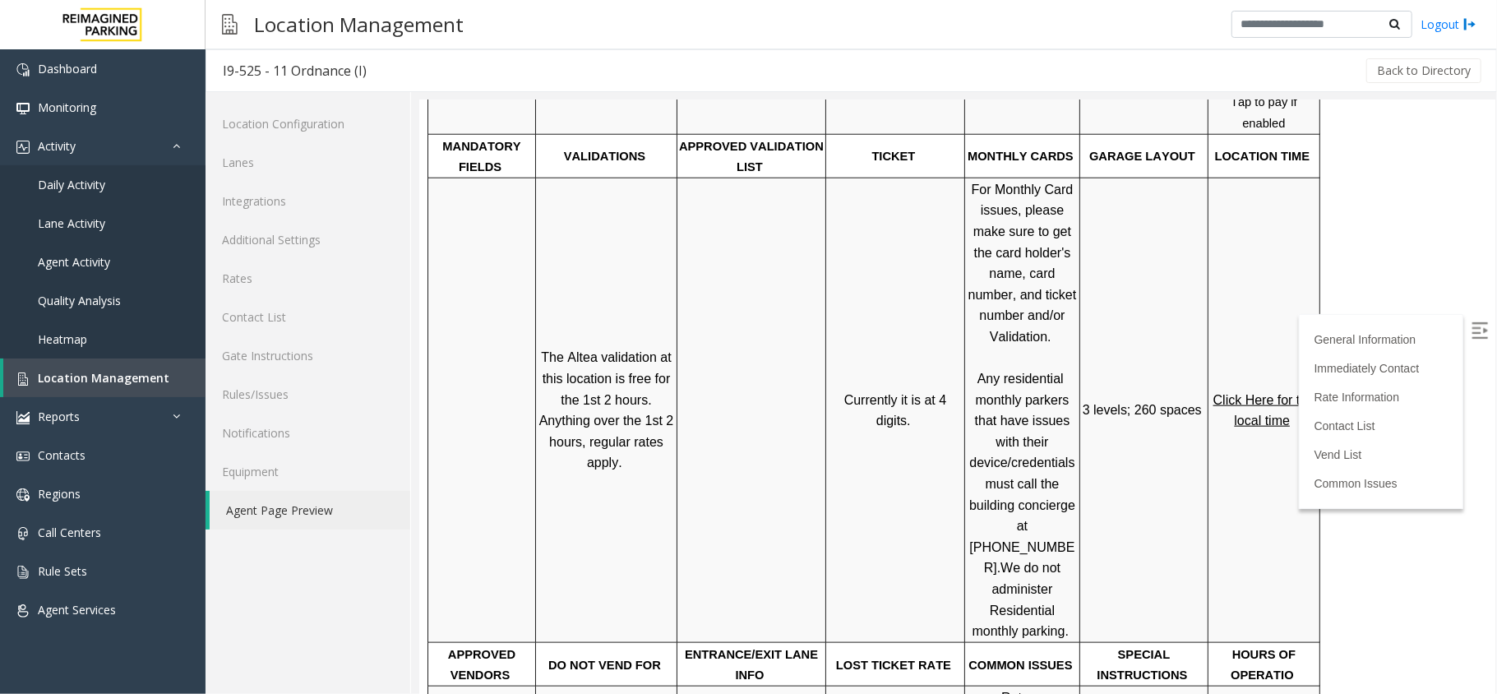
click at [690, 192] on td at bounding box center [751, 409] width 149 height 464
drag, startPoint x: 844, startPoint y: 282, endPoint x: 907, endPoint y: 321, distance: 73.5
click at [907, 321] on td "Currently it is at 4 digits." at bounding box center [894, 409] width 139 height 464
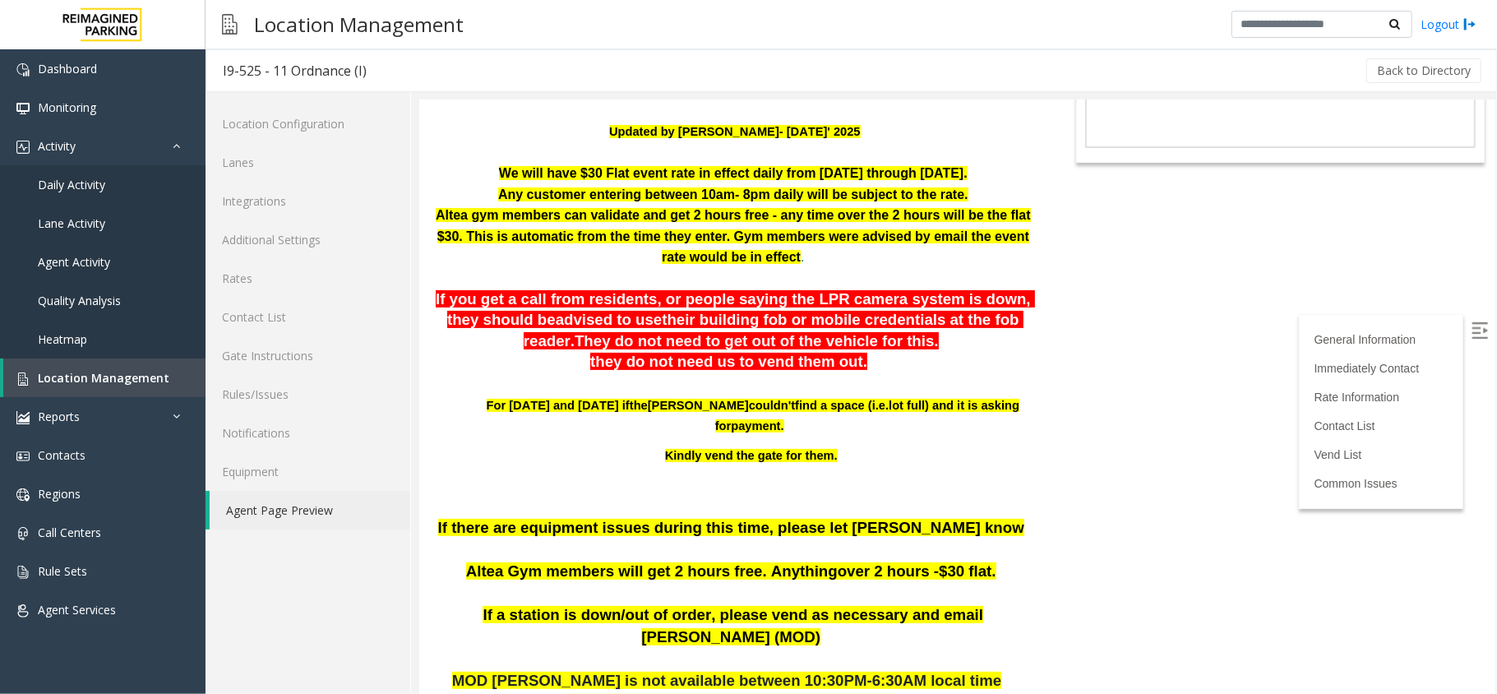
click at [903, 295] on span "If you get a call from residents, or people saying the LPR camera system is dow…" at bounding box center [734, 308] width 599 height 39
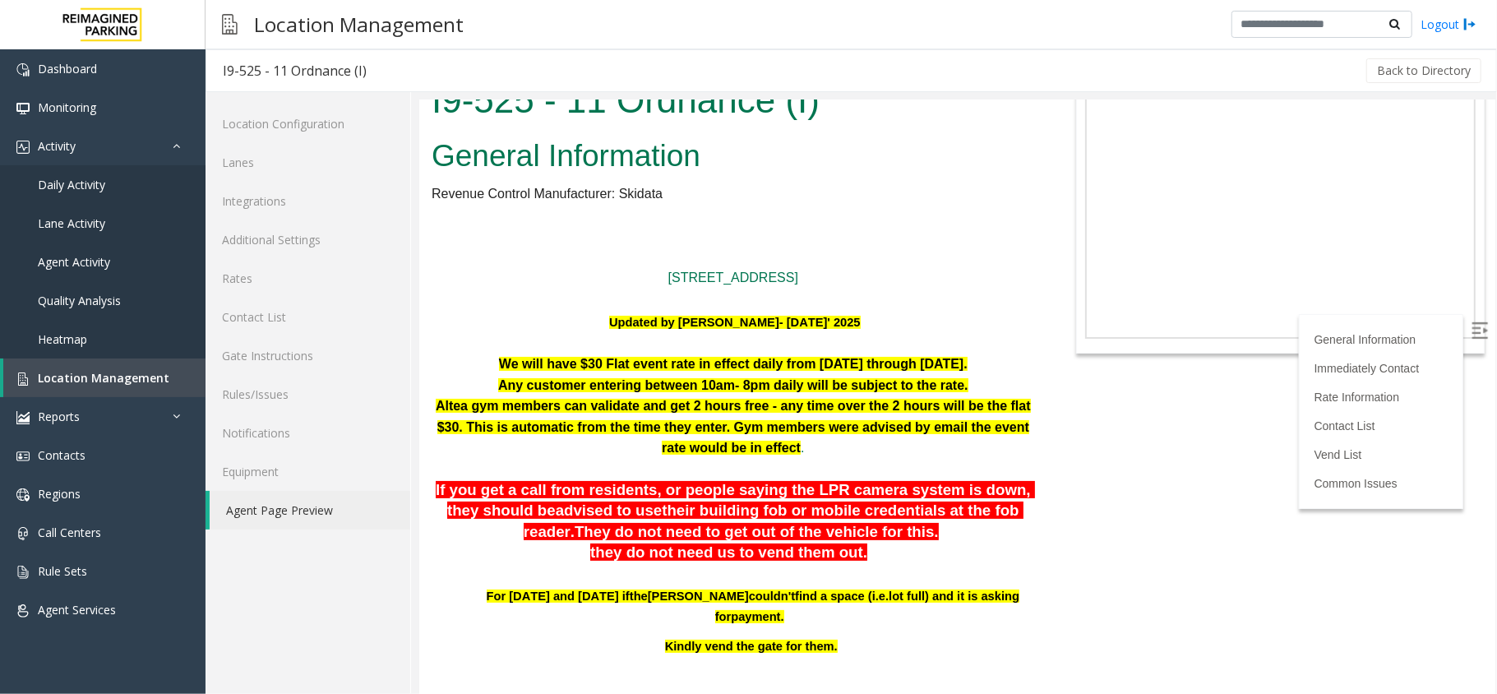
scroll to position [0, 0]
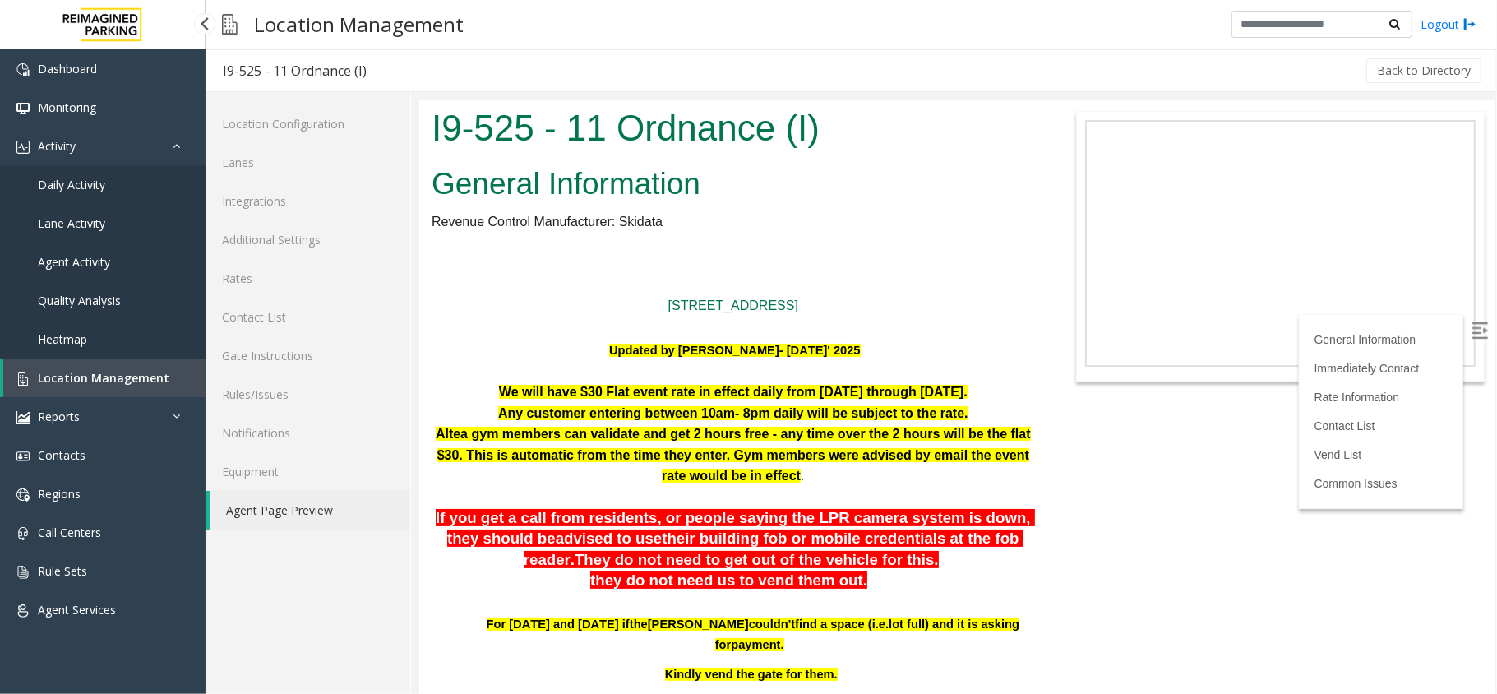
click at [118, 372] on span "Location Management" at bounding box center [104, 378] width 132 height 16
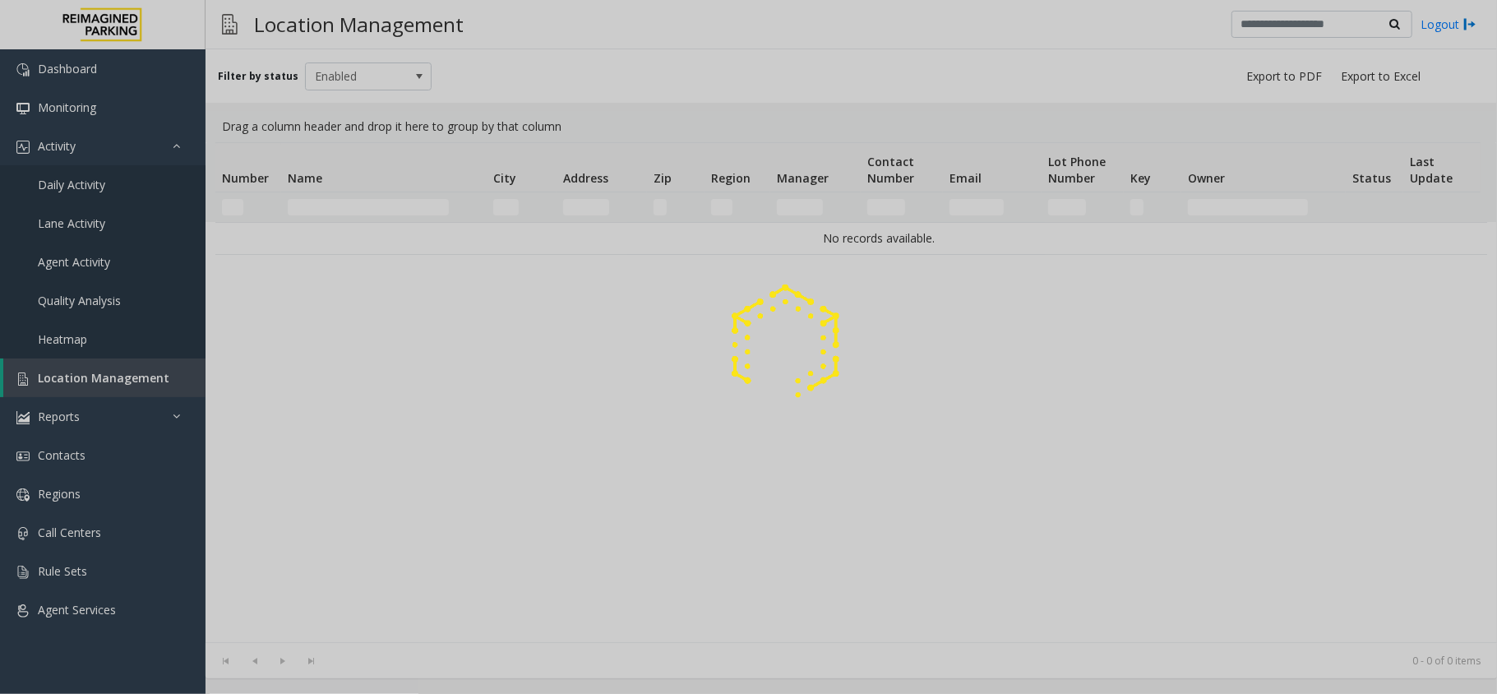
click at [322, 210] on div at bounding box center [748, 347] width 1497 height 694
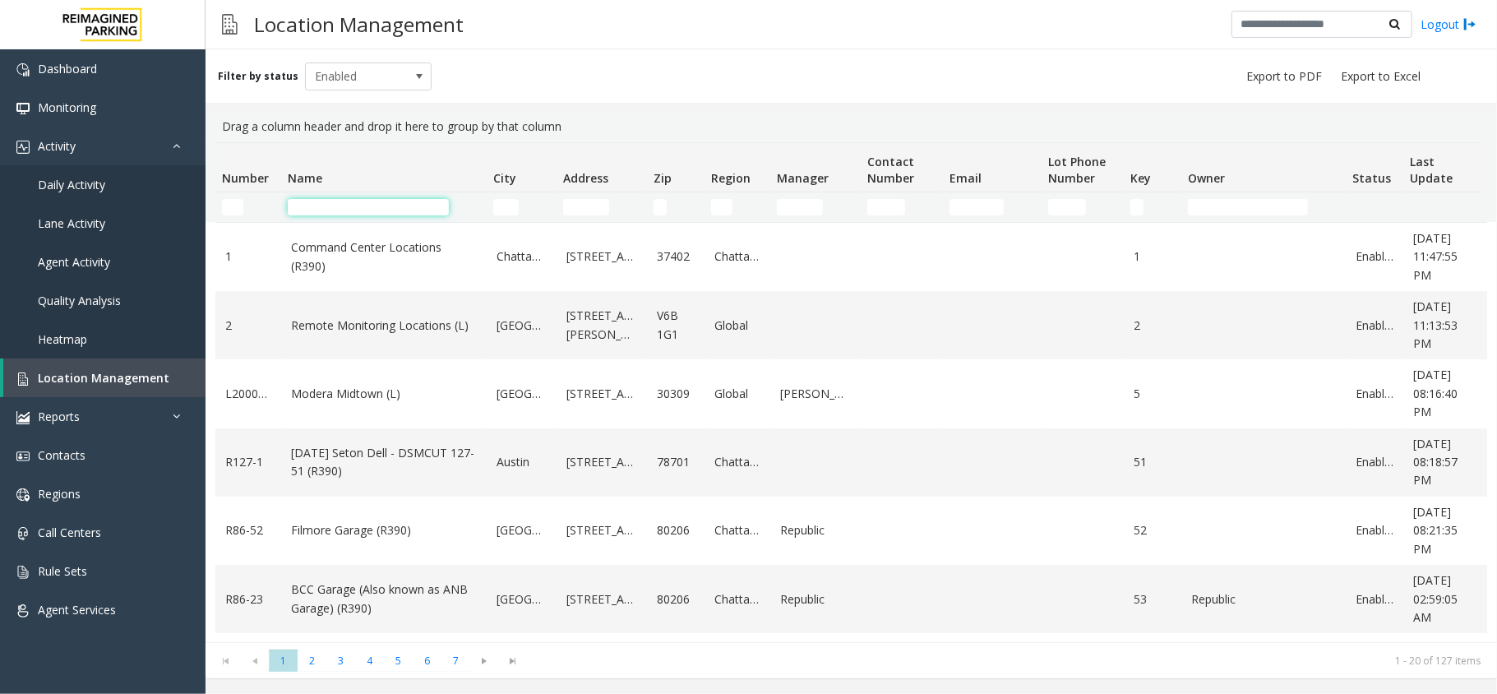
click at [322, 210] on input "Name Filter" at bounding box center [368, 207] width 161 height 16
click at [59, 161] on link "Activity" at bounding box center [103, 146] width 206 height 39
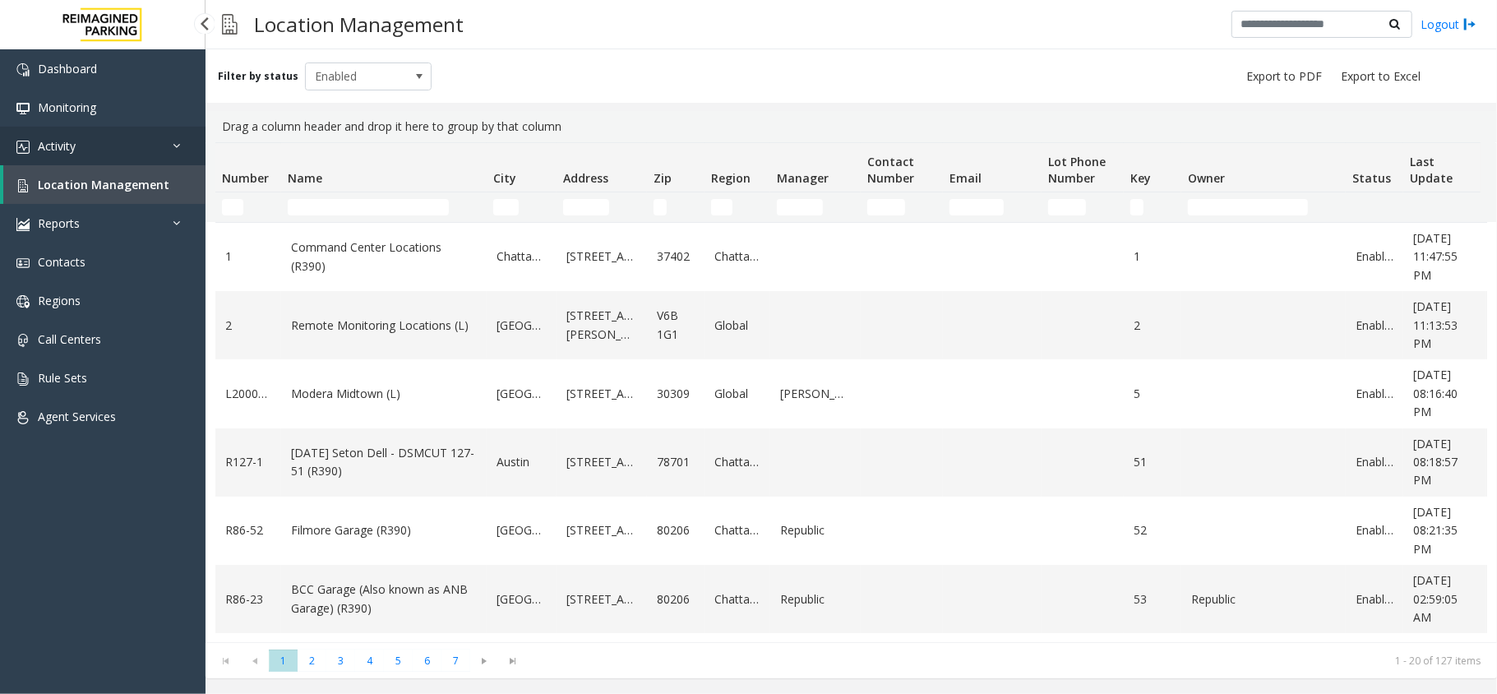
click at [93, 149] on link "Activity" at bounding box center [103, 146] width 206 height 39
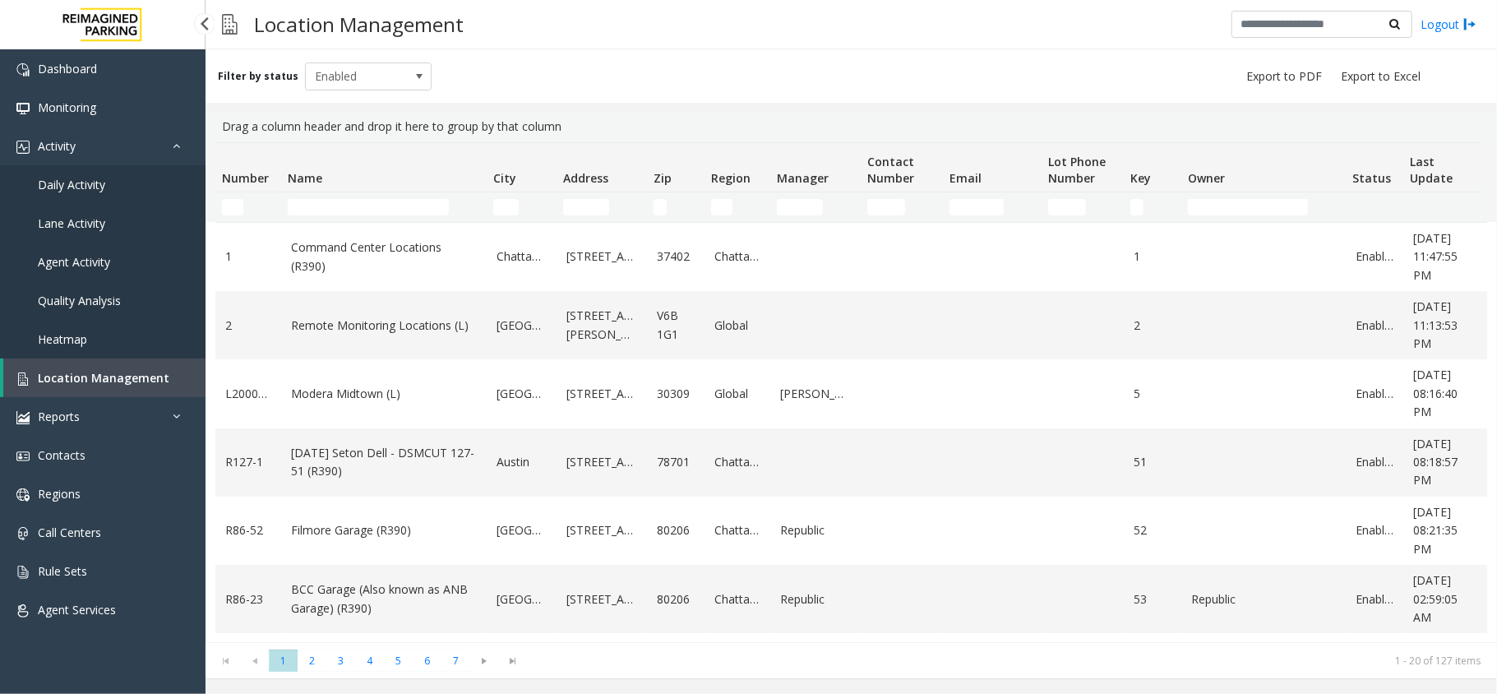
click at [87, 178] on span "Daily Activity" at bounding box center [71, 185] width 67 height 16
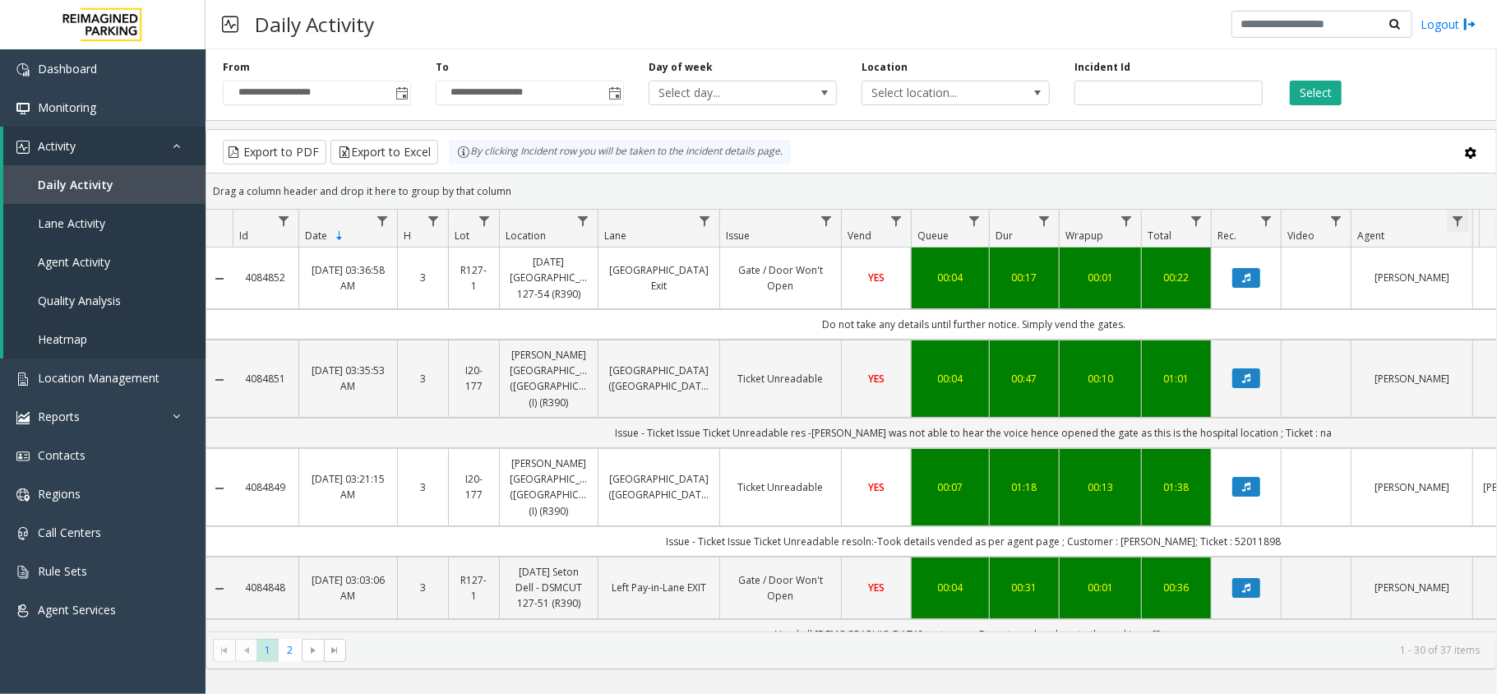
click at [1452, 215] on span "Data table" at bounding box center [1457, 221] width 13 height 13
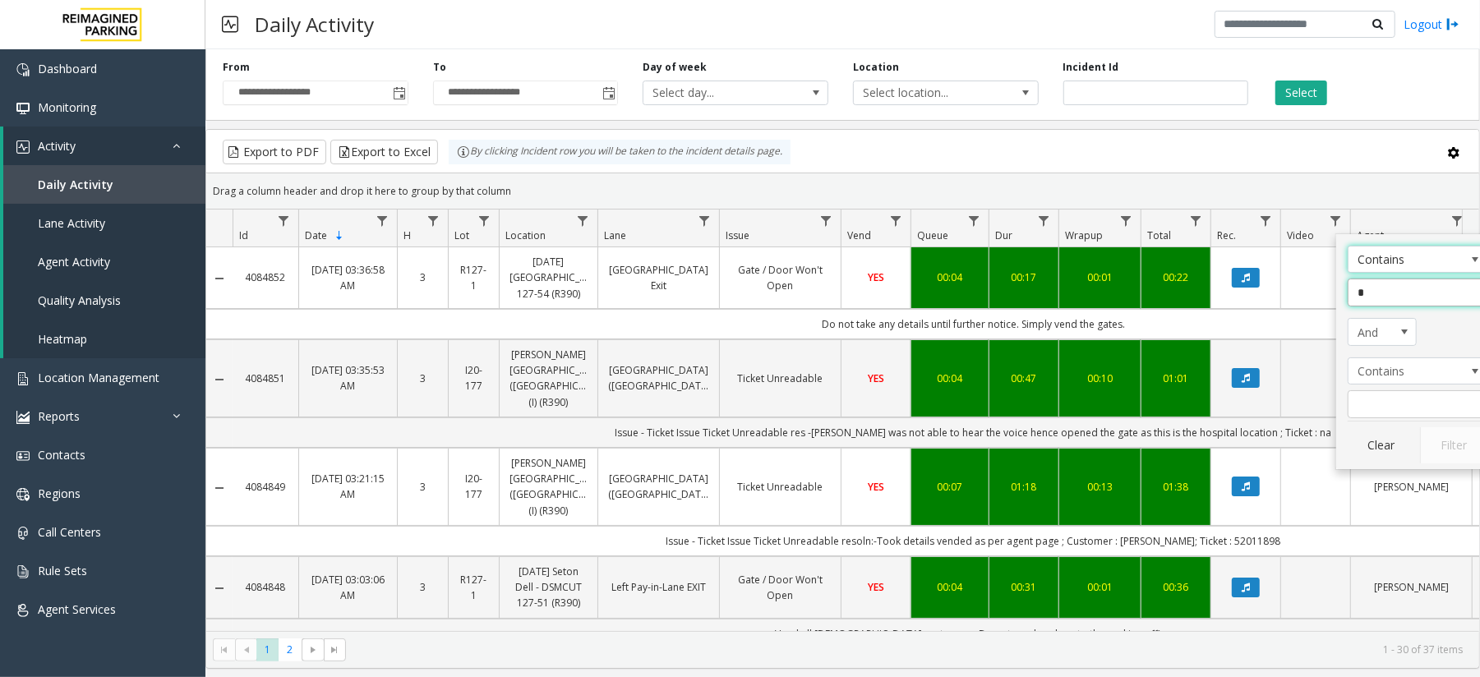
click at [1411, 301] on input "*" at bounding box center [1418, 293] width 140 height 28
type input "**"
click button "Filter" at bounding box center [1453, 445] width 67 height 36
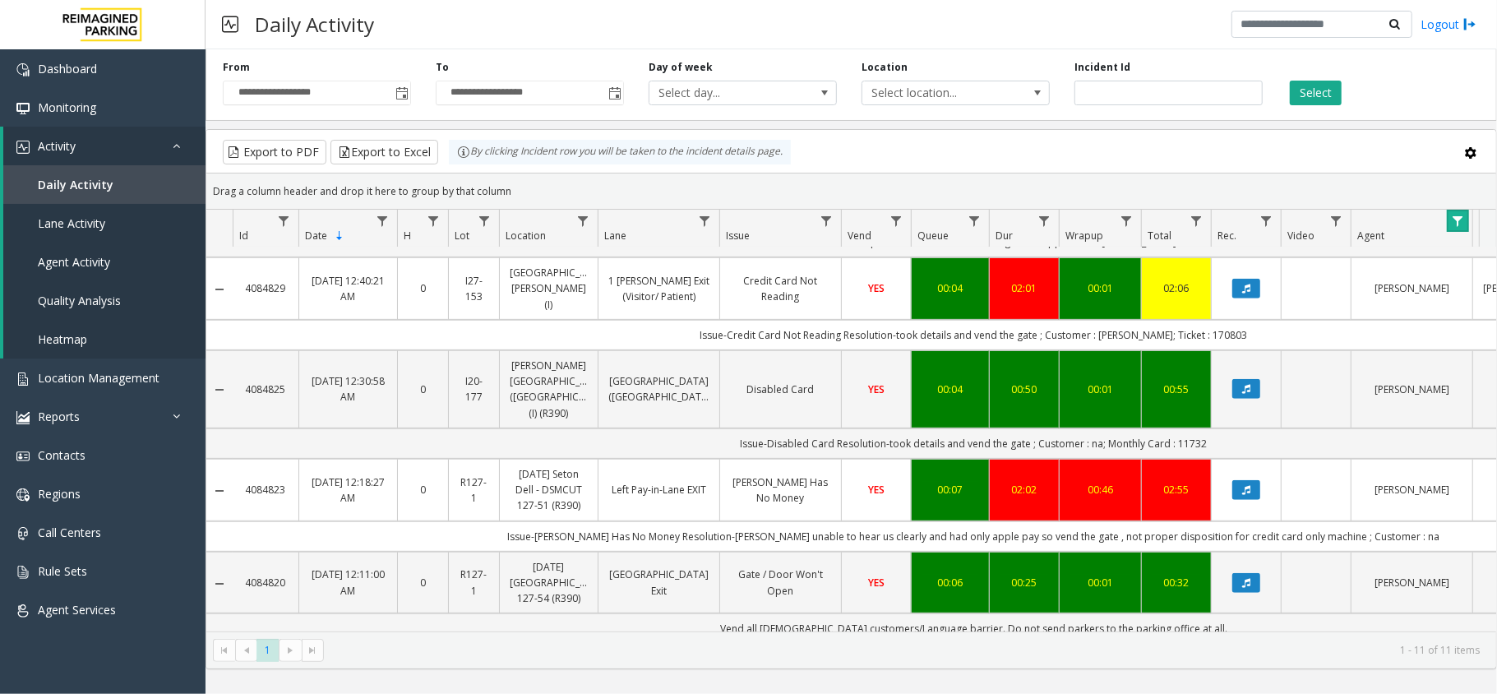
scroll to position [547, 0]
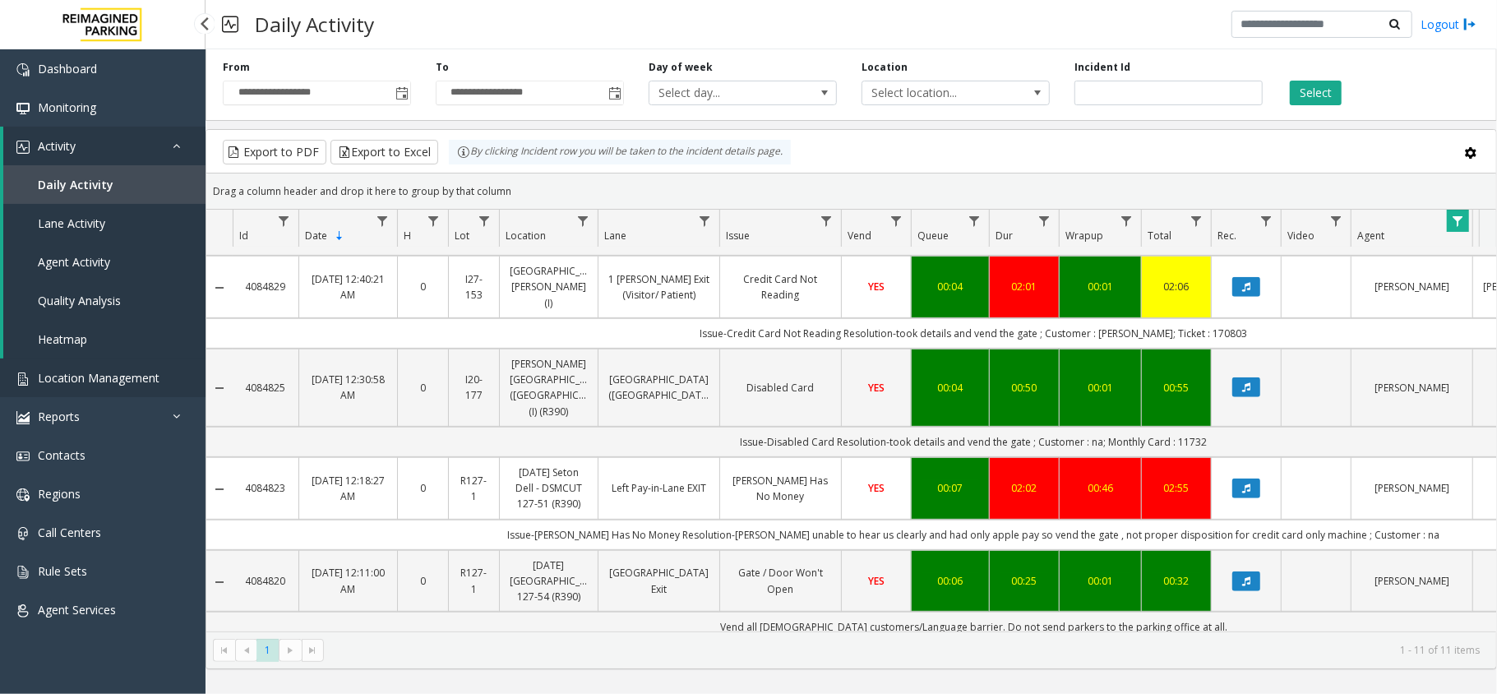
click at [90, 365] on link "Location Management" at bounding box center [103, 377] width 206 height 39
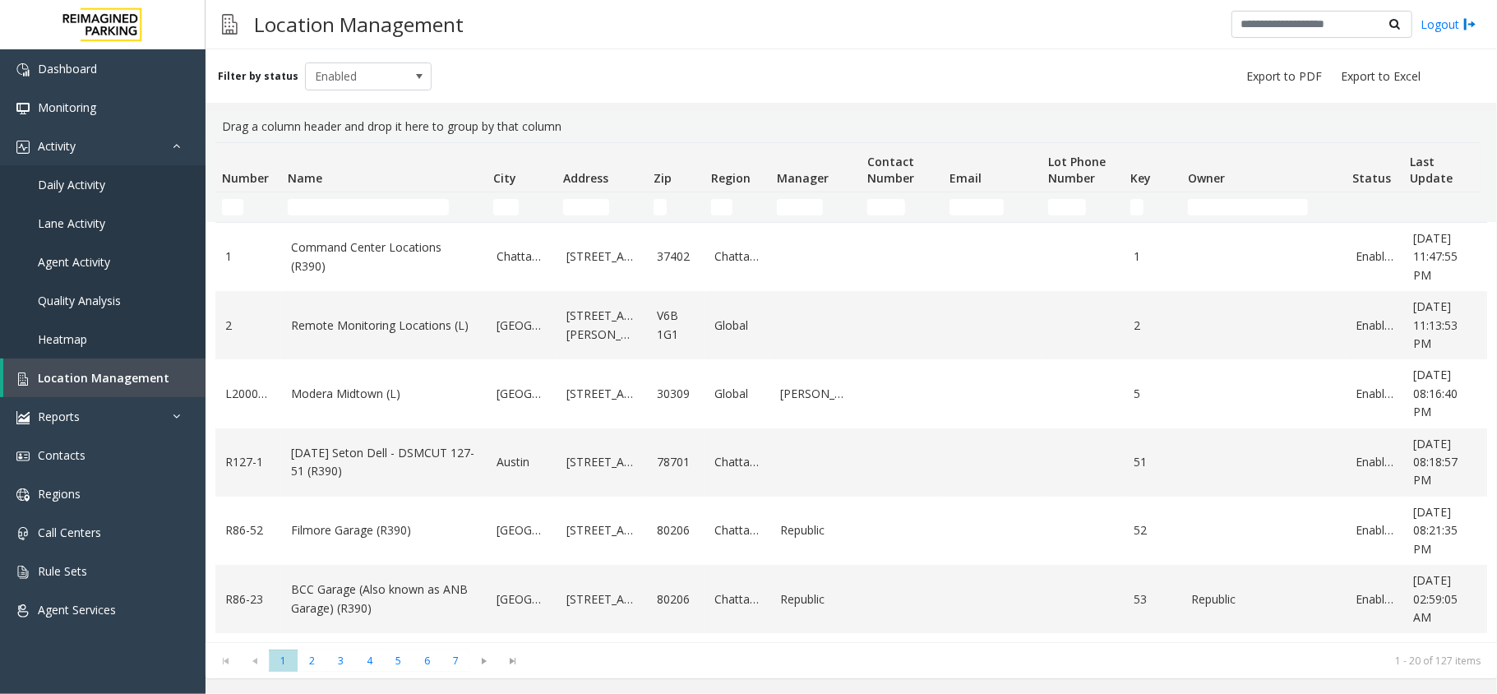
click at [346, 197] on td "Name Filter" at bounding box center [384, 207] width 206 height 30
click at [347, 202] on input "Name Filter" at bounding box center [368, 207] width 161 height 16
click at [383, 204] on input "Name Filter" at bounding box center [368, 207] width 161 height 16
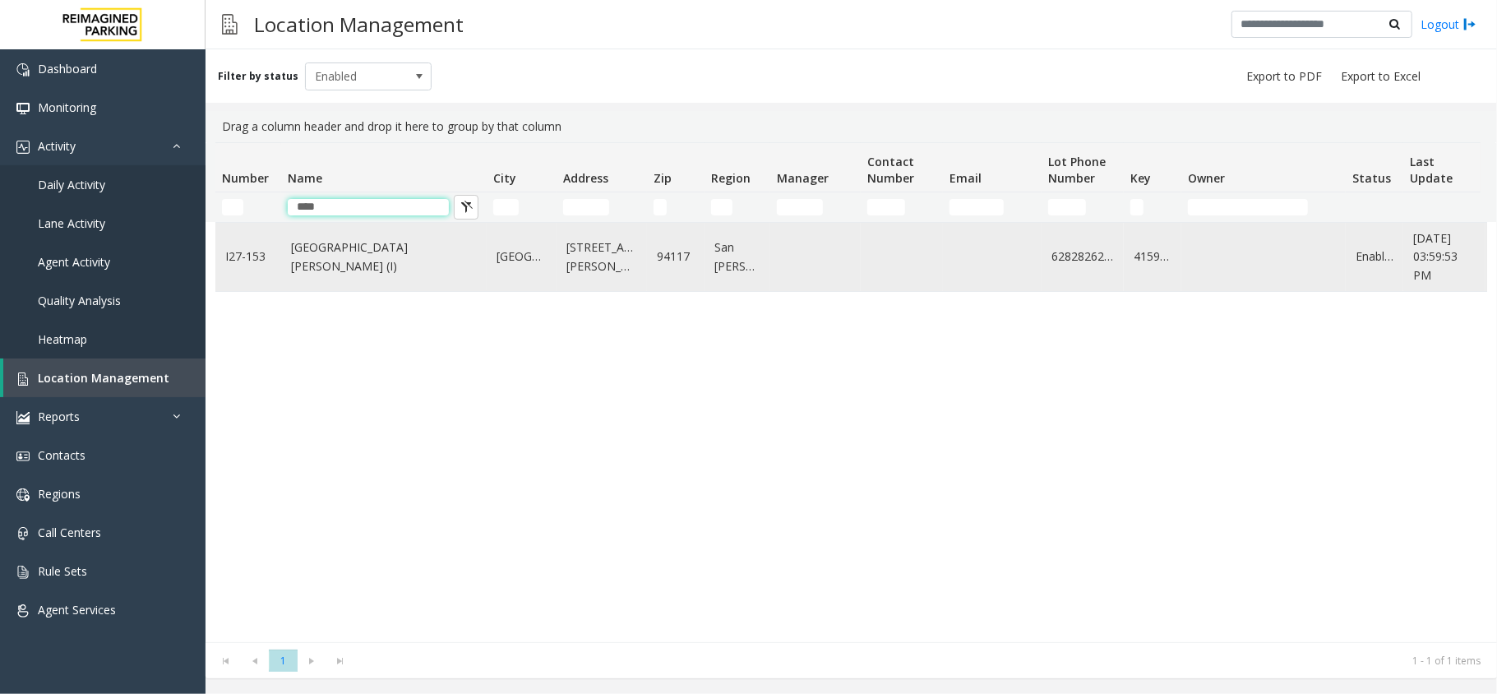
type input "****"
click at [368, 252] on link "[GEOGRAPHIC_DATA][PERSON_NAME] (I)" at bounding box center [384, 256] width 186 height 37
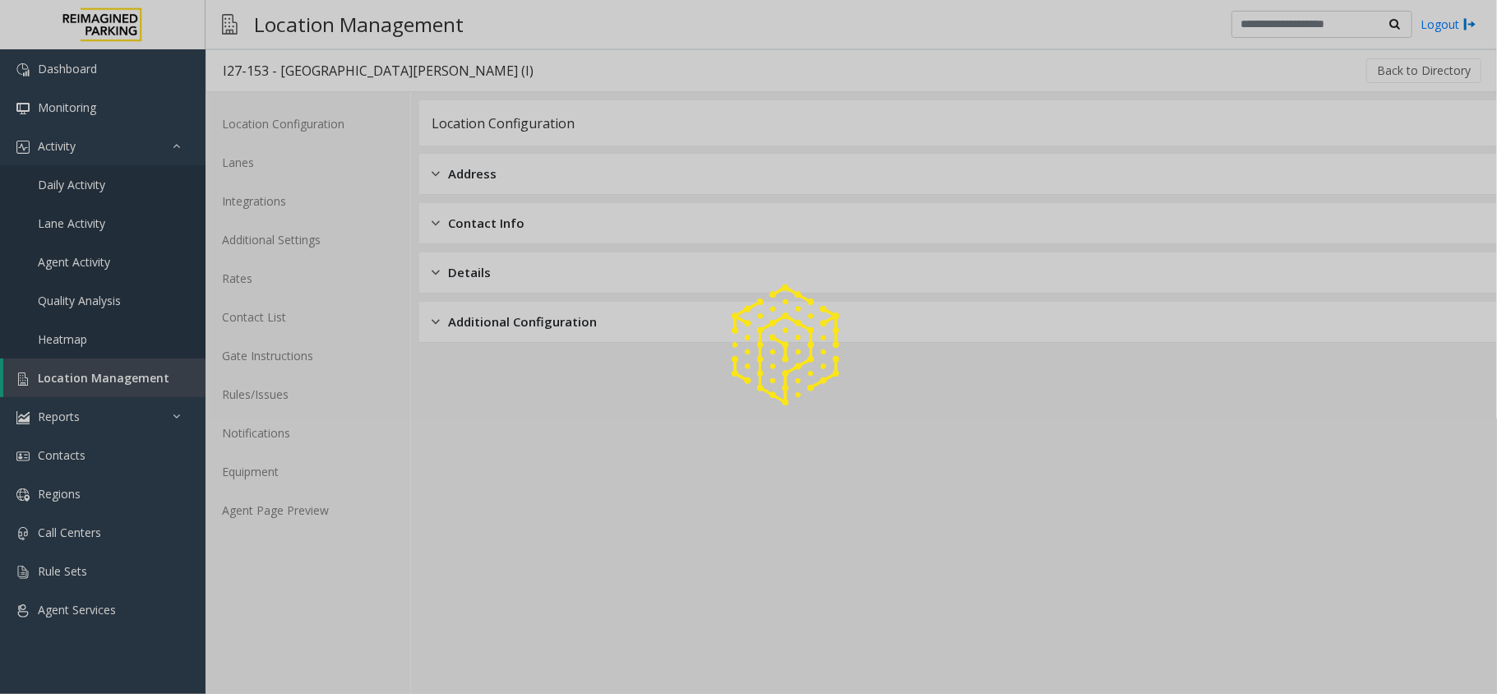
click at [291, 527] on div at bounding box center [748, 347] width 1497 height 694
click at [301, 510] on div at bounding box center [748, 347] width 1497 height 694
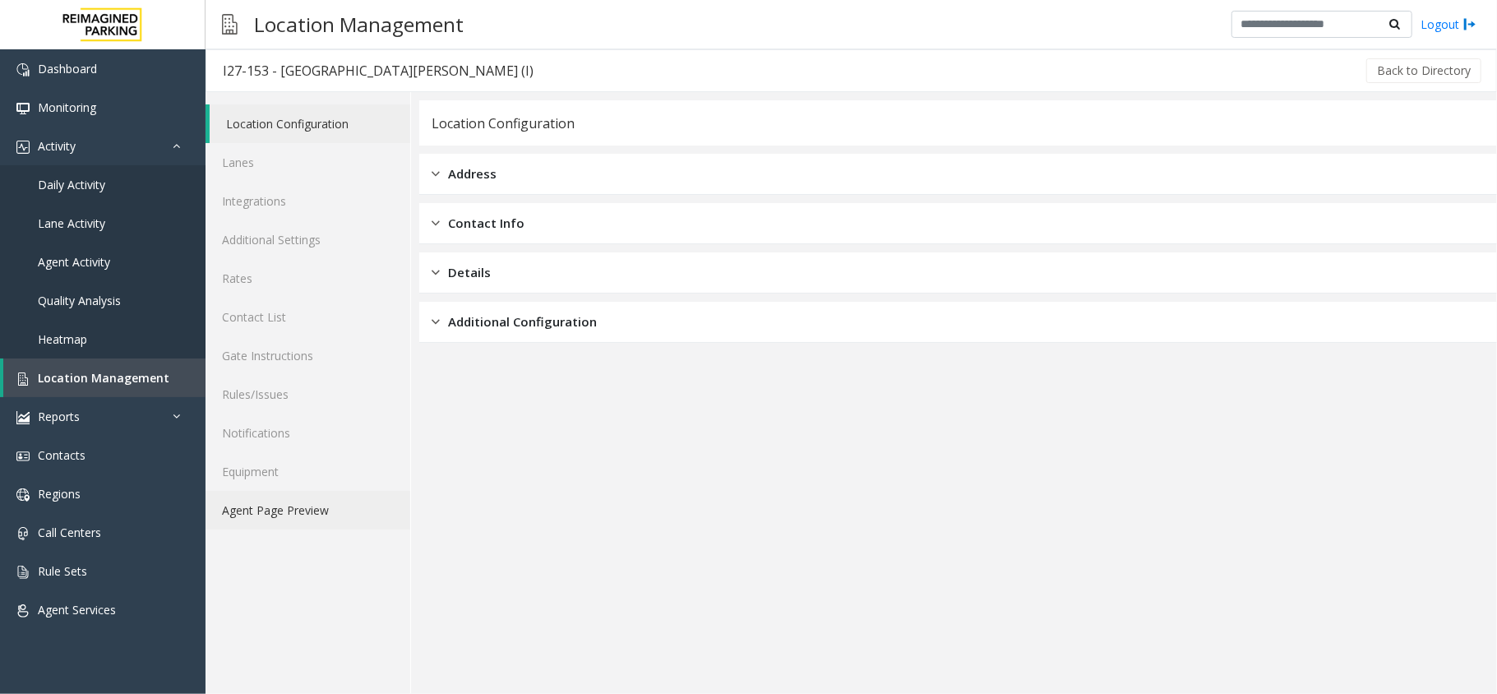
click at [301, 510] on link "Agent Page Preview" at bounding box center [308, 510] width 205 height 39
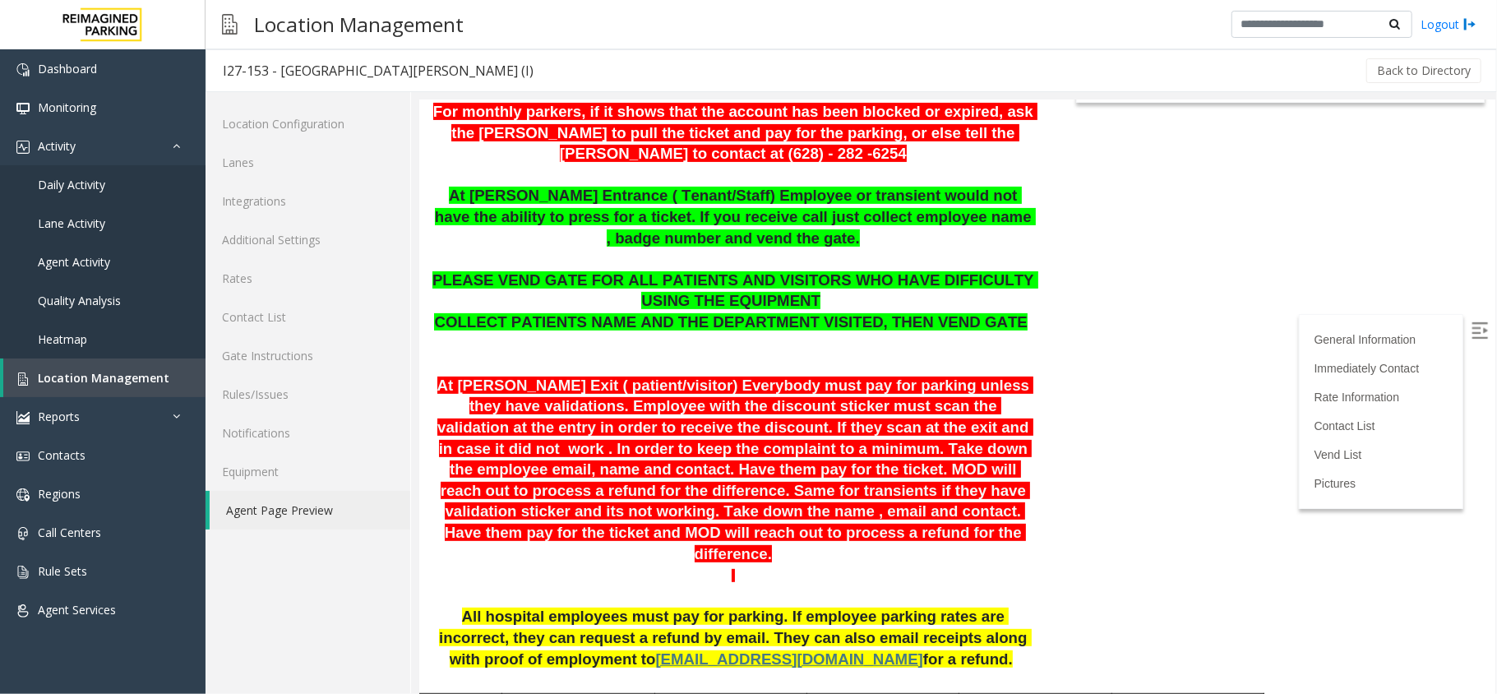
scroll to position [438, 0]
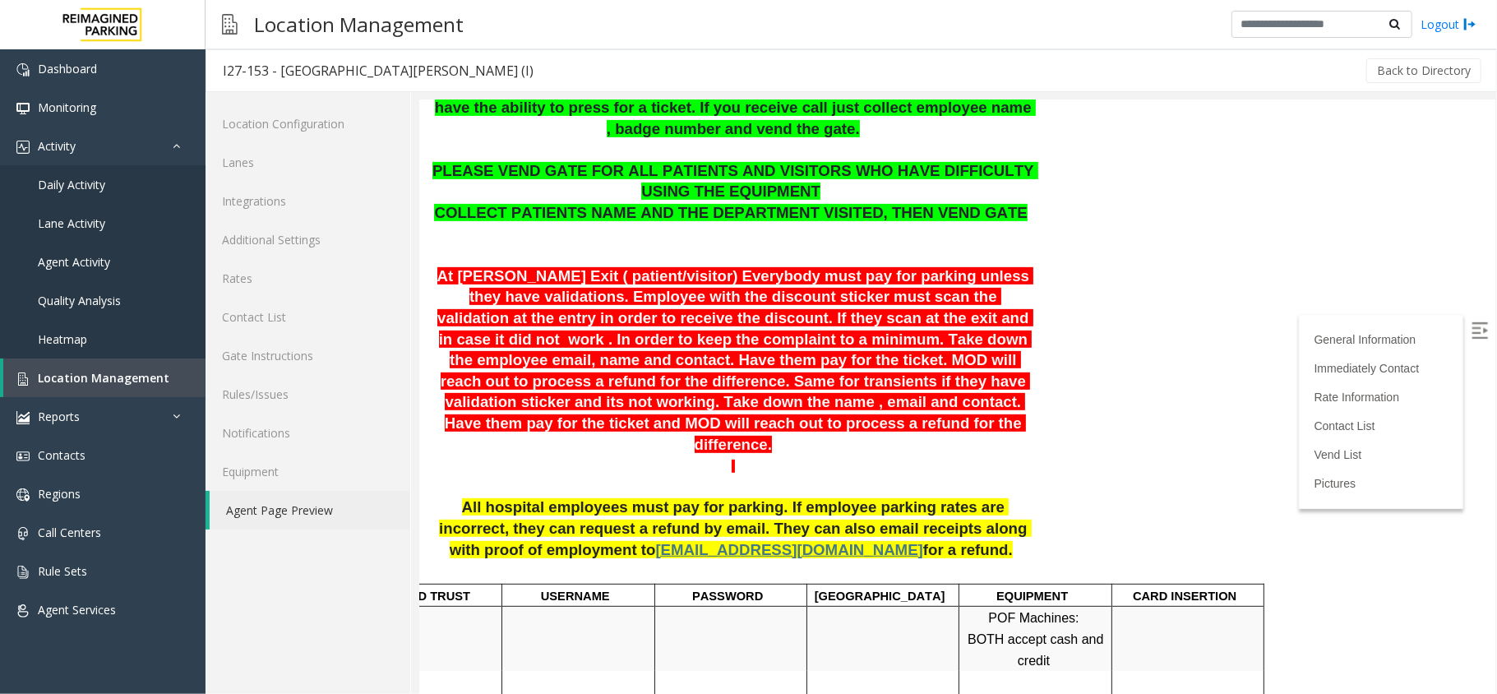
click at [922, 540] on span "for a refund." at bounding box center [967, 548] width 90 height 17
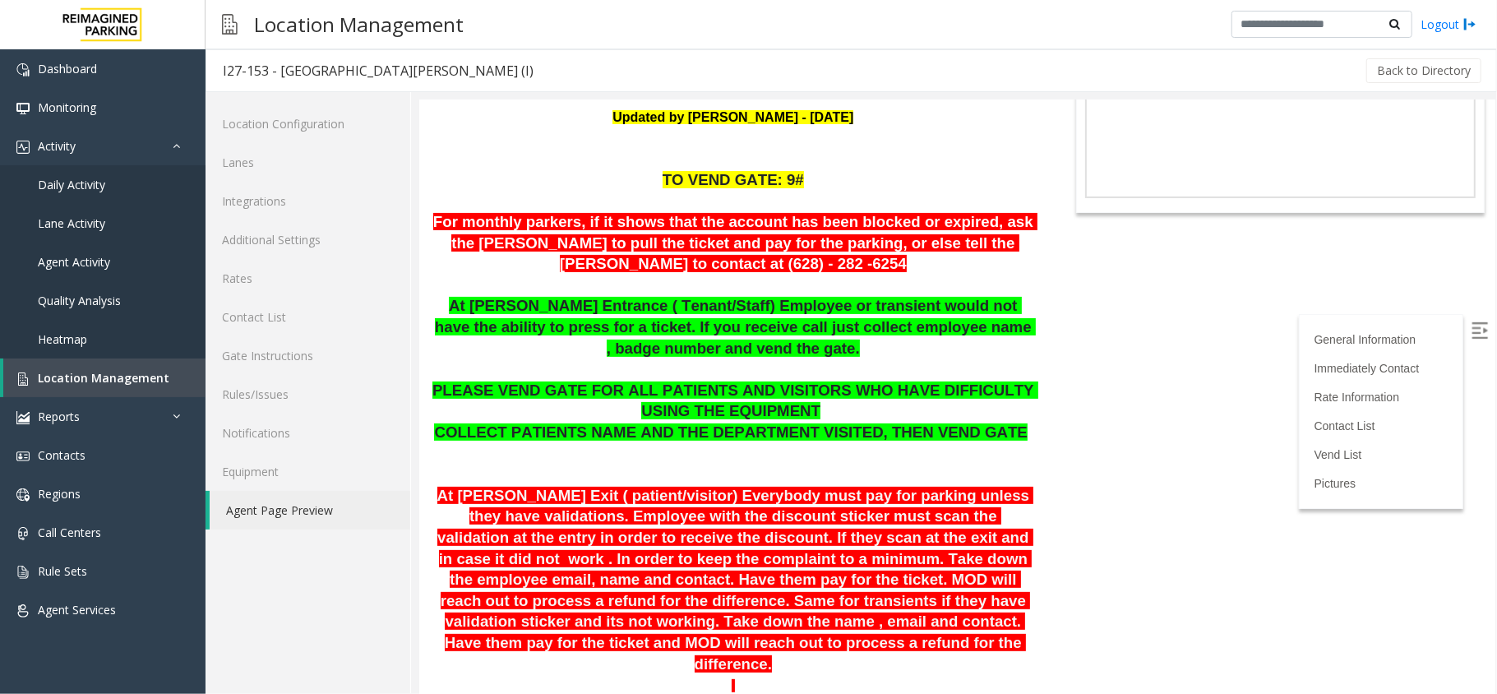
scroll to position [0, 0]
